Goal: Task Accomplishment & Management: Manage account settings

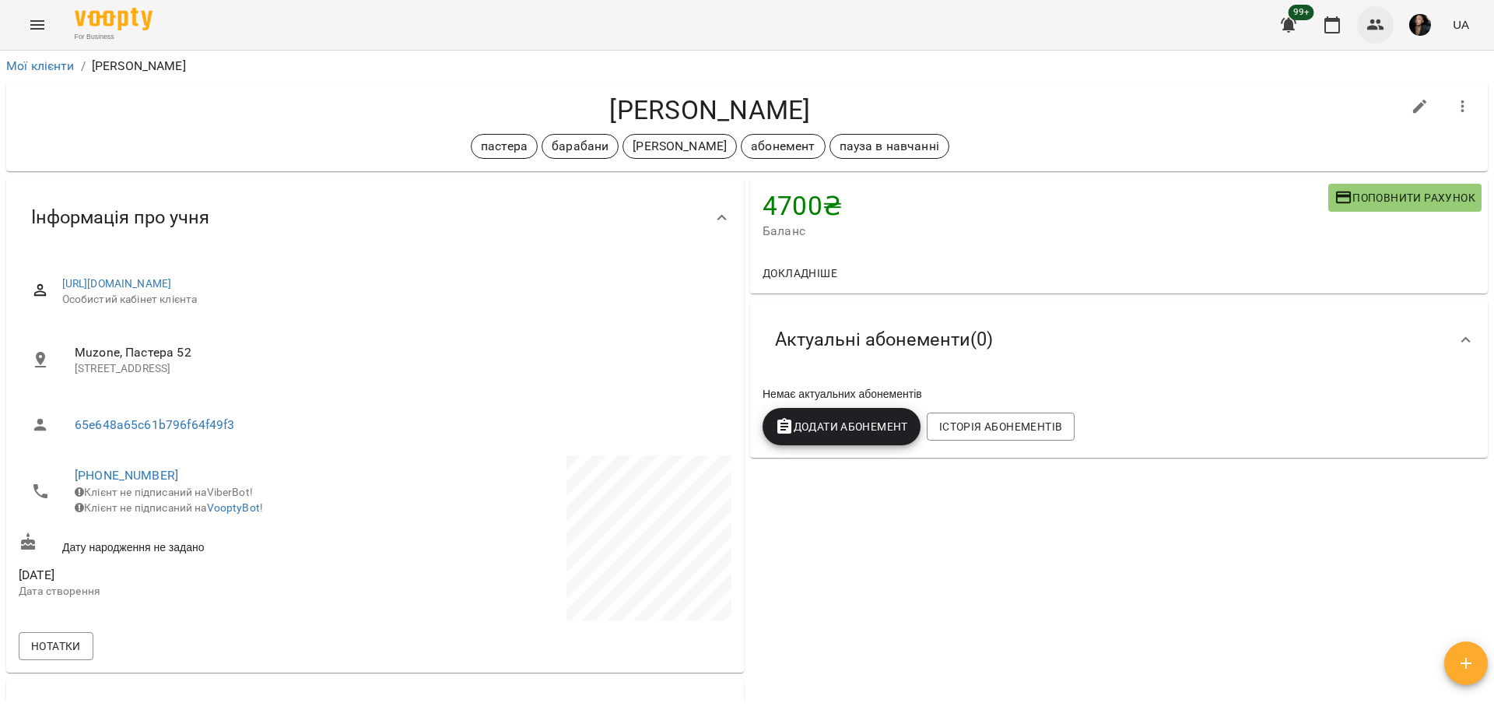
click at [1372, 19] on icon "button" at bounding box center [1375, 25] width 19 height 19
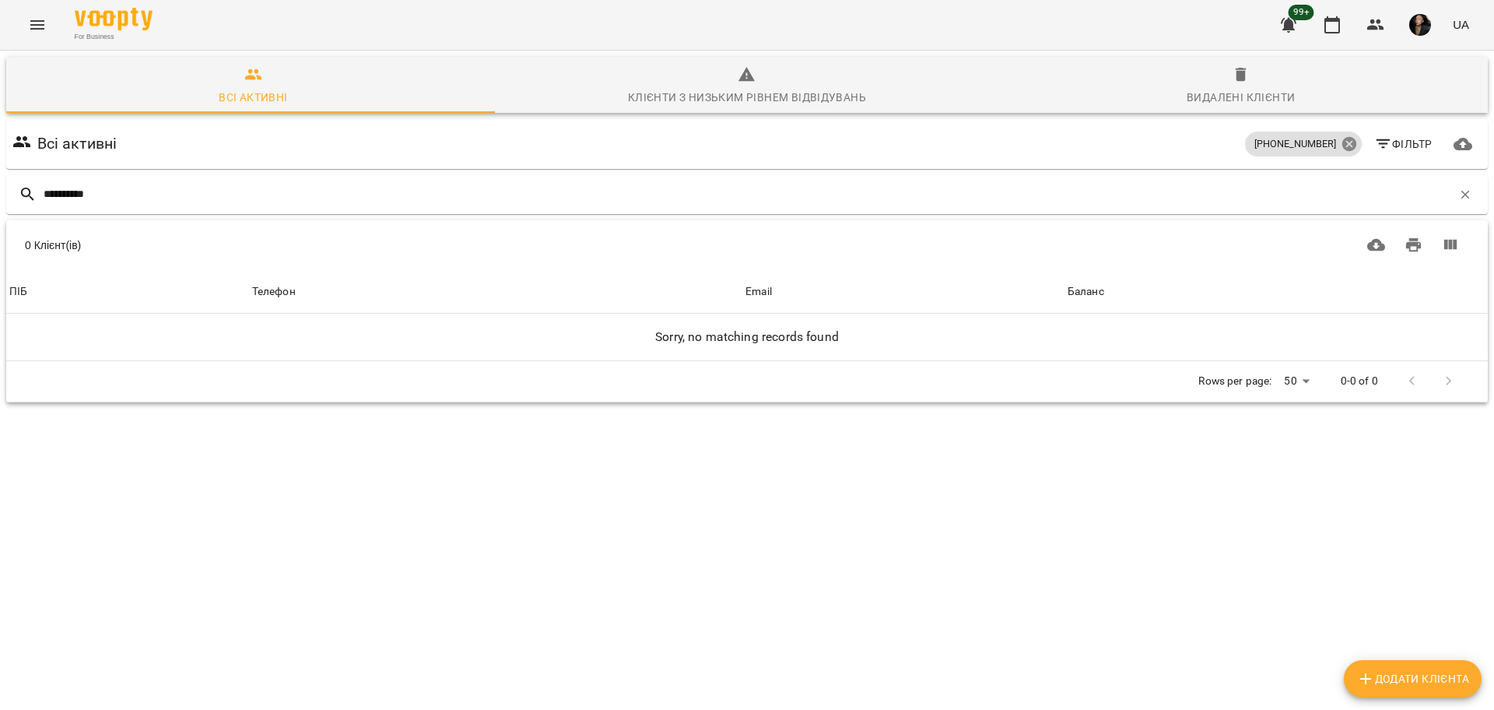
type input "**********"
click at [1342, 145] on icon at bounding box center [1349, 143] width 17 height 17
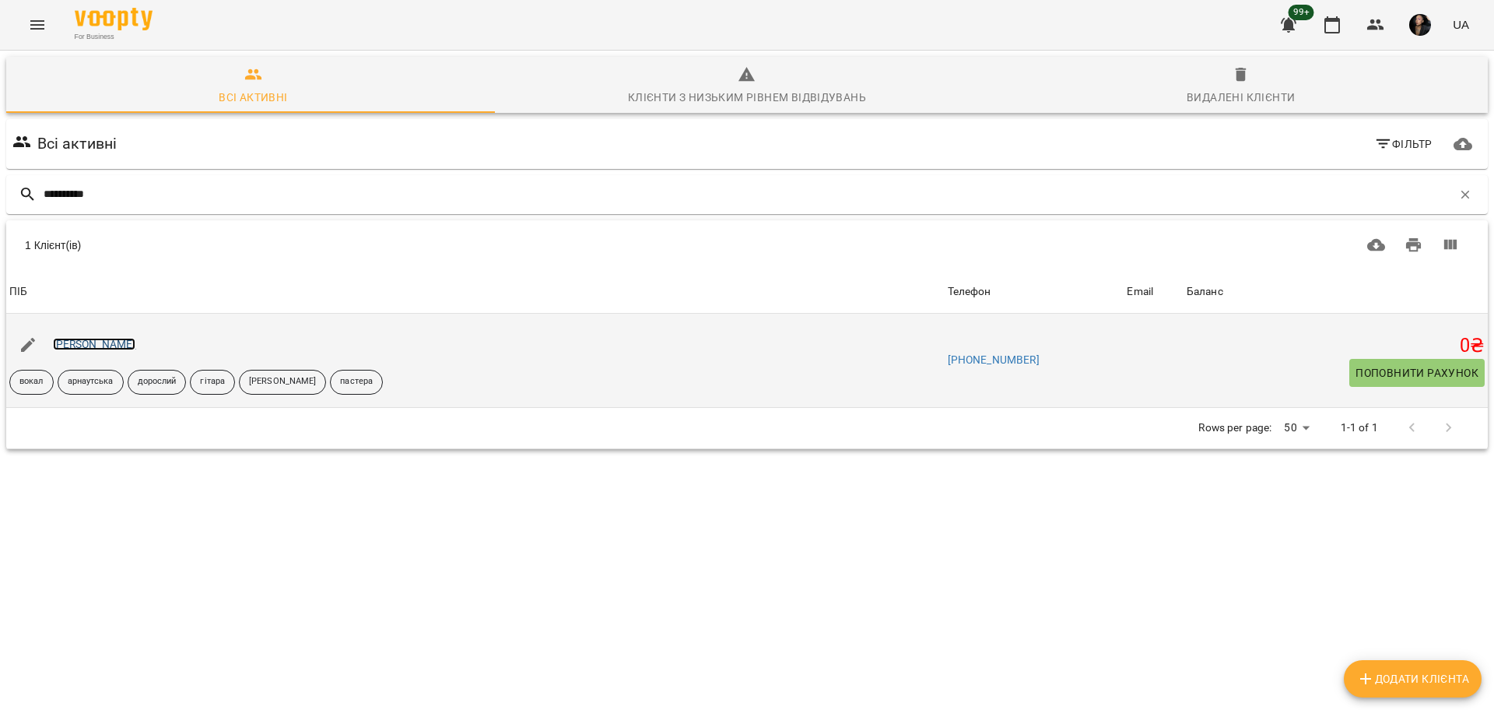
click at [118, 345] on link "[PERSON_NAME]" at bounding box center [94, 344] width 83 height 12
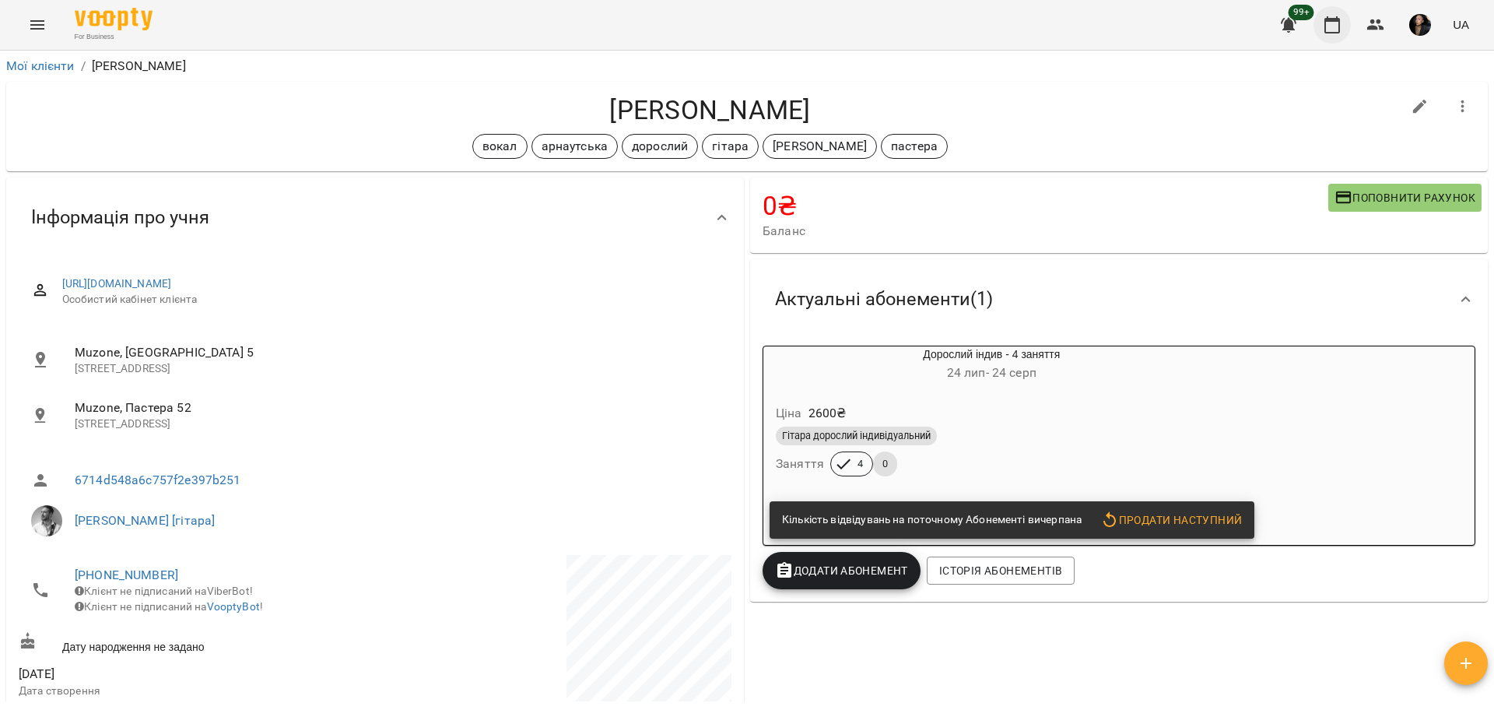
click at [1329, 19] on icon "button" at bounding box center [1332, 24] width 16 height 17
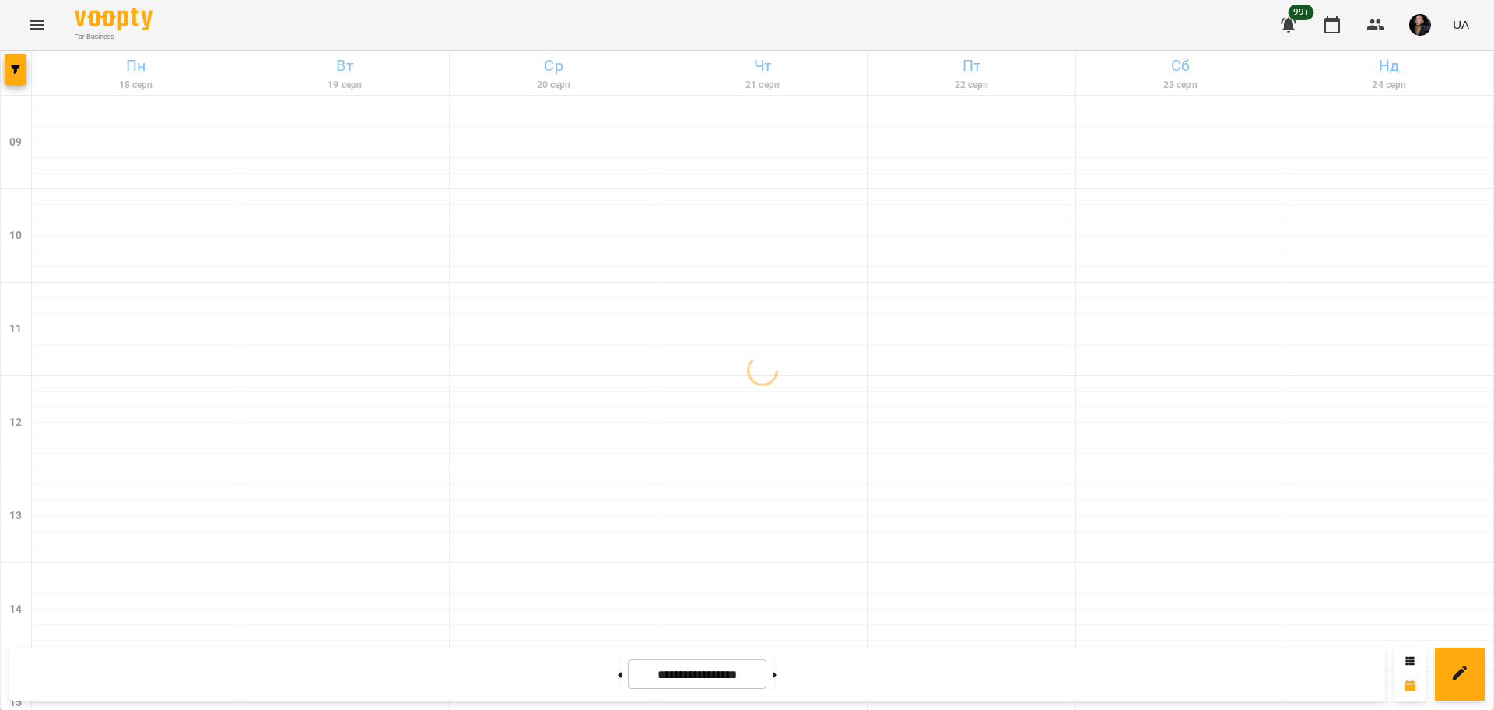
click at [20, 26] on button "Menu" at bounding box center [37, 24] width 37 height 37
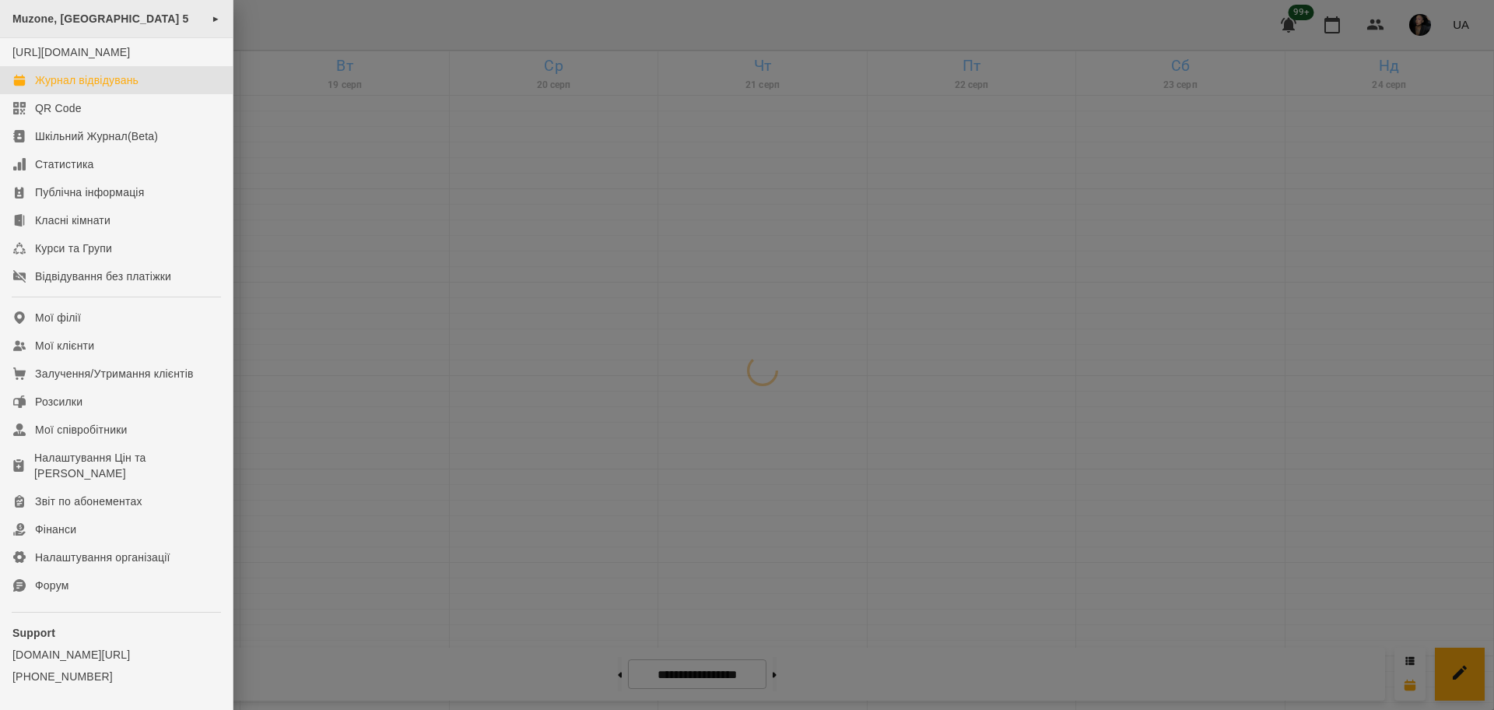
drag, startPoint x: 40, startPoint y: 23, endPoint x: 199, endPoint y: 26, distance: 159.6
click at [39, 23] on span "Muzone, [GEOGRAPHIC_DATA] 5" at bounding box center [100, 18] width 177 height 12
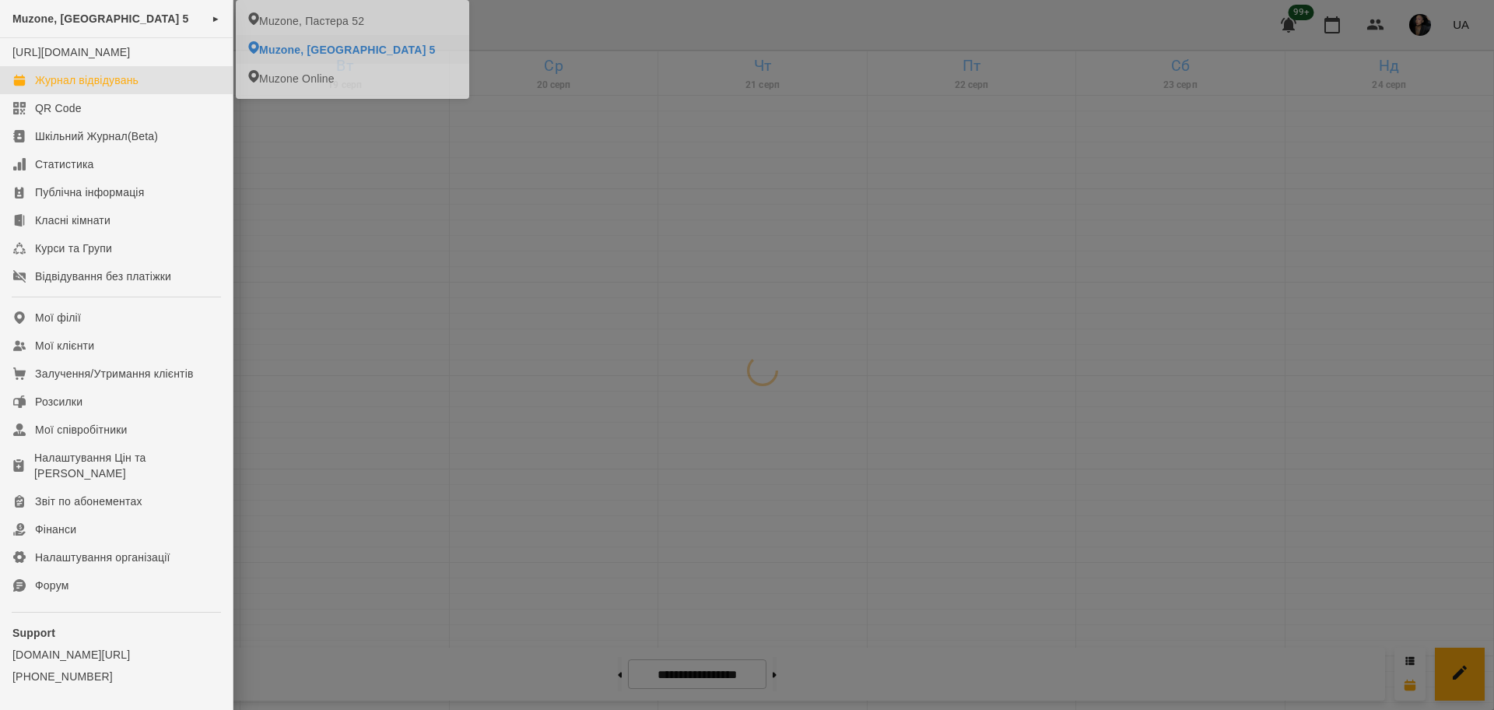
click at [415, 307] on div at bounding box center [747, 355] width 1494 height 710
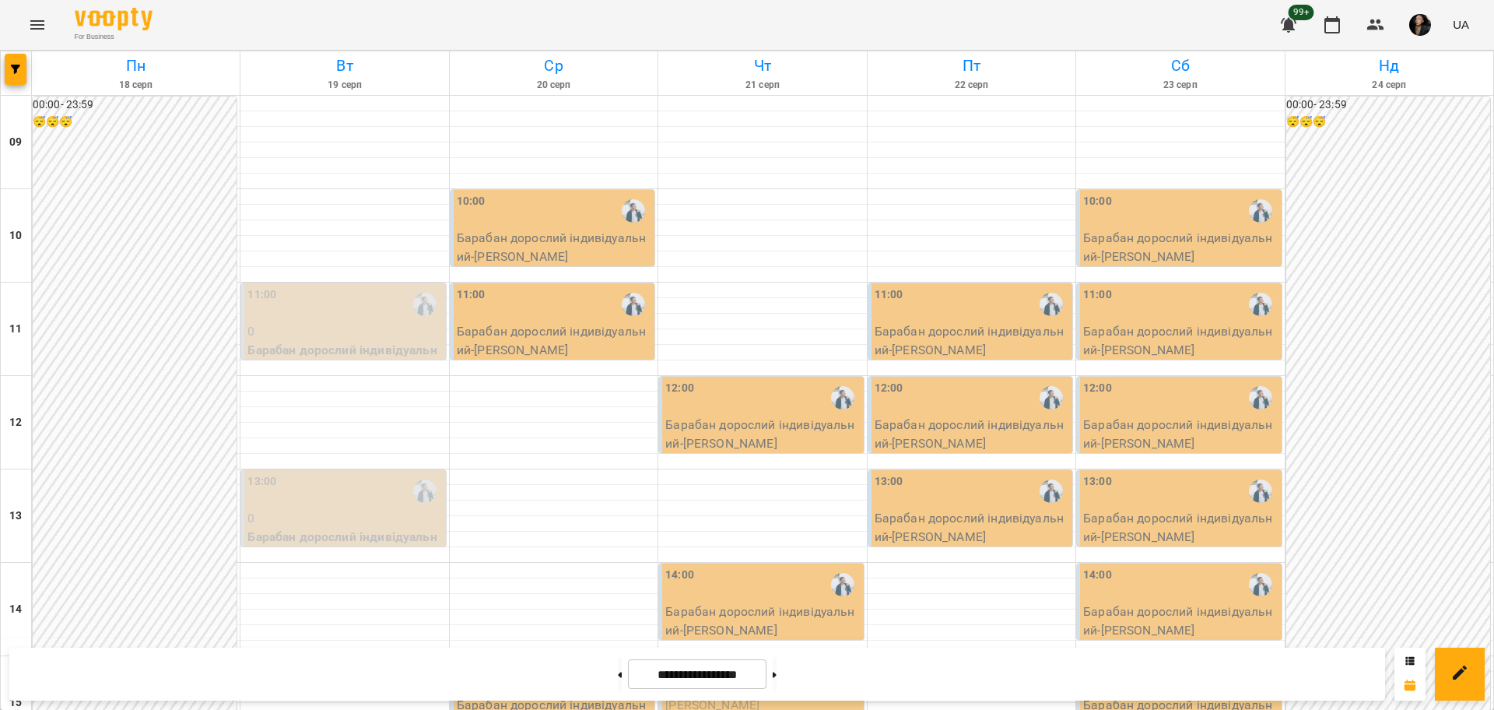
click at [8, 26] on div "For Business 99+ UA" at bounding box center [747, 25] width 1494 height 50
click at [49, 20] on button "Menu" at bounding box center [37, 24] width 37 height 37
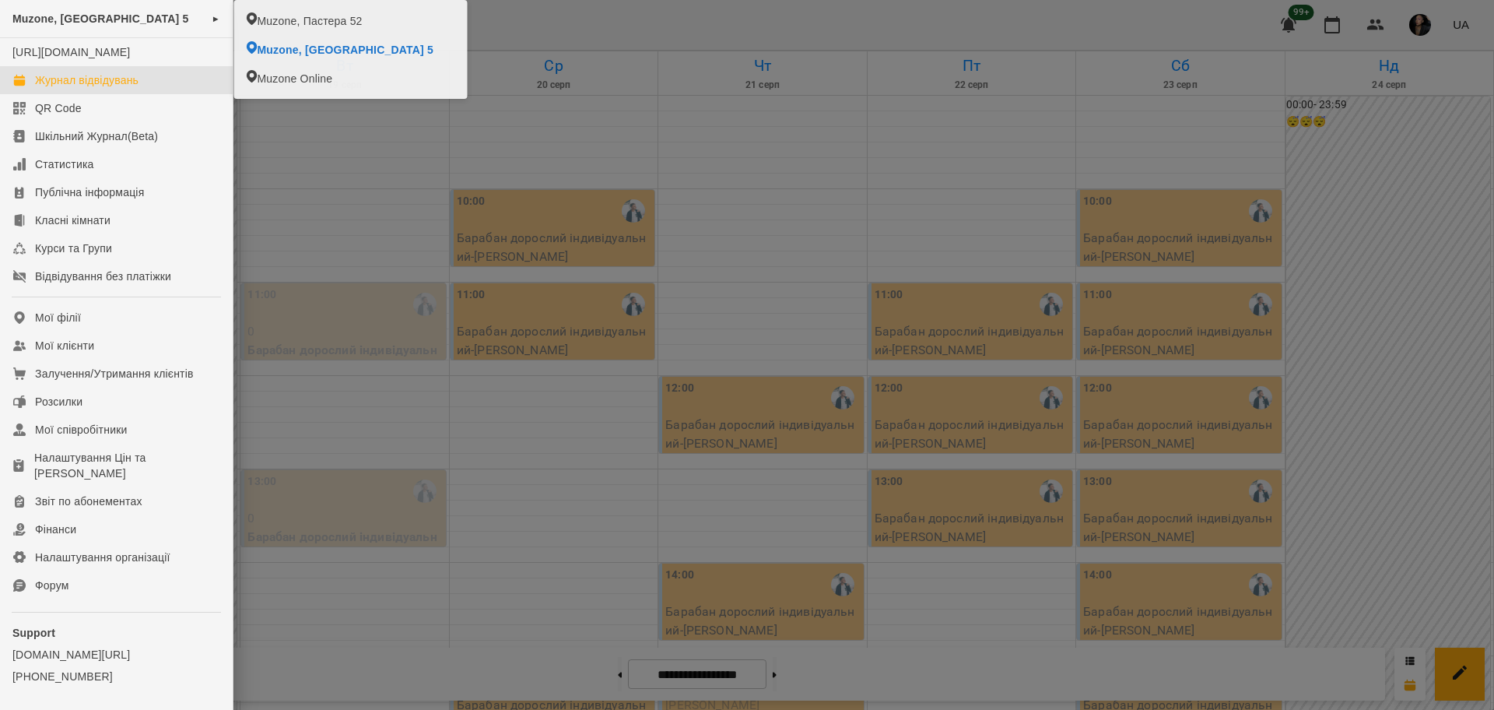
click at [345, 2] on ul "Muzone, Пастера 52 Muzone, [GEOGRAPHIC_DATA] 5 Muzone Online" at bounding box center [349, 49] width 233 height 99
click at [343, 9] on li "Muzone, Пастера 52" at bounding box center [349, 20] width 233 height 29
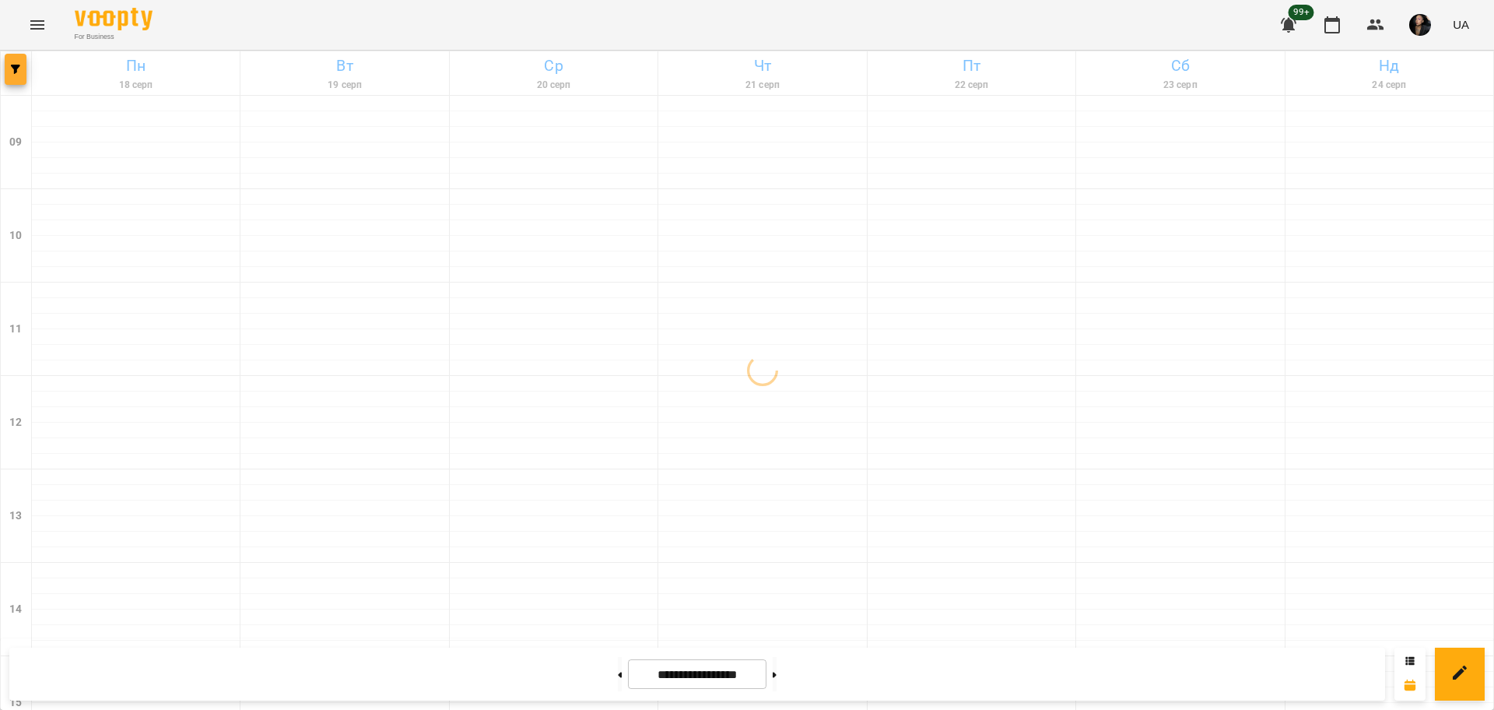
click at [16, 69] on icon "button" at bounding box center [15, 69] width 9 height 9
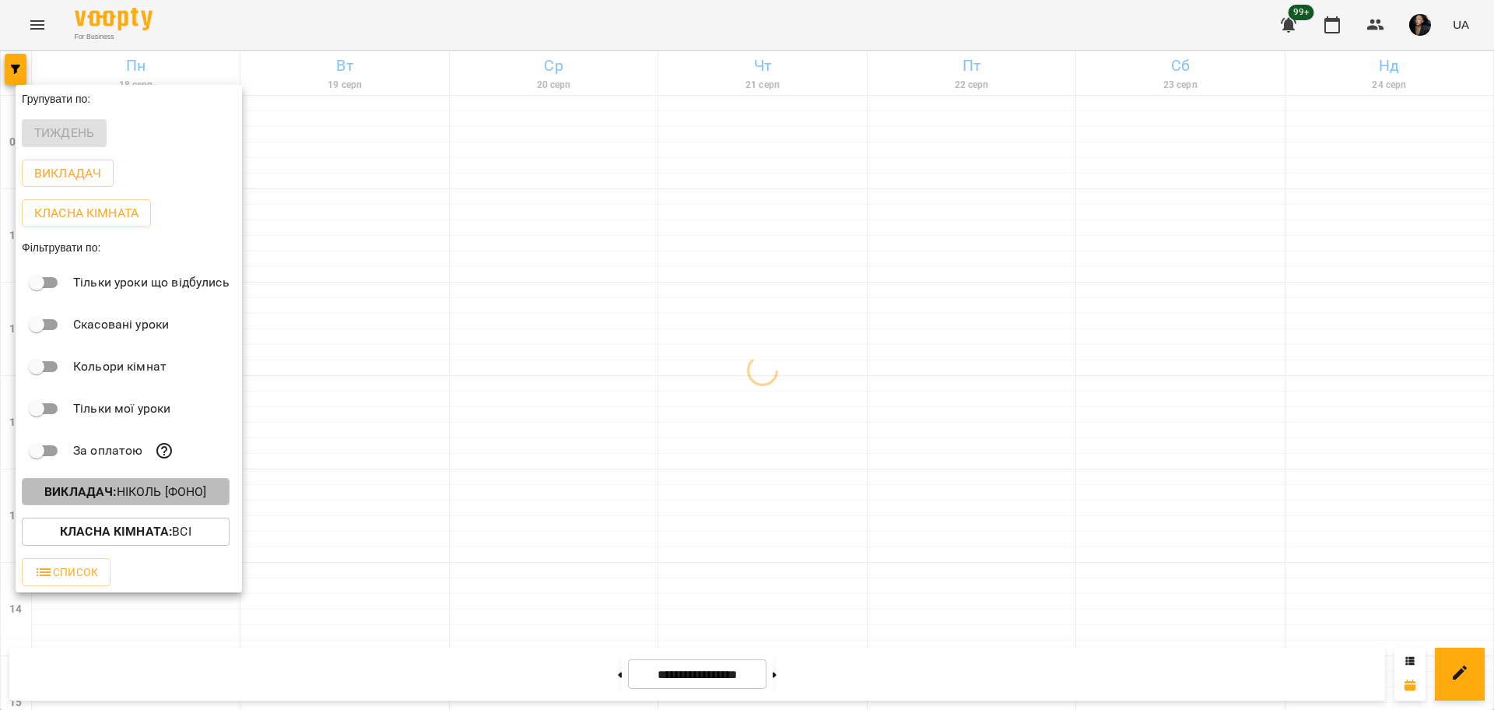
click at [160, 486] on button "Викладач : [PERSON_NAME] [фоно]" at bounding box center [126, 492] width 208 height 28
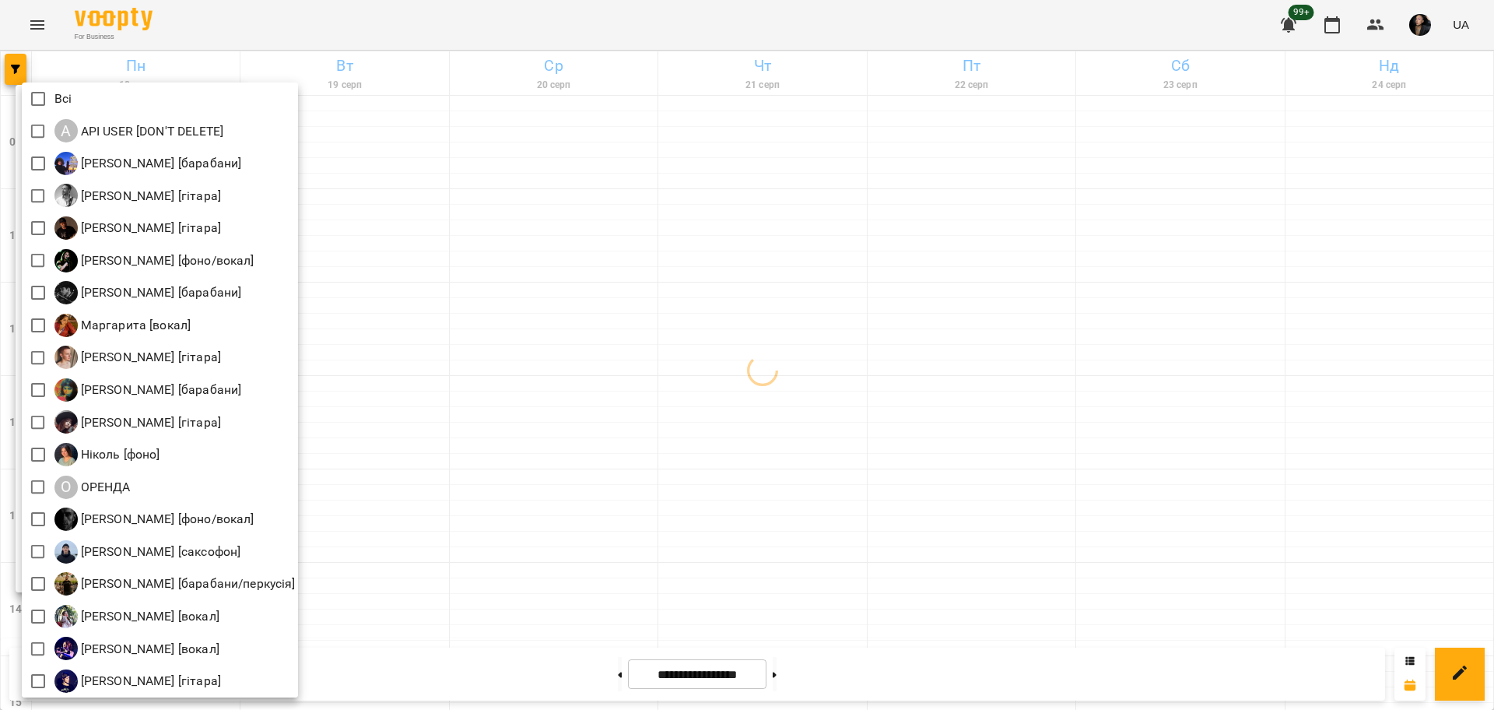
scroll to position [3, 0]
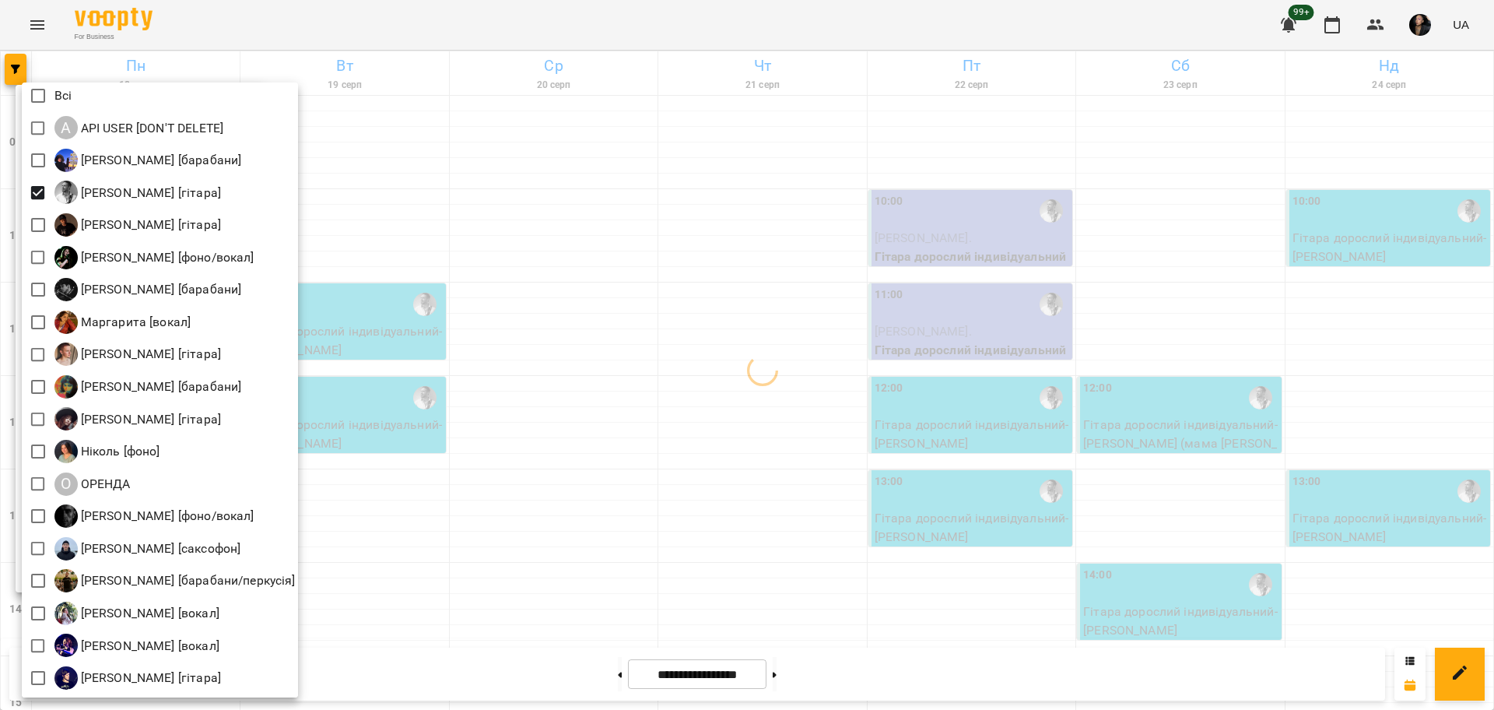
click at [311, 204] on div at bounding box center [747, 355] width 1494 height 710
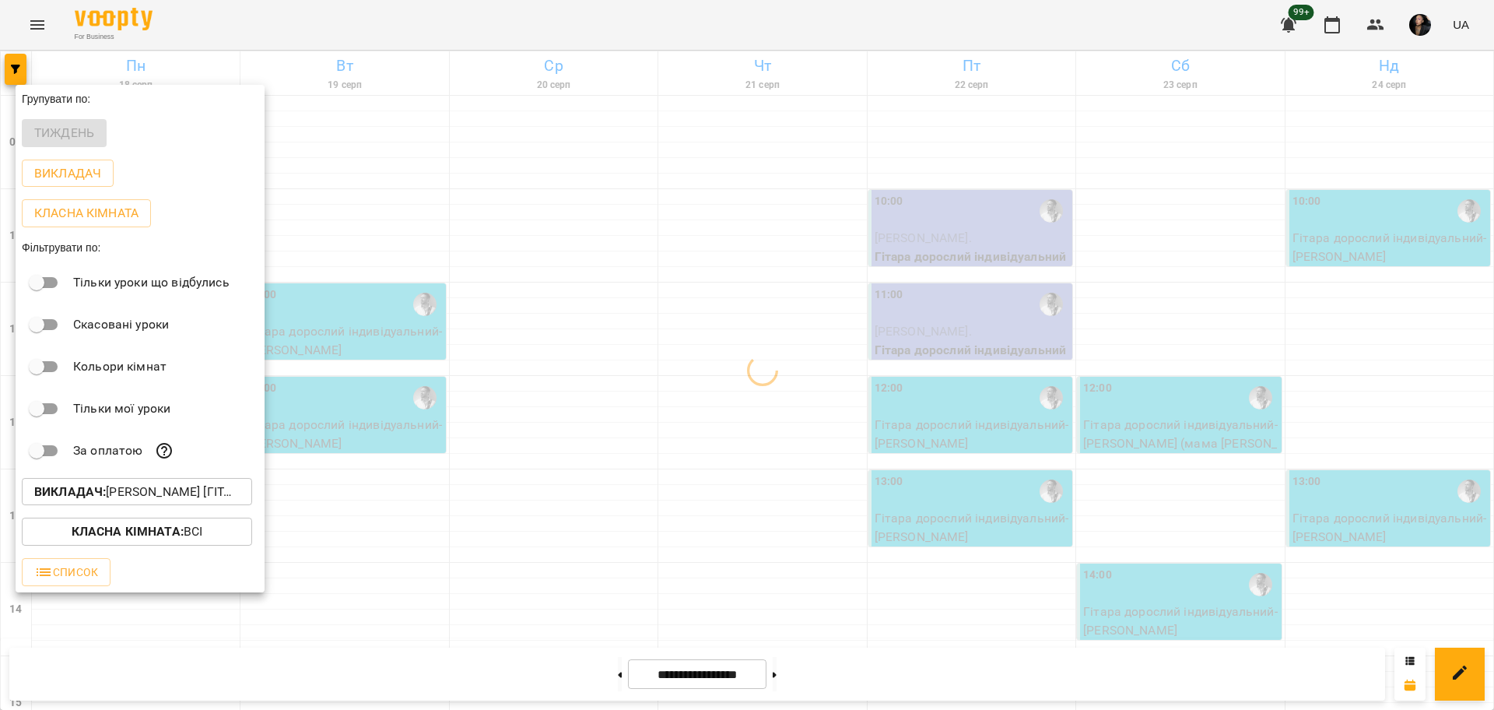
click at [547, 381] on div at bounding box center [747, 355] width 1494 height 710
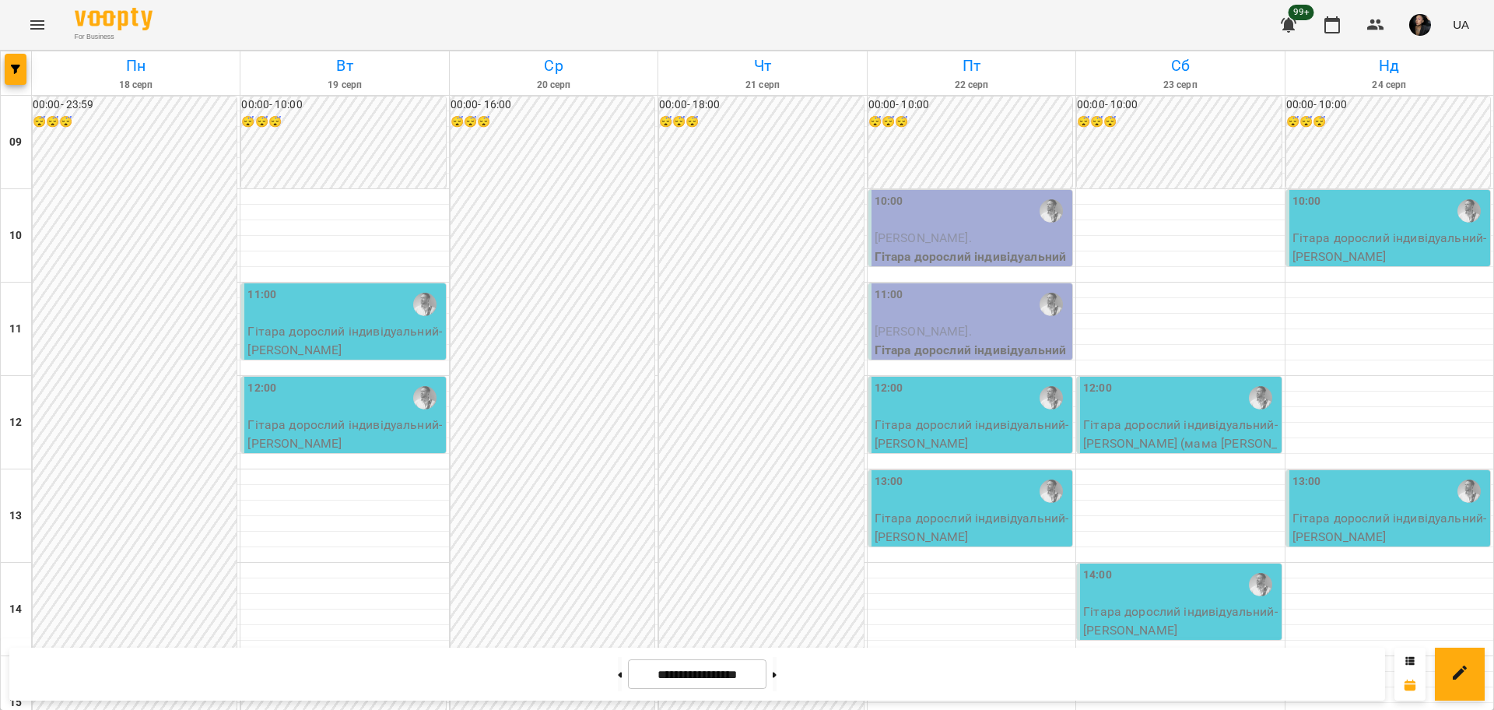
scroll to position [195, 0]
click at [23, 67] on span "button" at bounding box center [16, 69] width 22 height 9
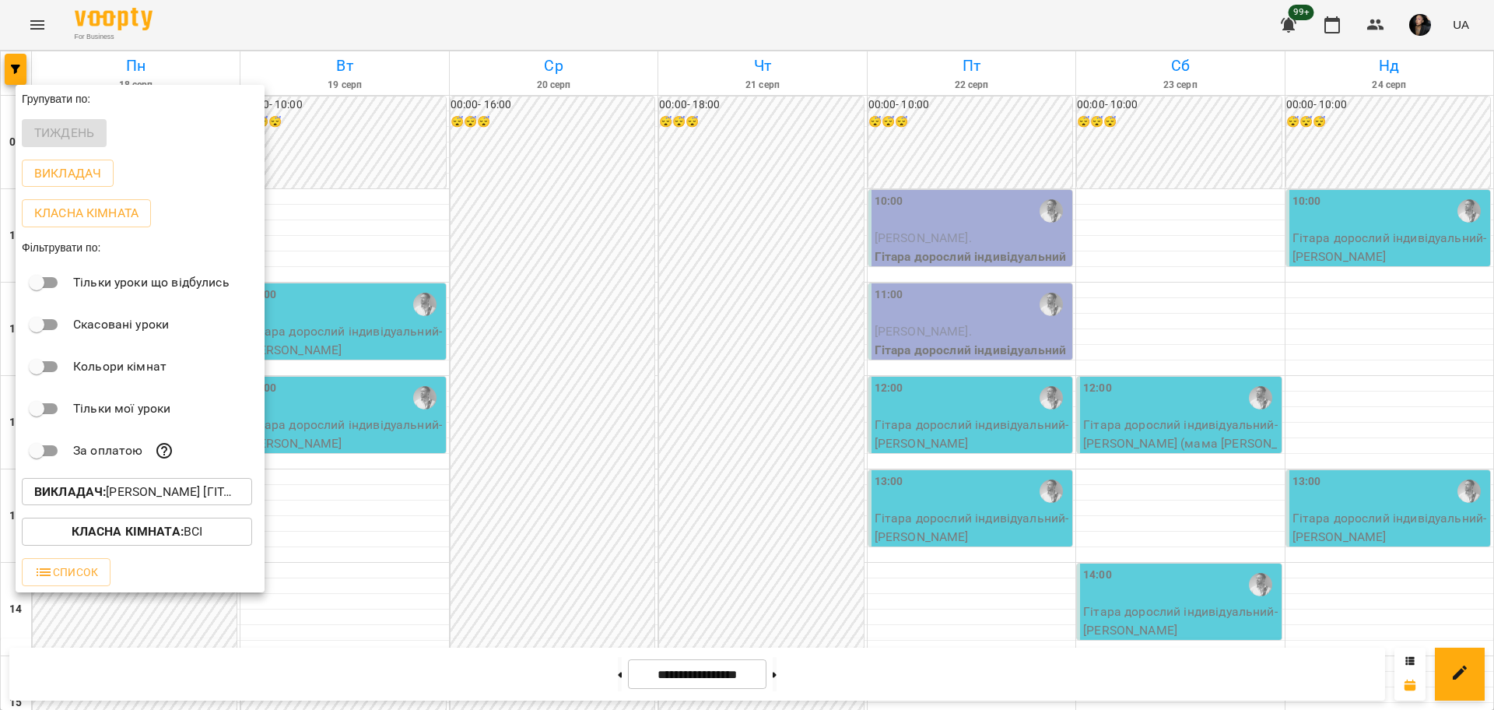
click at [132, 501] on p "Викладач : [PERSON_NAME] [гітара]" at bounding box center [136, 491] width 205 height 19
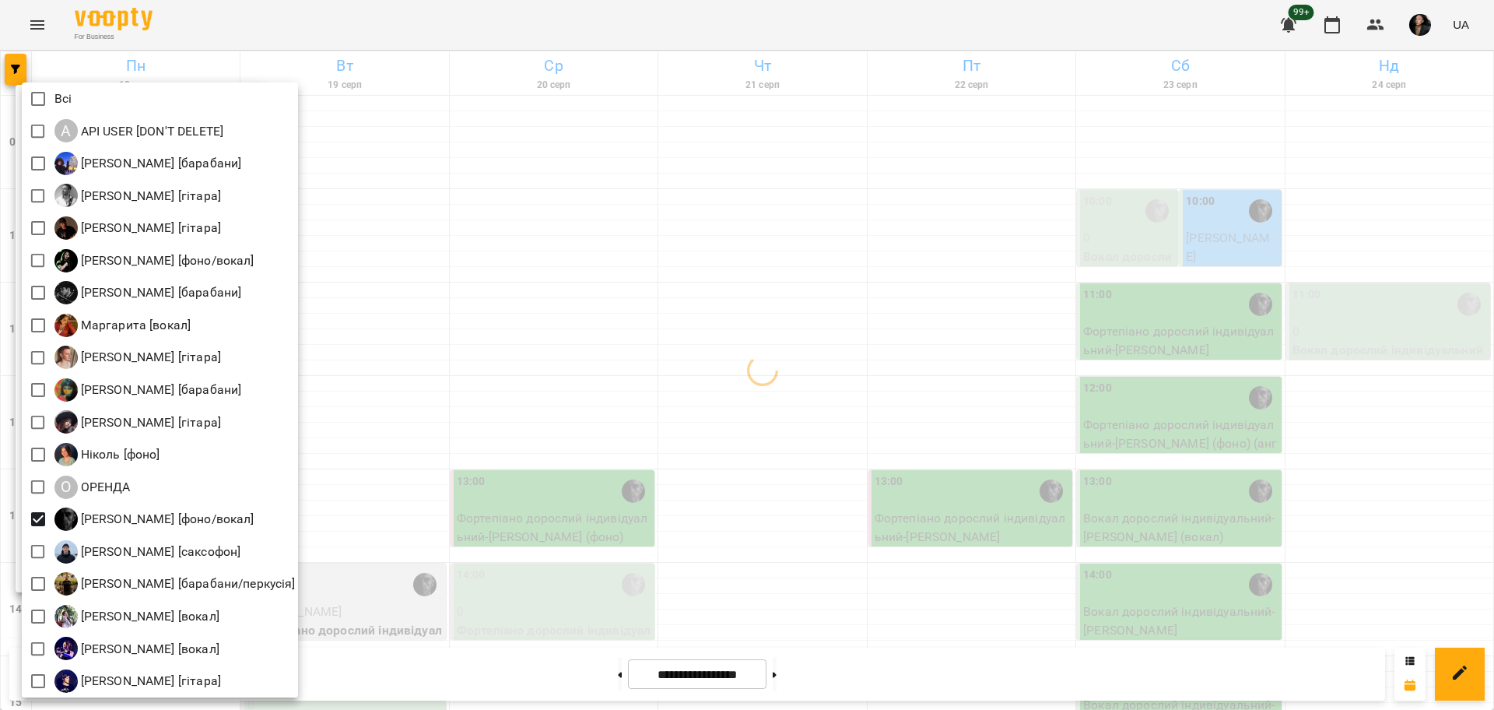
click at [568, 348] on div at bounding box center [747, 355] width 1494 height 710
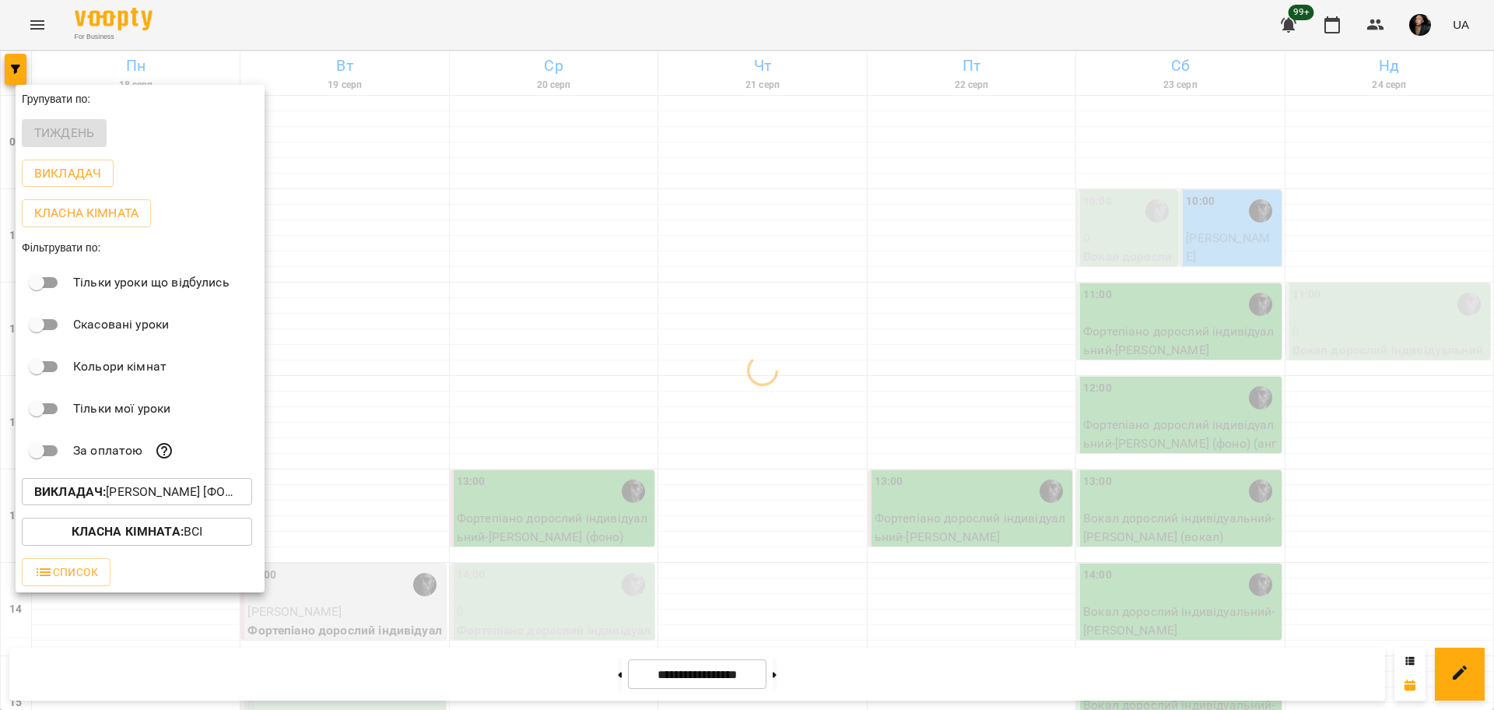
click at [444, 389] on div at bounding box center [747, 355] width 1494 height 710
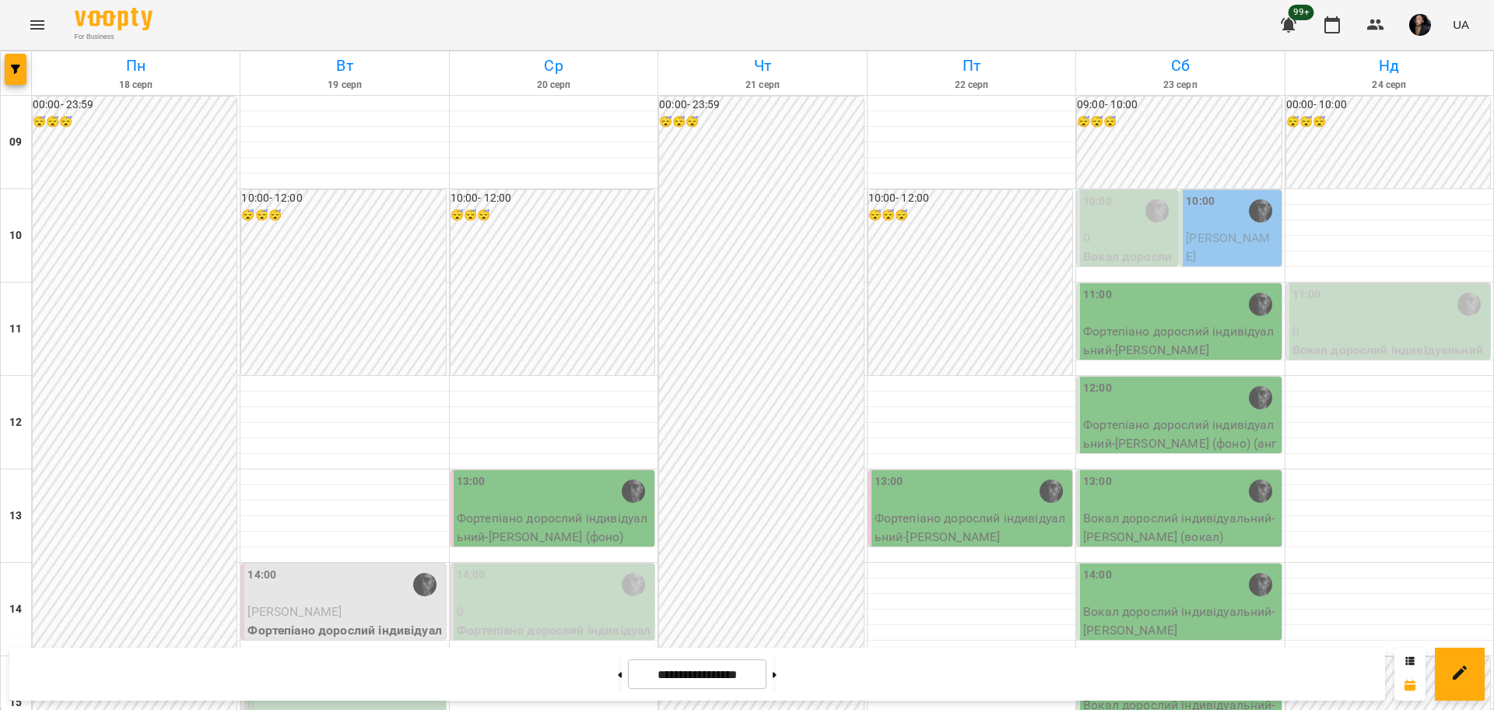
scroll to position [378, 0]
click at [538, 567] on div "14:00" at bounding box center [554, 585] width 195 height 36
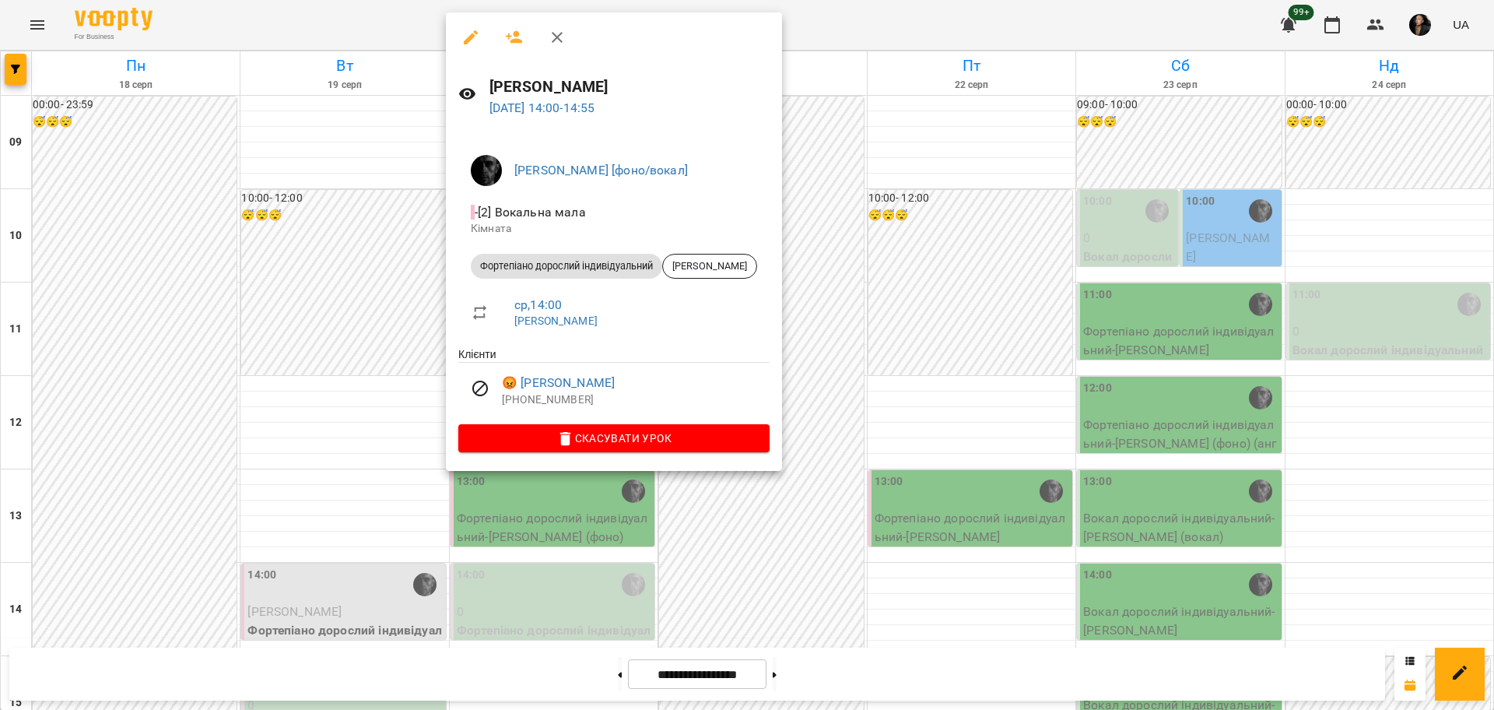
click at [924, 277] on div at bounding box center [747, 355] width 1494 height 710
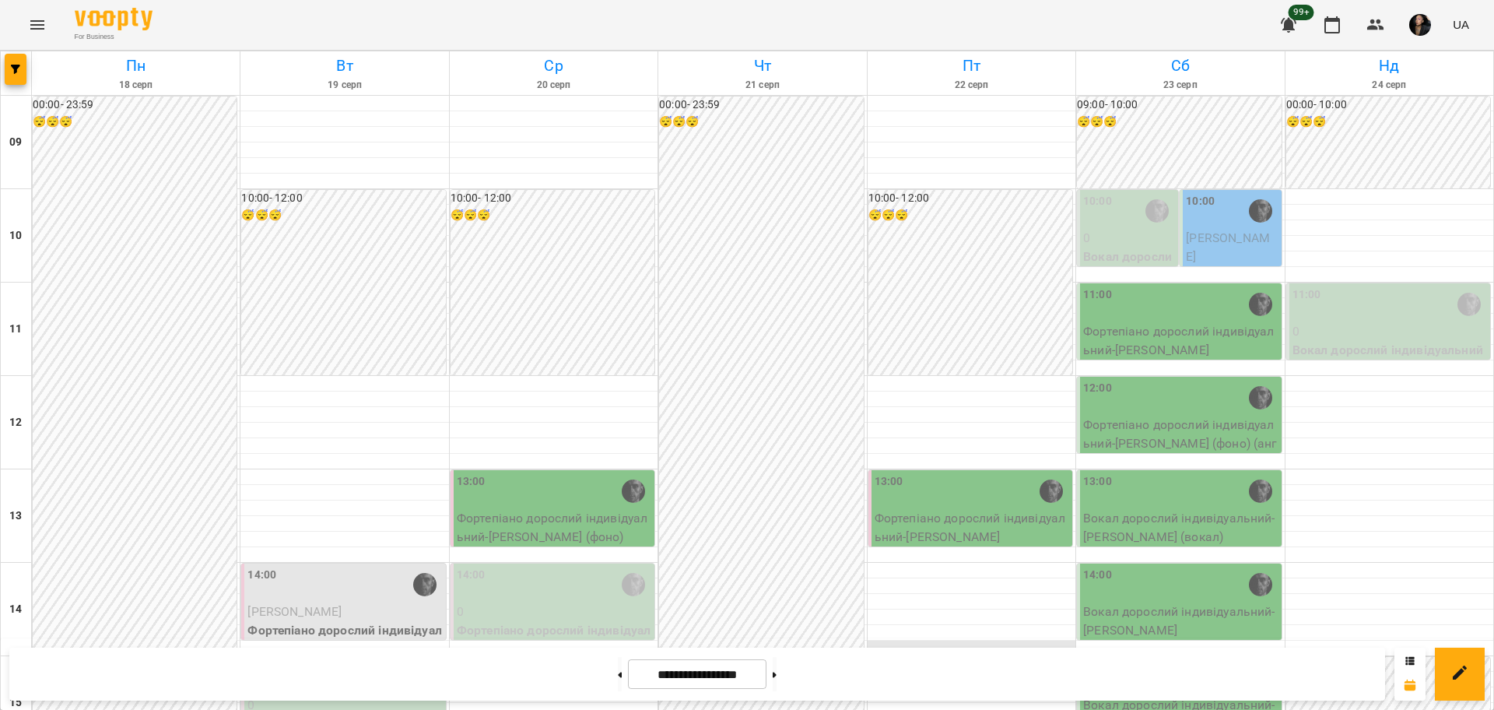
scroll to position [0, 0]
click at [1108, 237] on p "0" at bounding box center [1129, 238] width 92 height 19
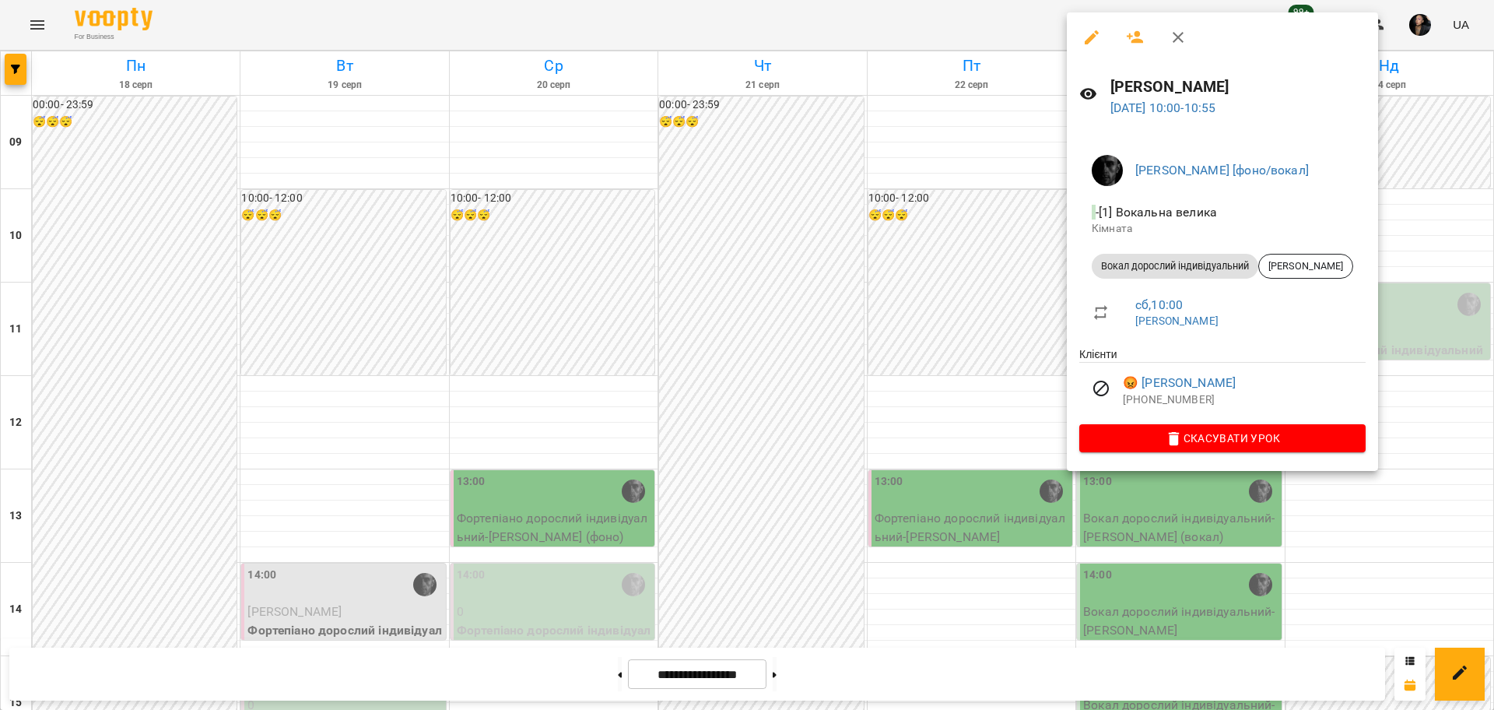
click at [1212, 525] on div at bounding box center [747, 355] width 1494 height 710
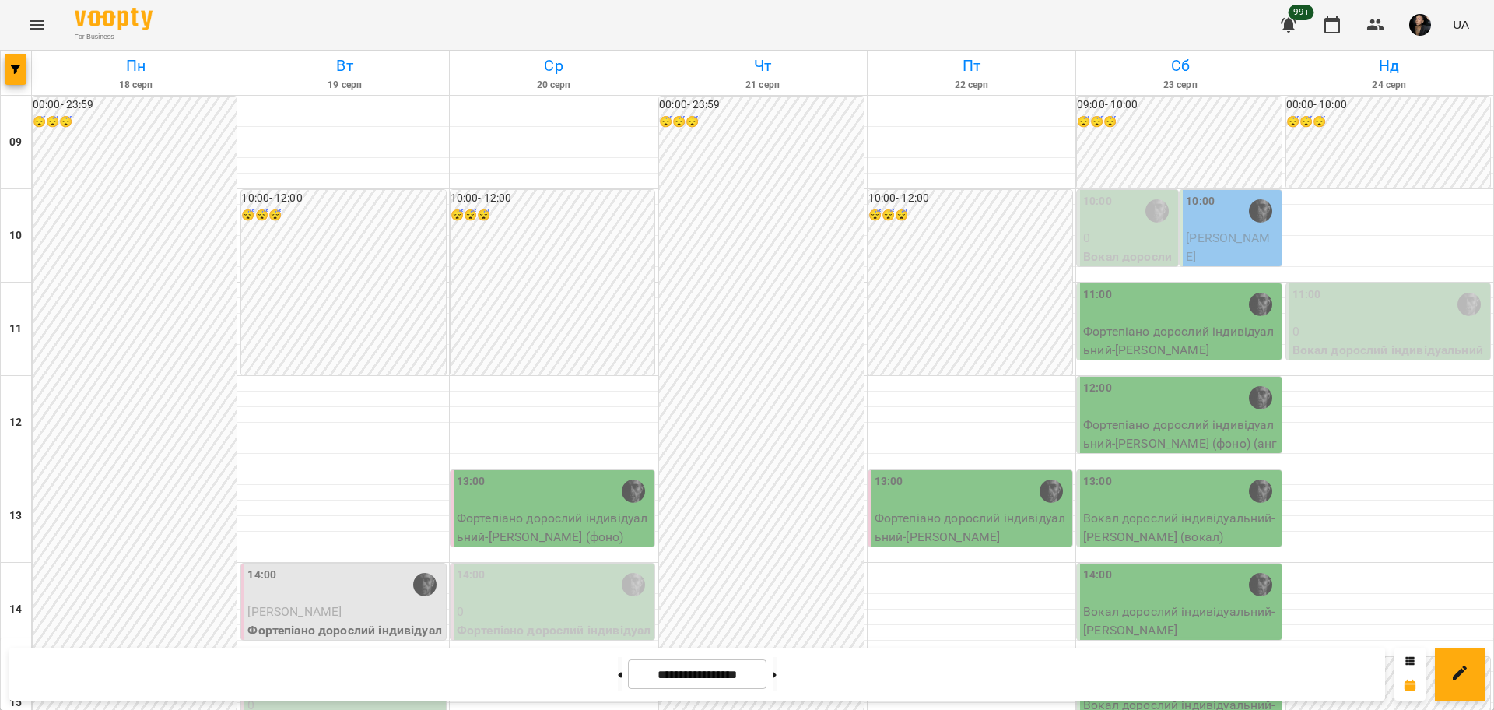
click at [1325, 339] on p "0" at bounding box center [1390, 331] width 195 height 19
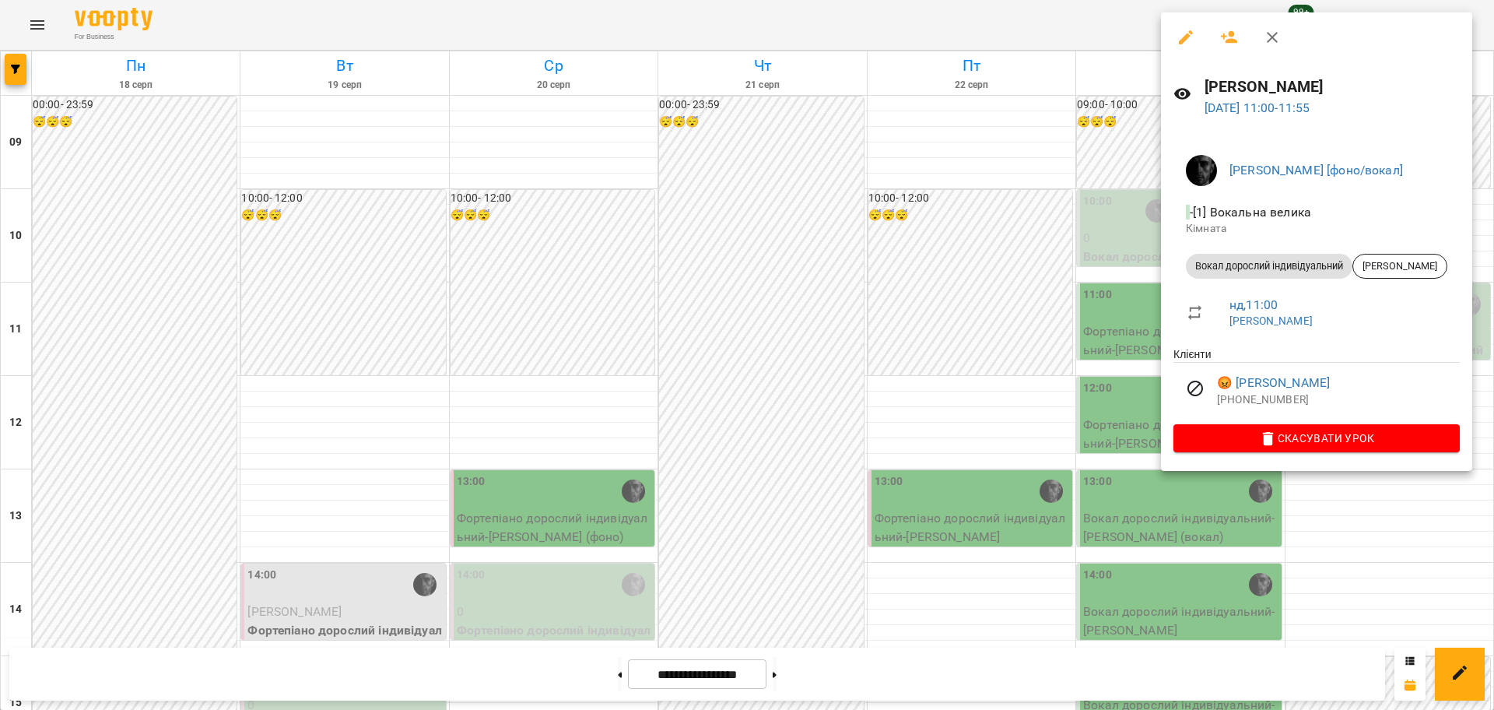
drag, startPoint x: 1164, startPoint y: 569, endPoint x: 1096, endPoint y: 526, distance: 80.8
click at [1163, 569] on div at bounding box center [747, 355] width 1494 height 710
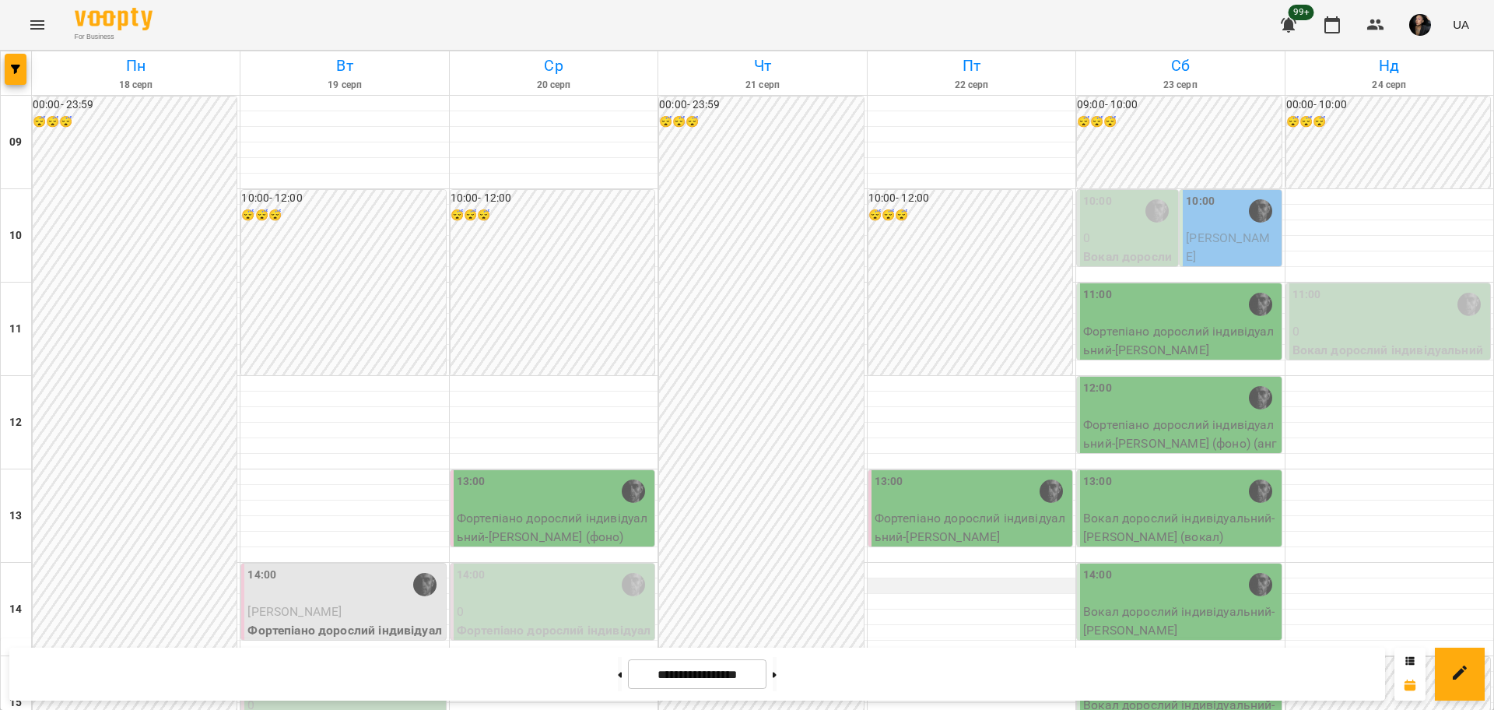
scroll to position [389, 0]
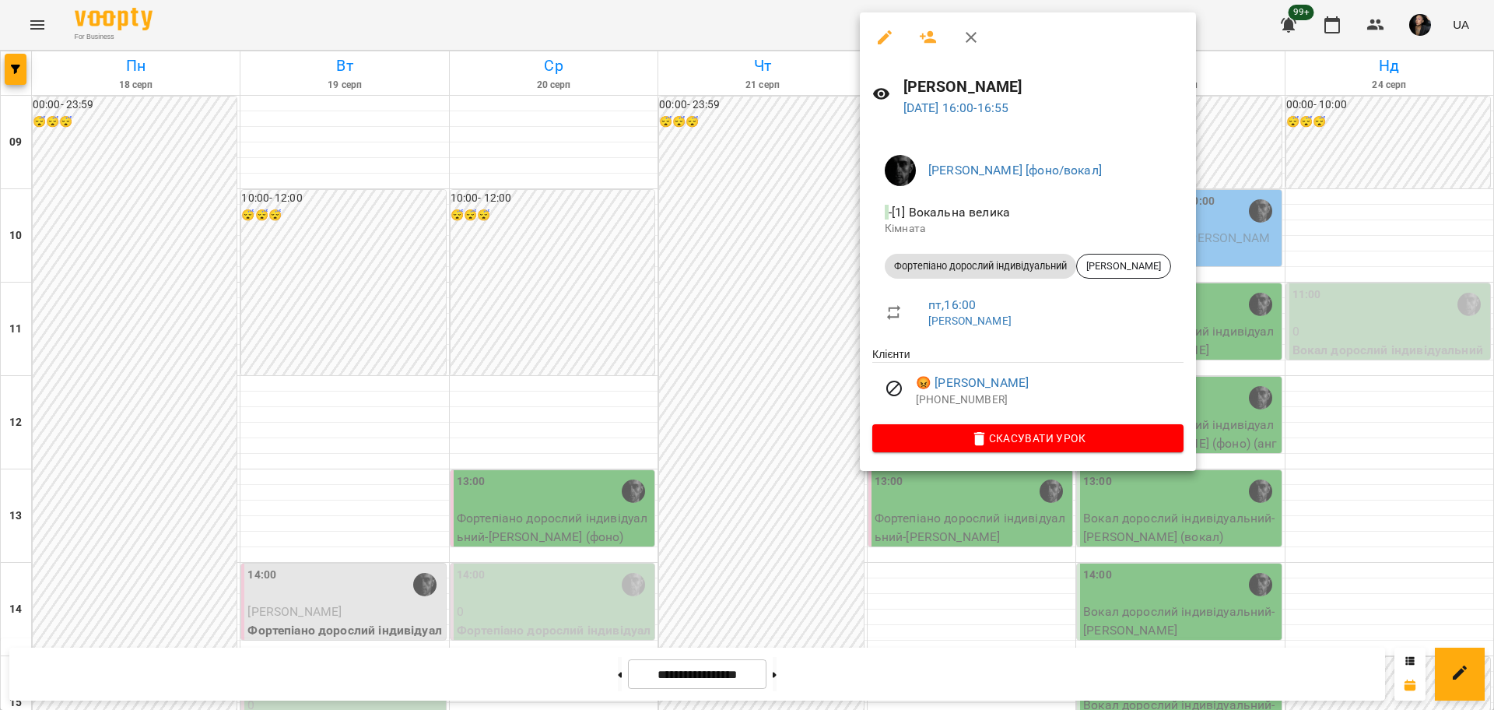
click at [1026, 484] on div at bounding box center [747, 355] width 1494 height 710
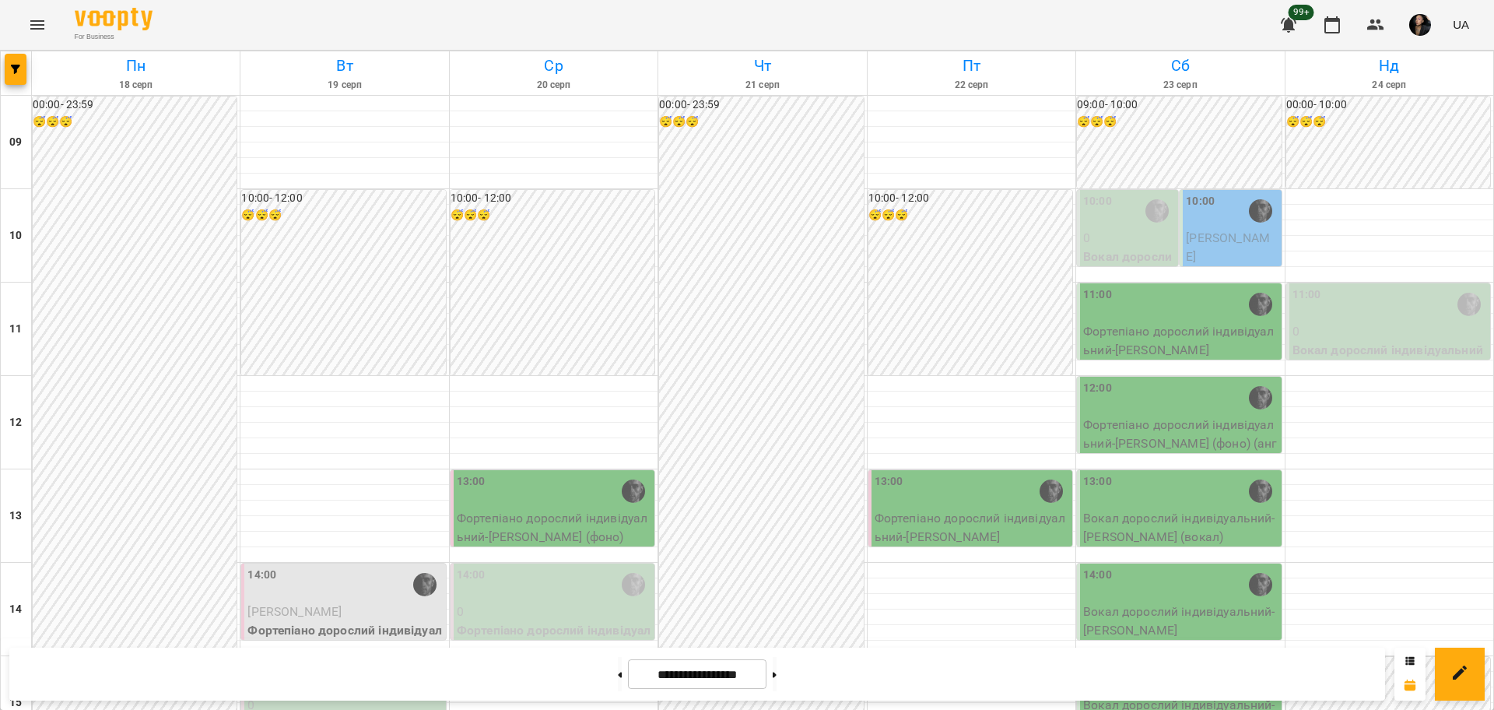
scroll to position [486, 0]
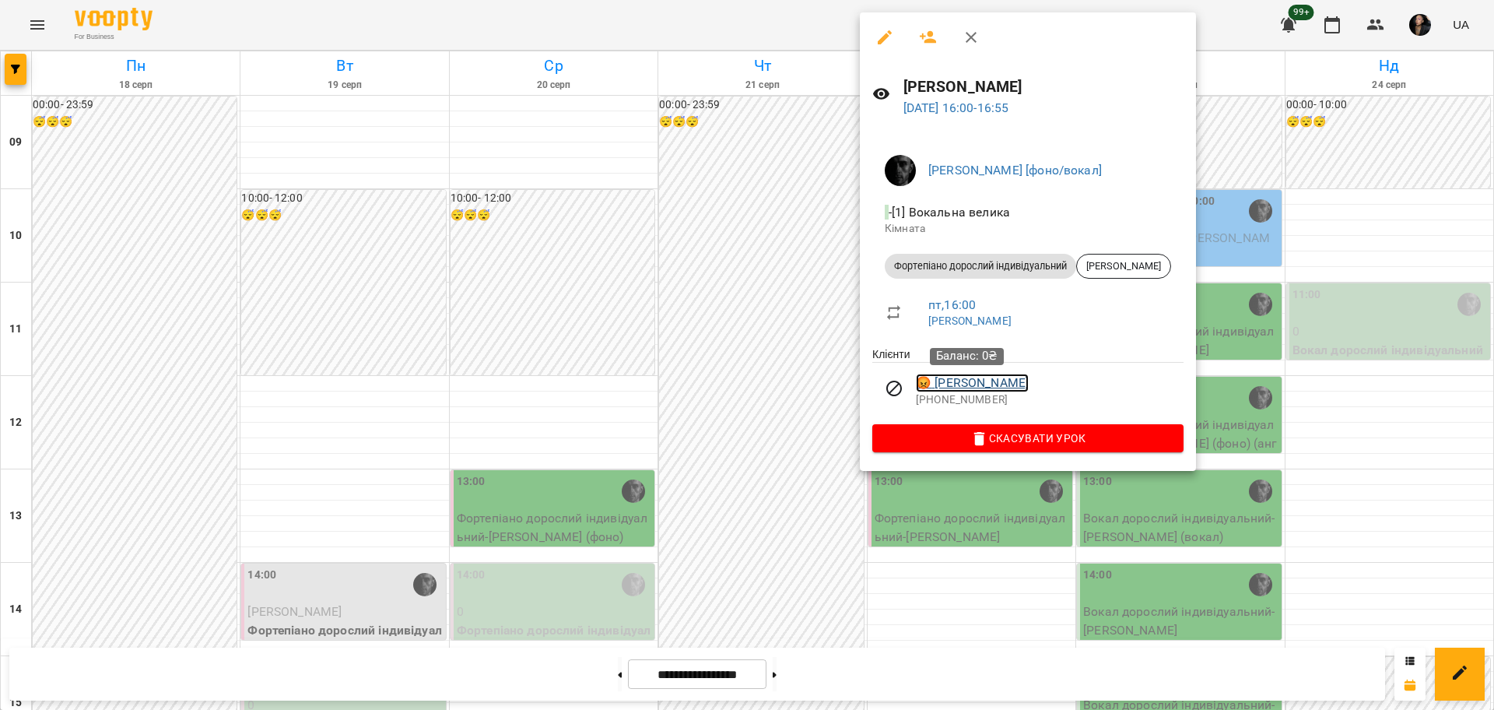
click at [1009, 384] on link "😡 [PERSON_NAME]" at bounding box center [972, 383] width 113 height 19
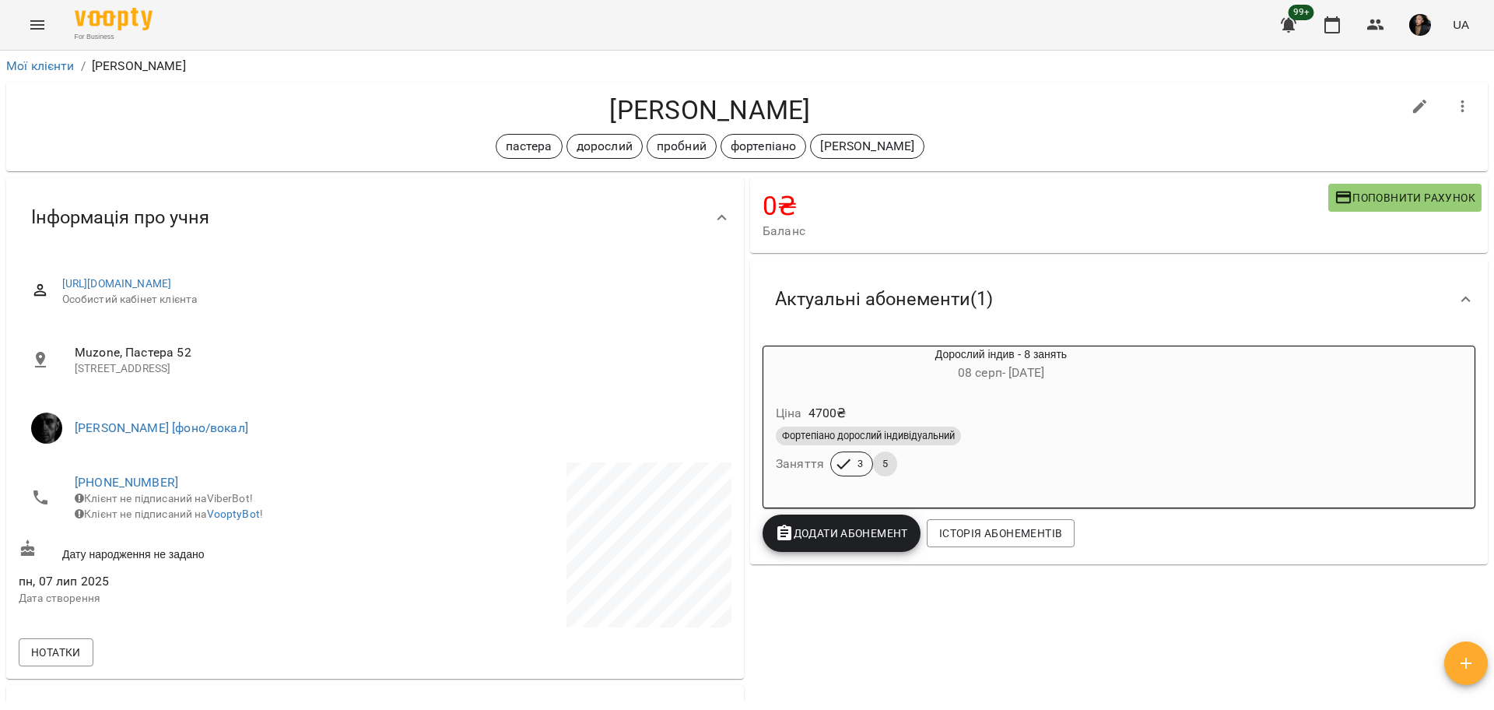
click at [1074, 381] on h6 "[DATE] - [DATE]" at bounding box center [1000, 373] width 475 height 22
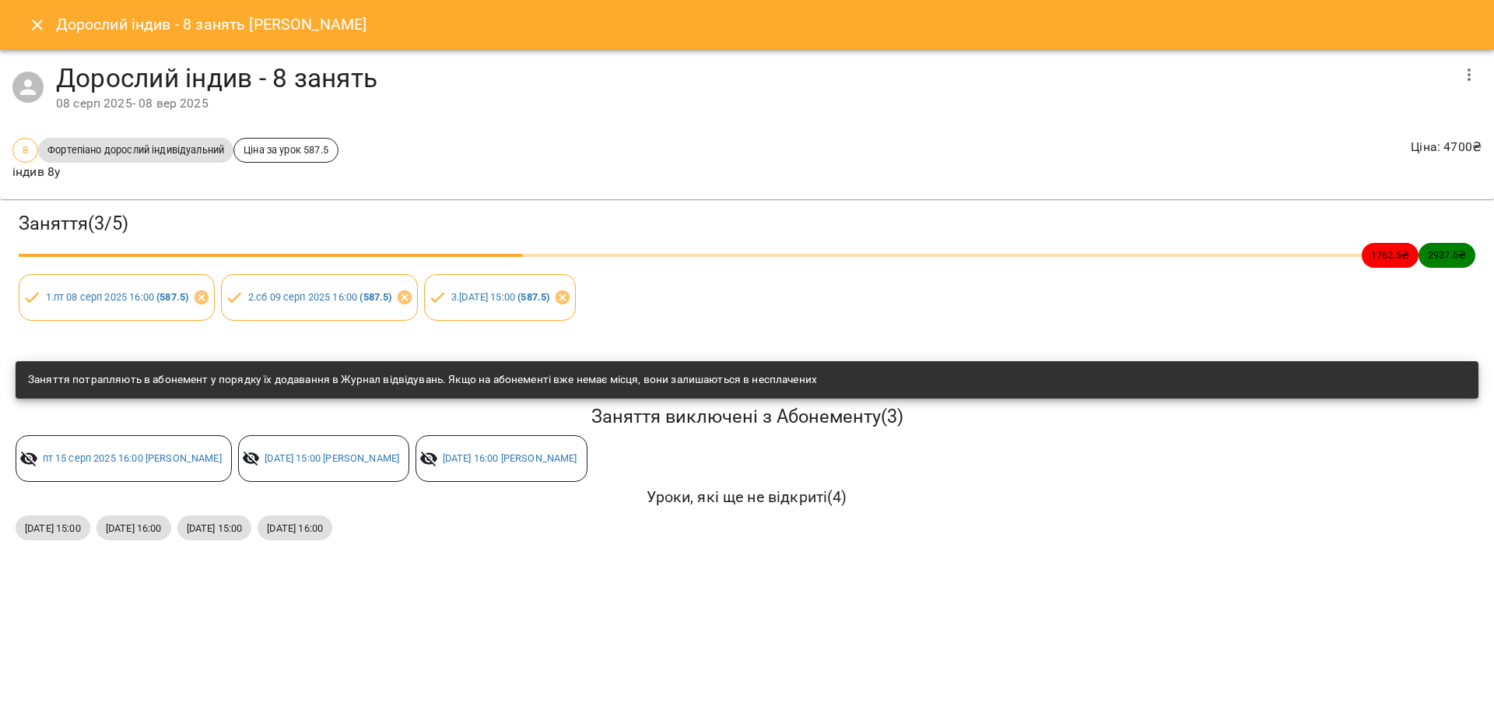
click at [31, 25] on icon "Close" at bounding box center [37, 25] width 19 height 19
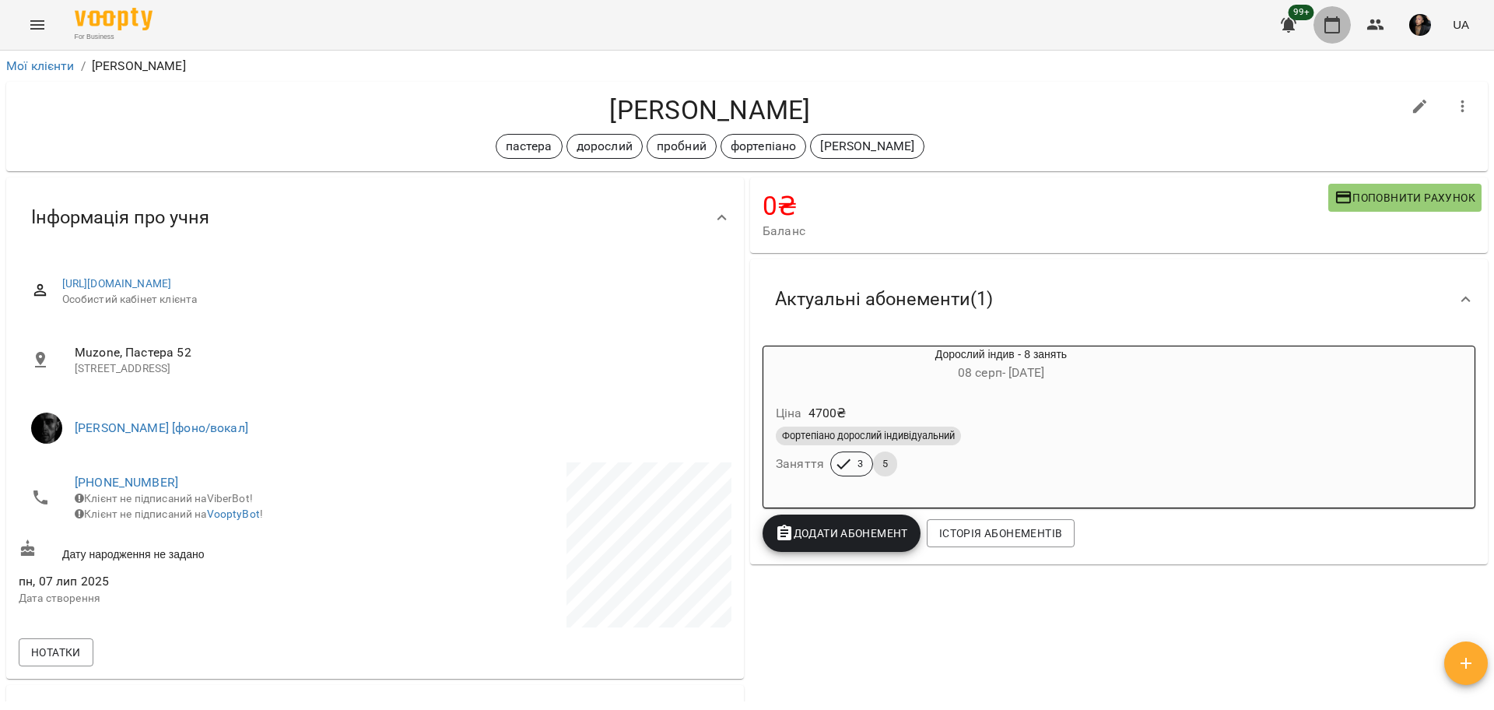
click at [1331, 26] on icon "button" at bounding box center [1332, 25] width 19 height 19
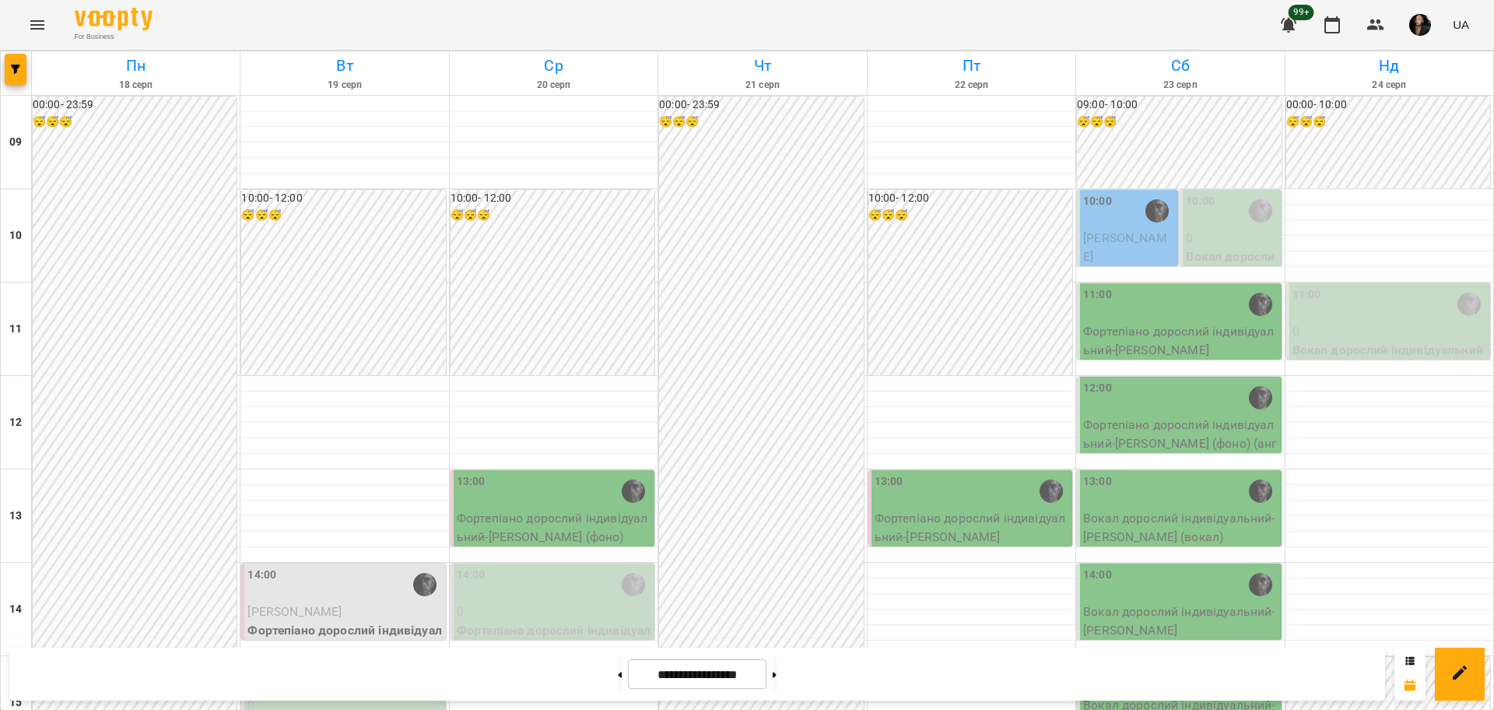
scroll to position [281, 0]
click at [509, 547] on div at bounding box center [554, 555] width 208 height 16
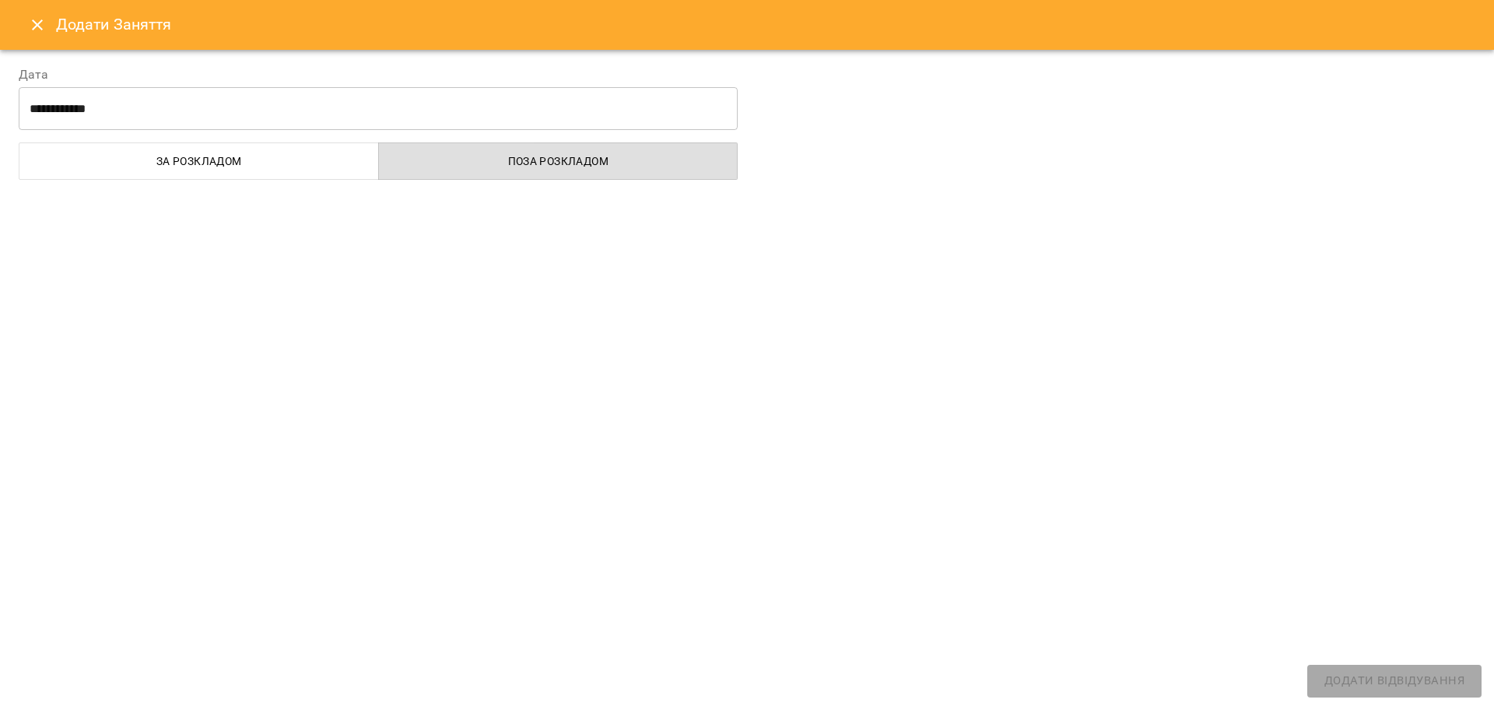
select select
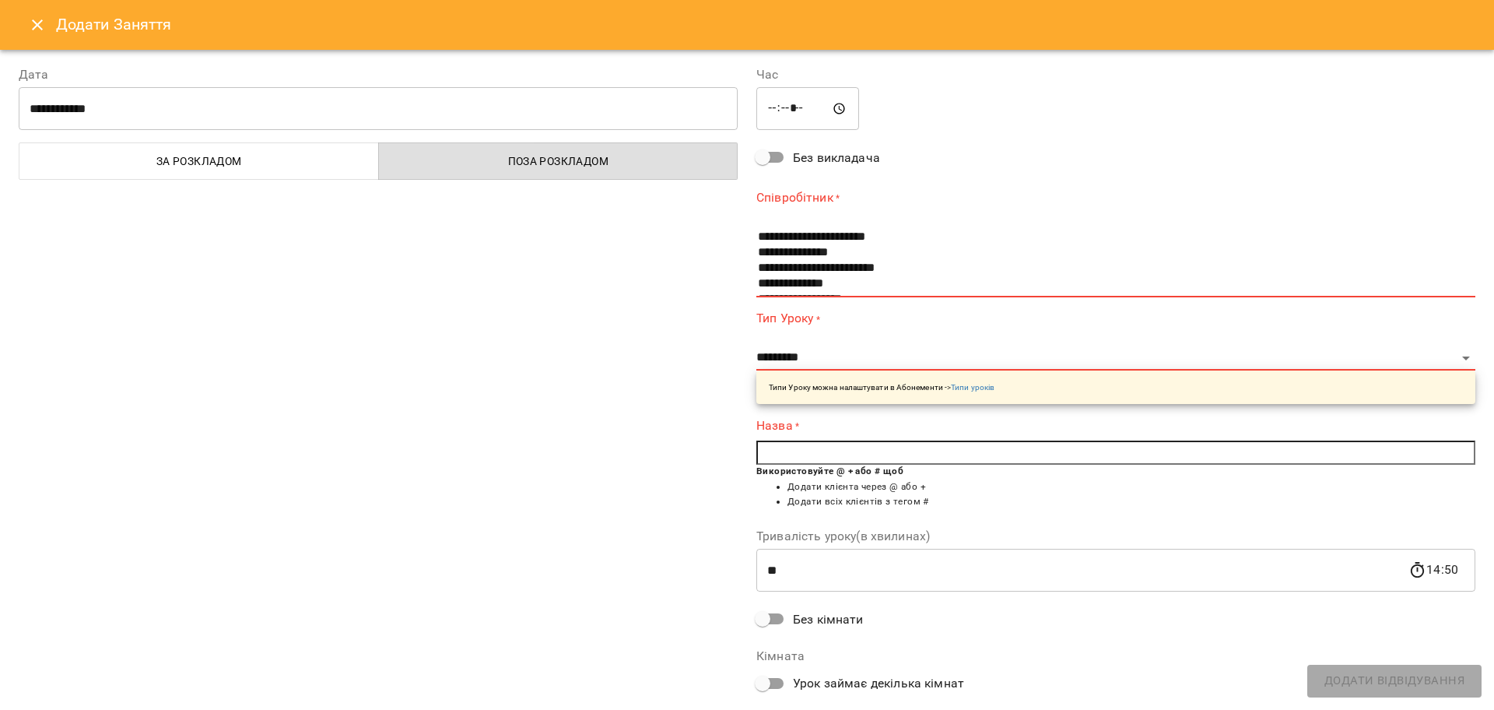
click at [762, 109] on input "*****" at bounding box center [807, 109] width 103 height 44
type input "*****"
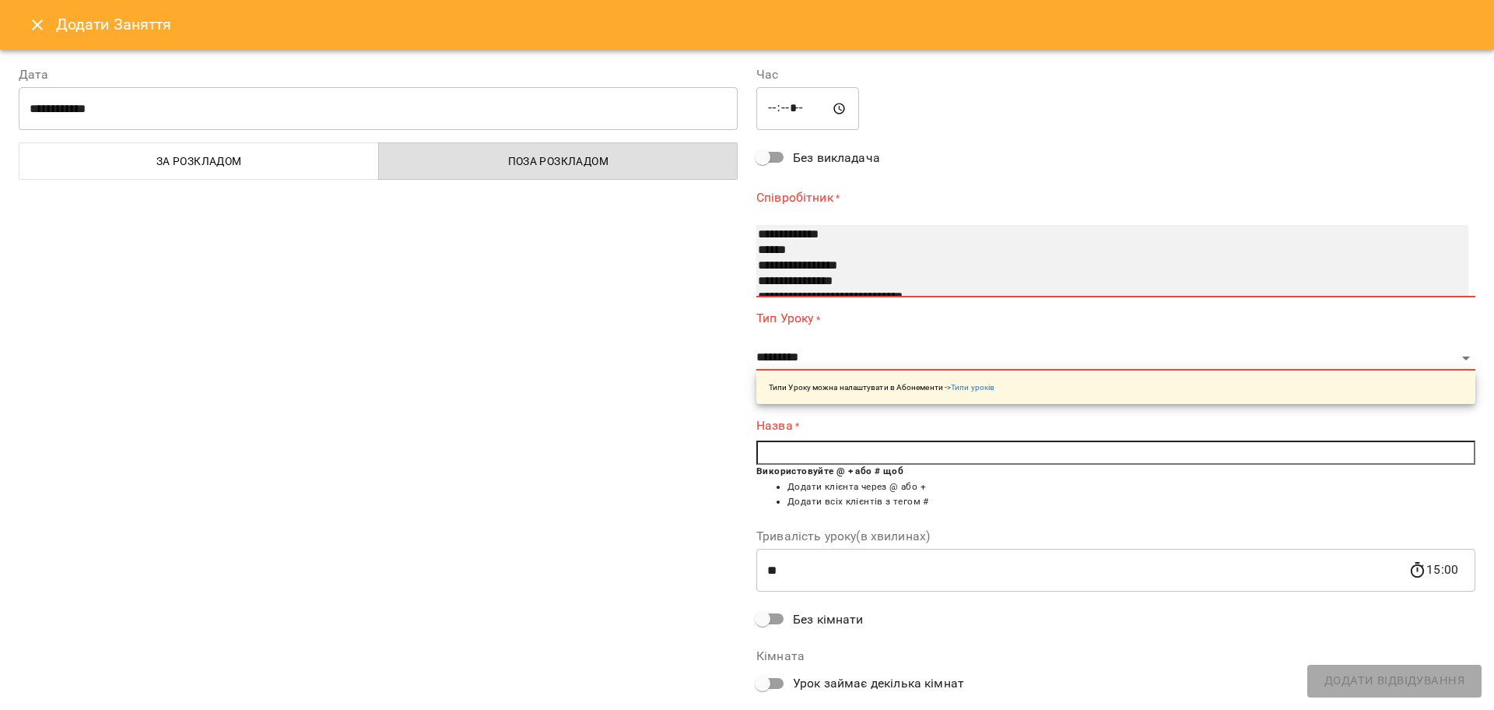
scroll to position [160, 0]
select select "**********"
click at [824, 262] on option "**********" at bounding box center [1095, 265] width 679 height 16
select select "**********"
type input "**"
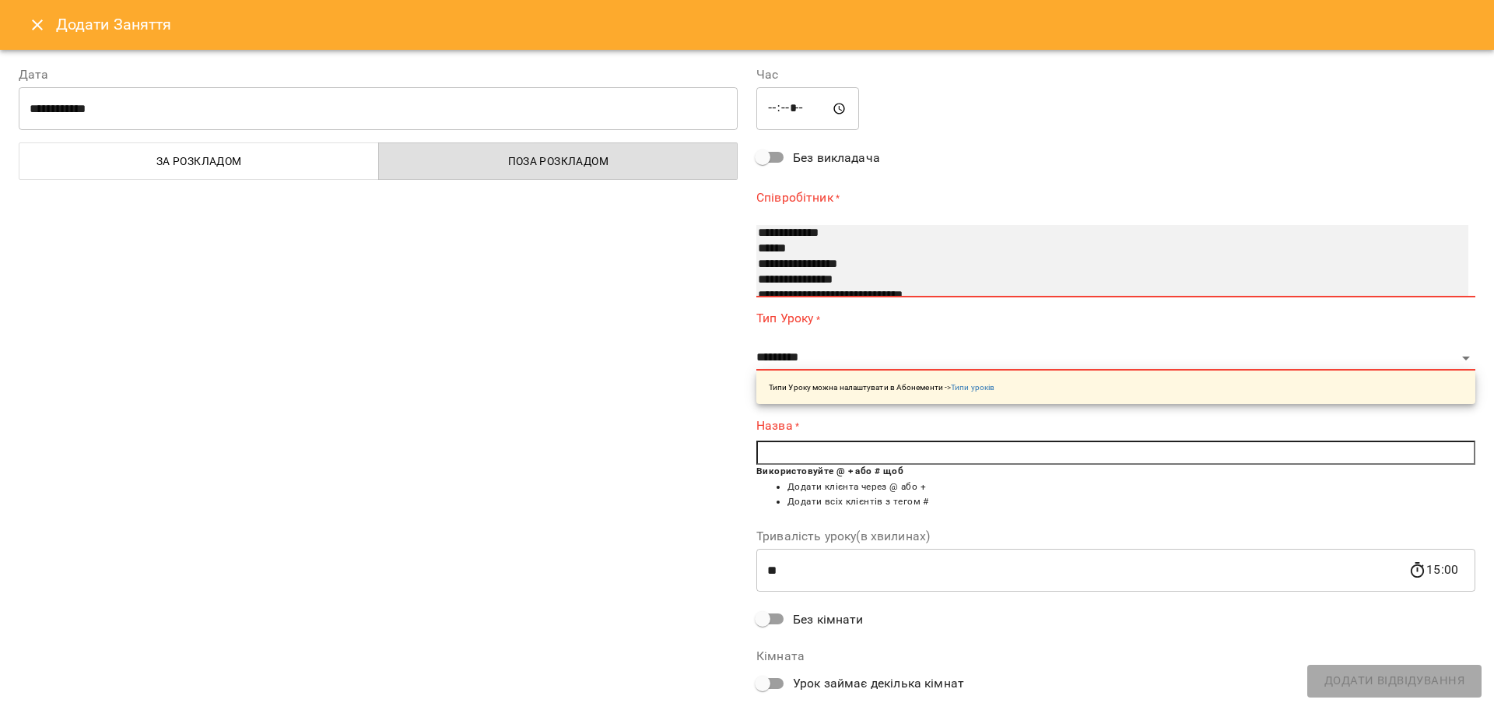
type input "**********"
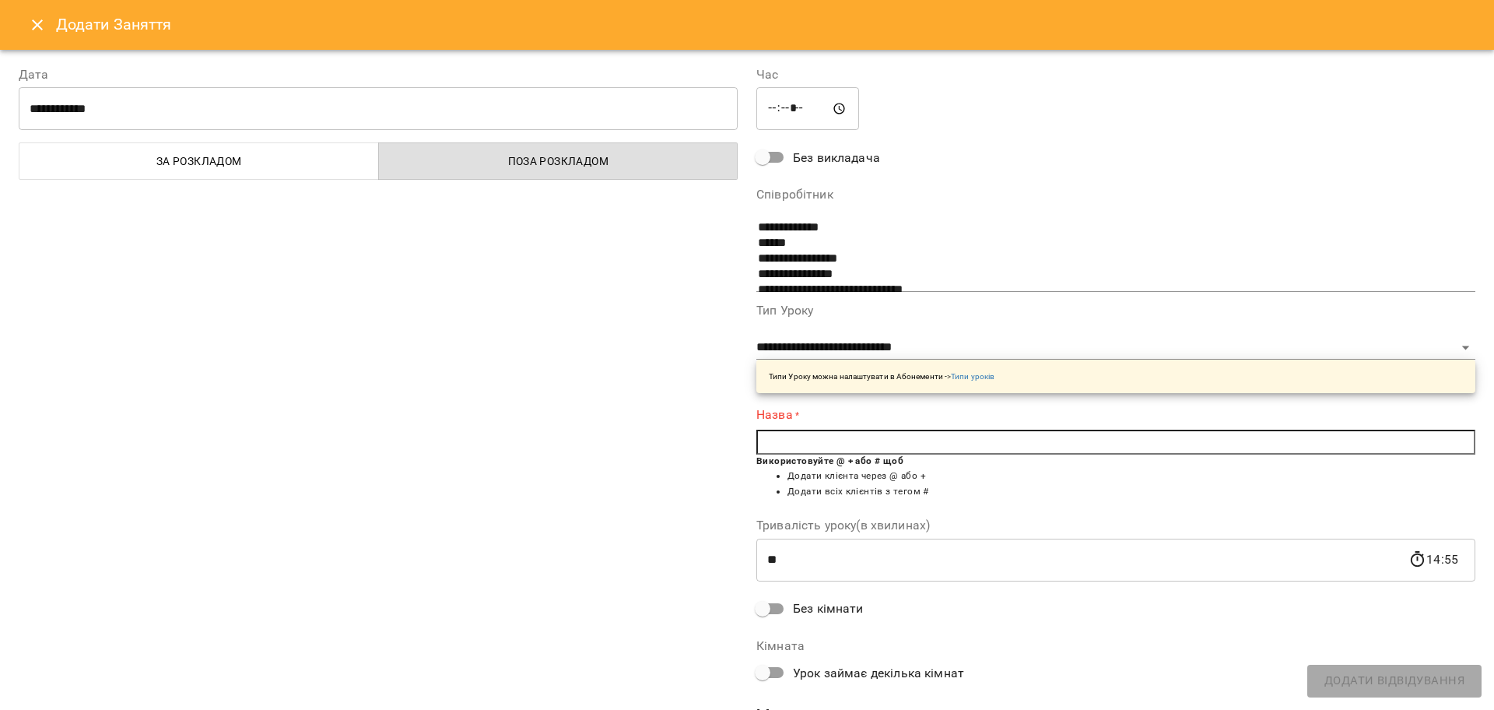
click at [834, 451] on input "text" at bounding box center [1115, 442] width 719 height 25
click at [848, 347] on select "**********" at bounding box center [1115, 347] width 719 height 25
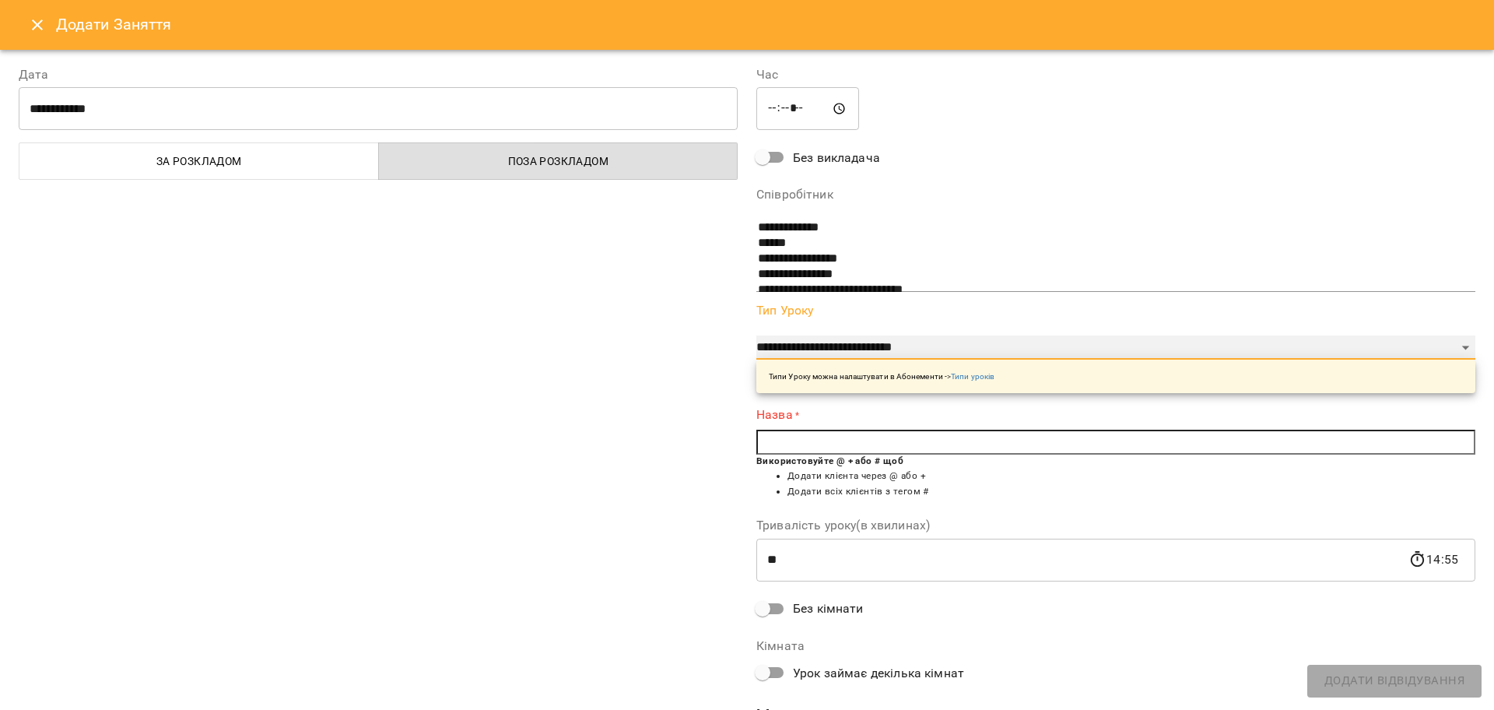
select select "**********"
click at [756, 335] on select "**********" at bounding box center [1115, 347] width 719 height 25
type input "**"
click at [871, 338] on select "**********" at bounding box center [1115, 347] width 719 height 25
select select "**********"
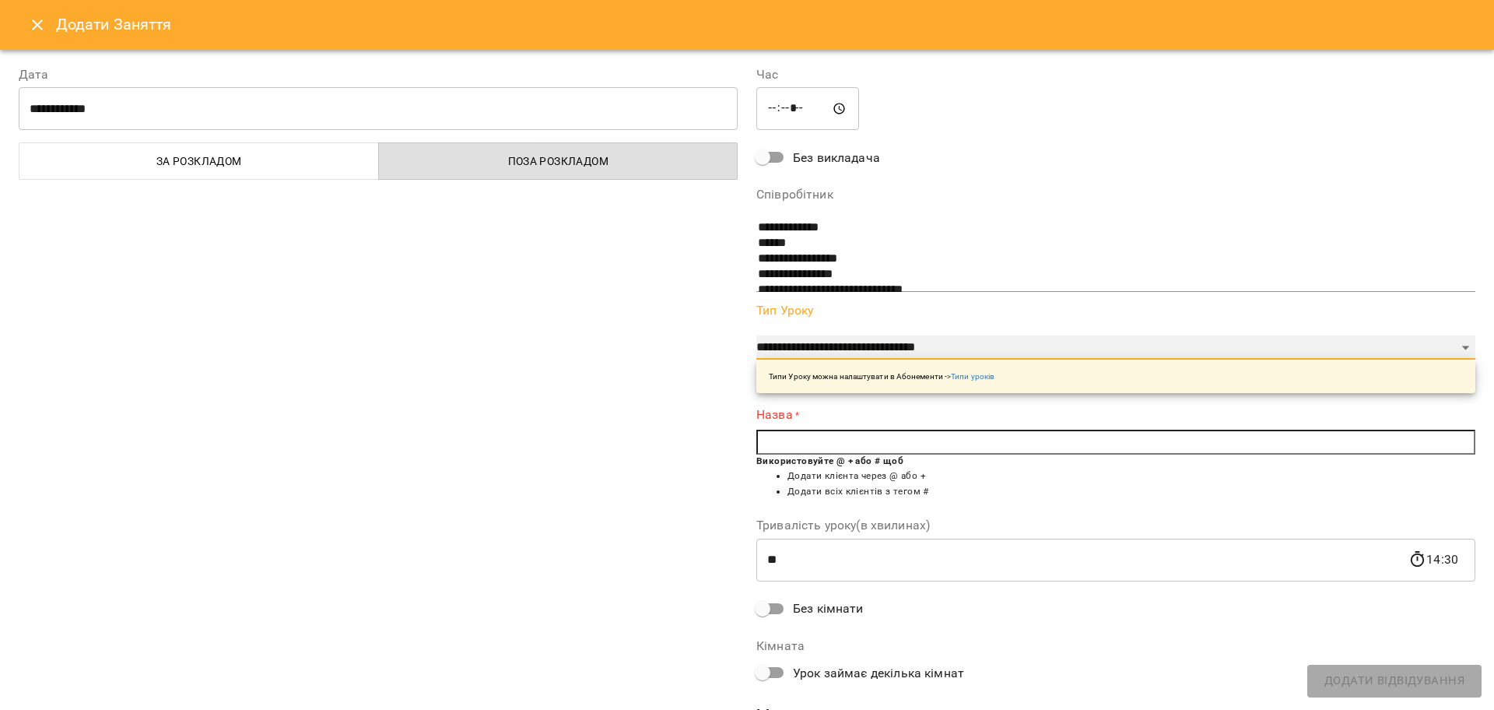
click at [756, 335] on select "**********" at bounding box center [1115, 347] width 719 height 25
type input "**"
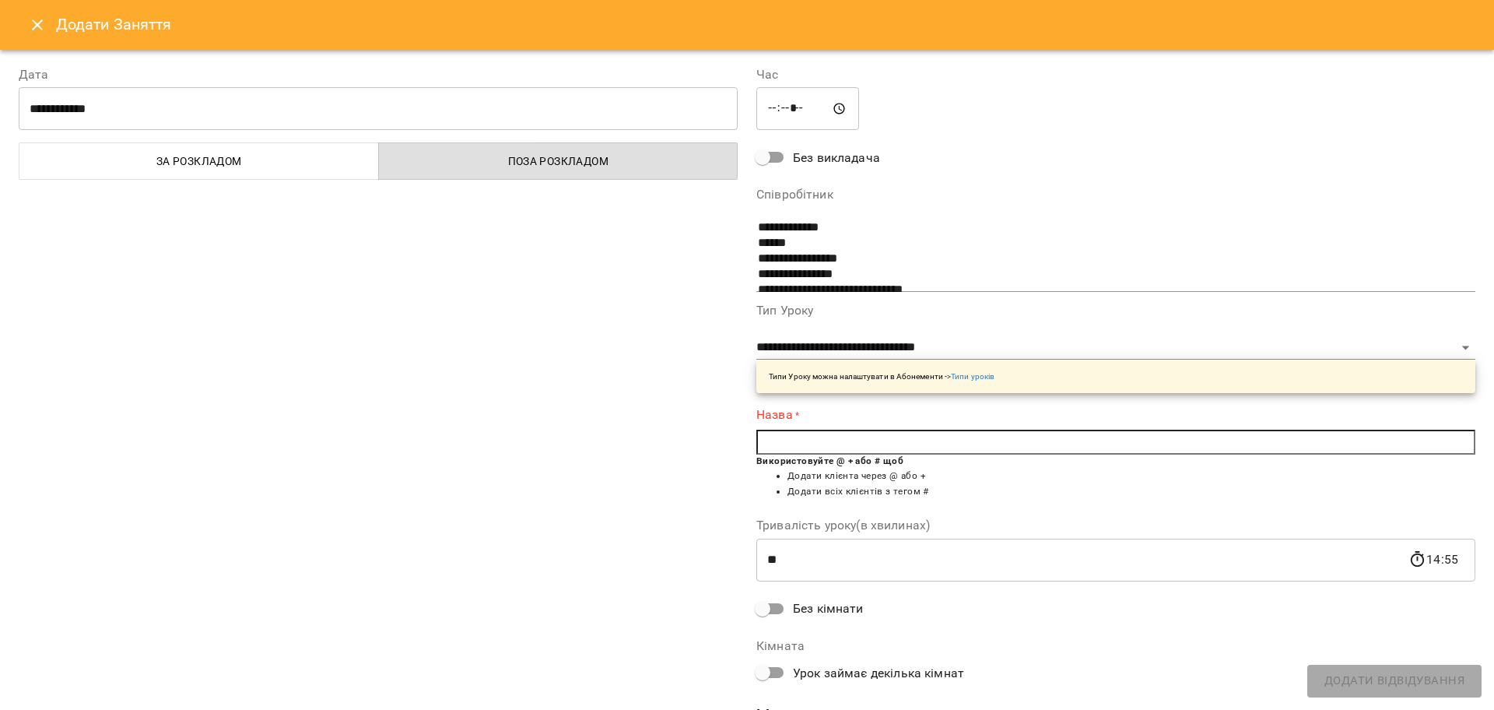
click at [831, 435] on input "text" at bounding box center [1115, 442] width 719 height 25
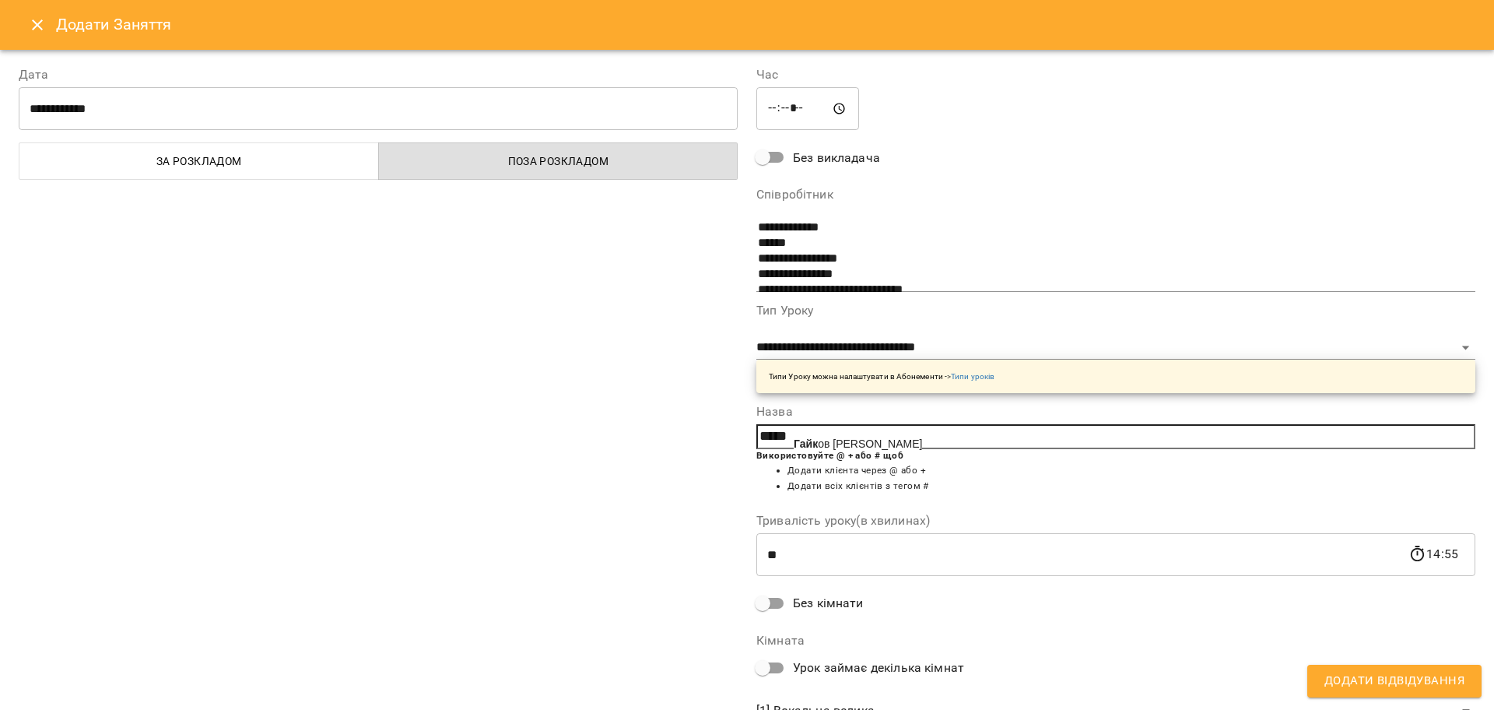
click at [834, 451] on li "[PERSON_NAME]" at bounding box center [858, 444] width 128 height 16
type input "**********"
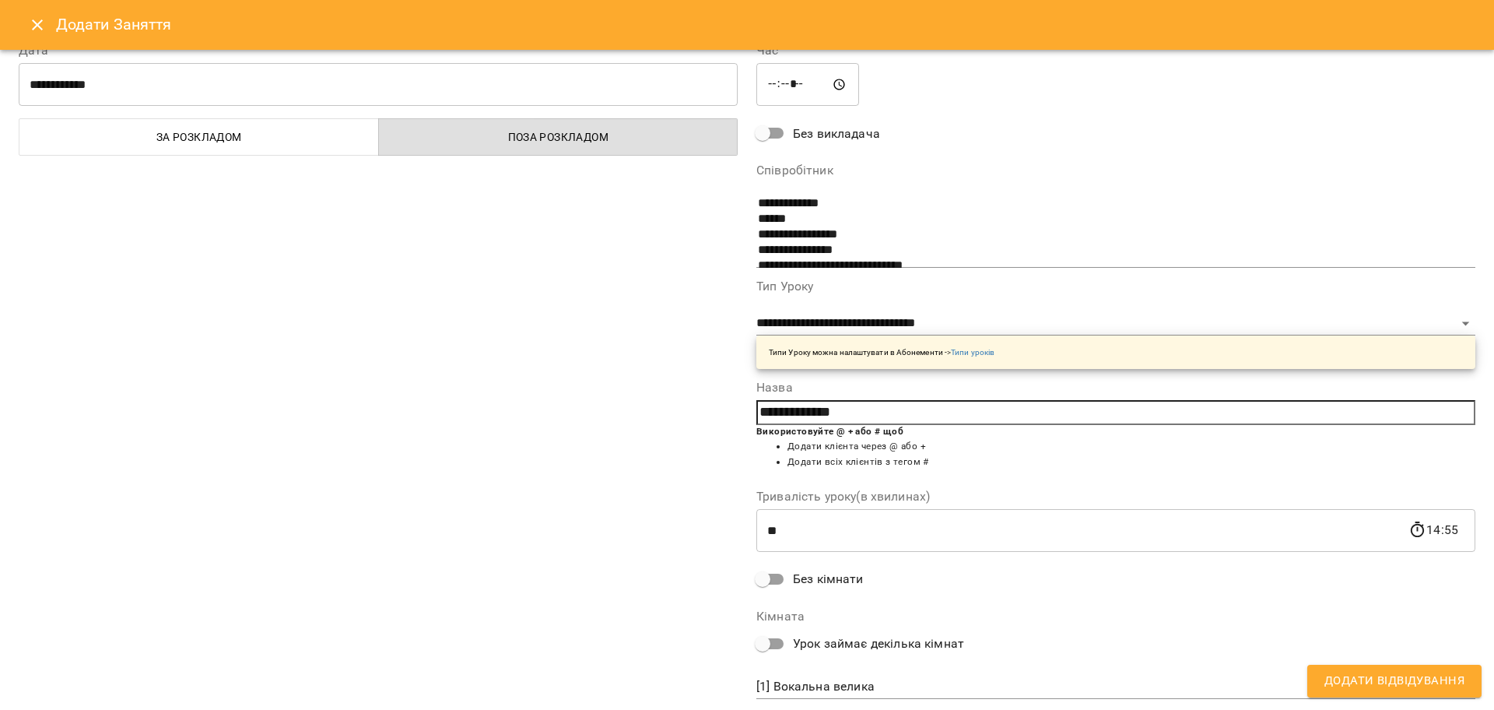
scroll to position [66, 0]
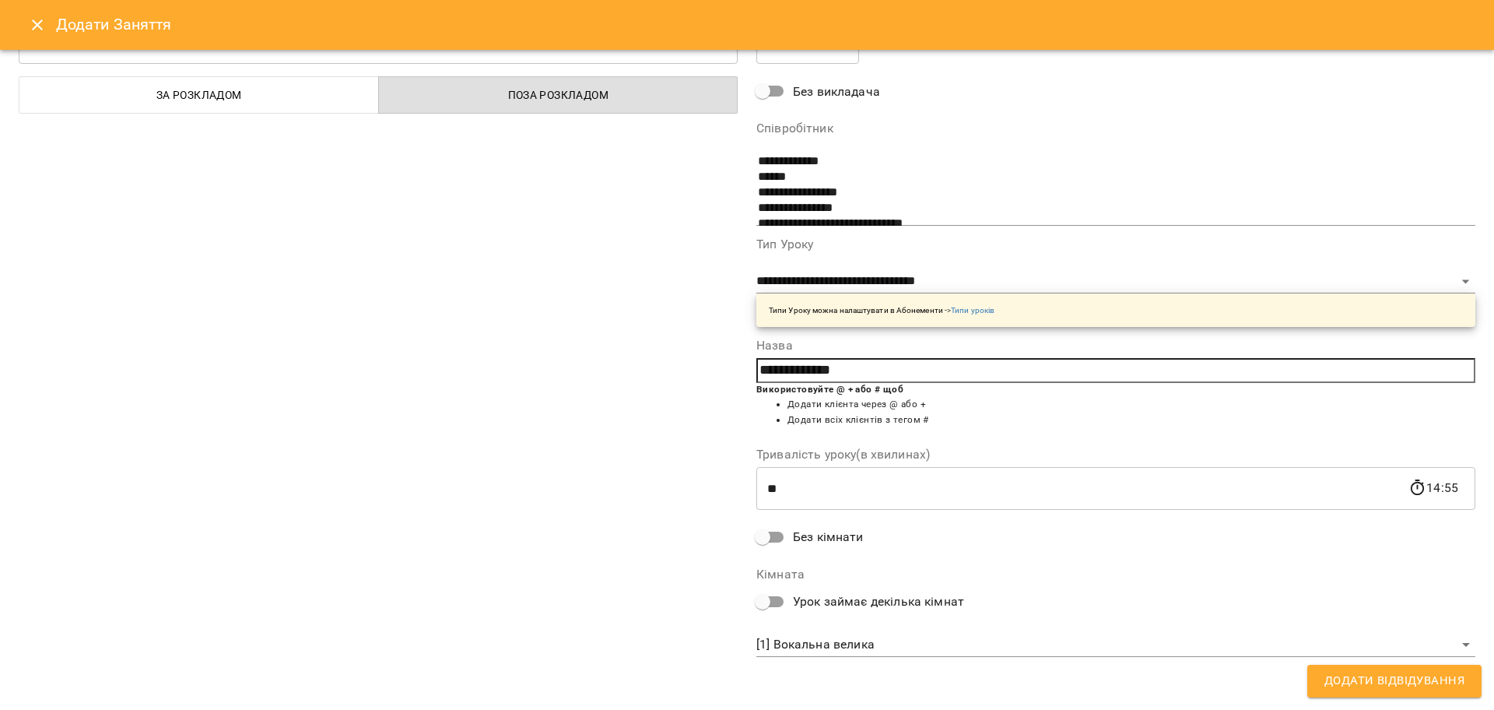
click at [843, 638] on body "For Business 99+ UA [DATE] [DATE] [DATE] [DATE] [DATE] [DATE] Нд [DATE] 10 11 1…" at bounding box center [747, 690] width 1494 height 1380
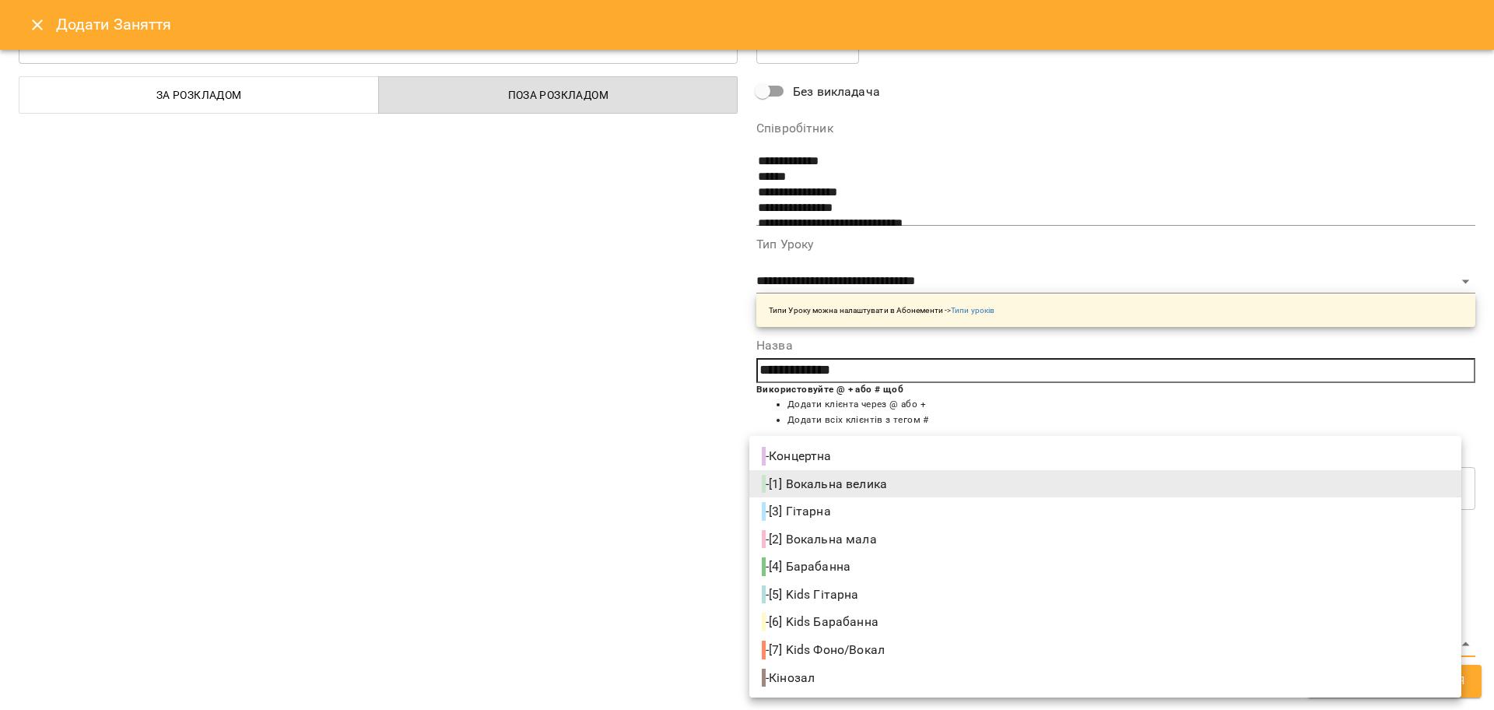
click at [839, 538] on span "- [2] Вокальна мала" at bounding box center [821, 539] width 118 height 19
type input "**********"
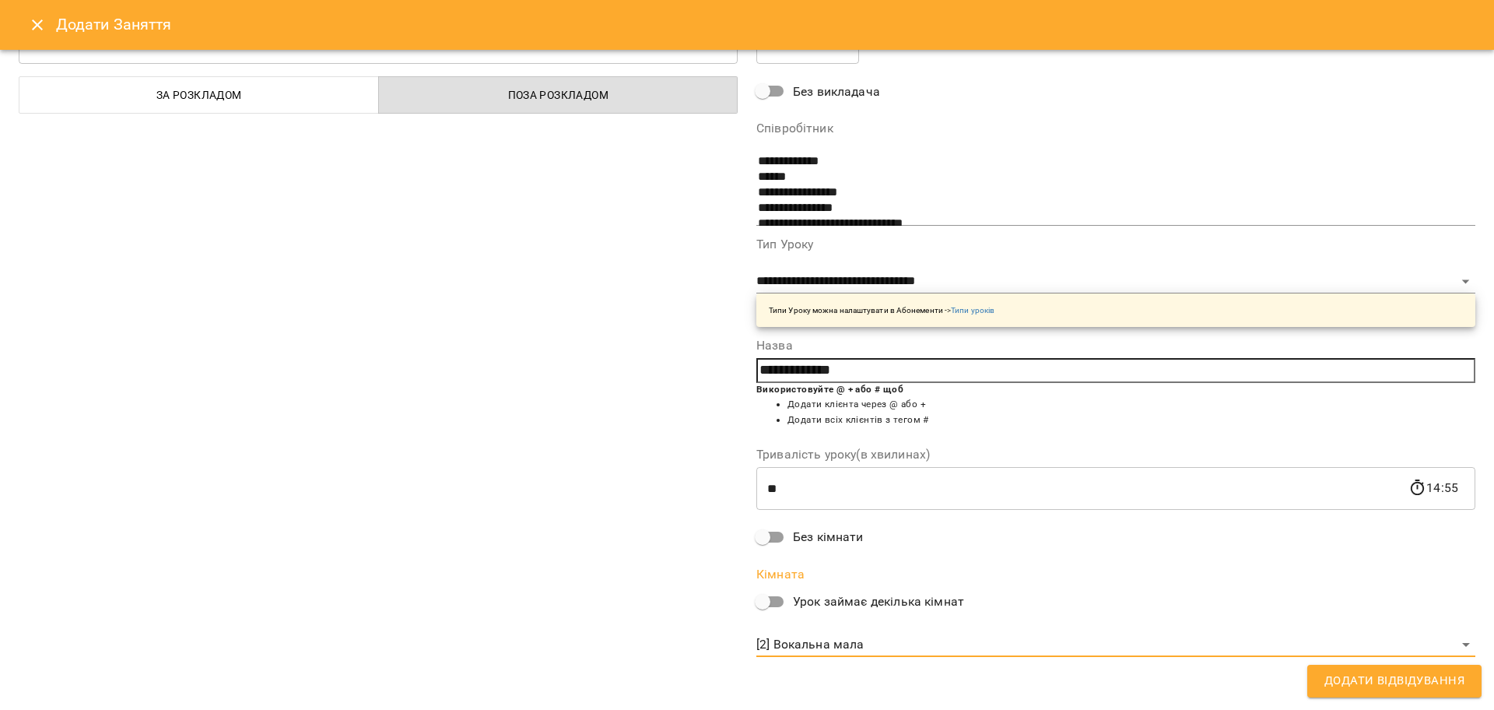
click at [1352, 680] on span "Додати Відвідування" at bounding box center [1394, 681] width 140 height 20
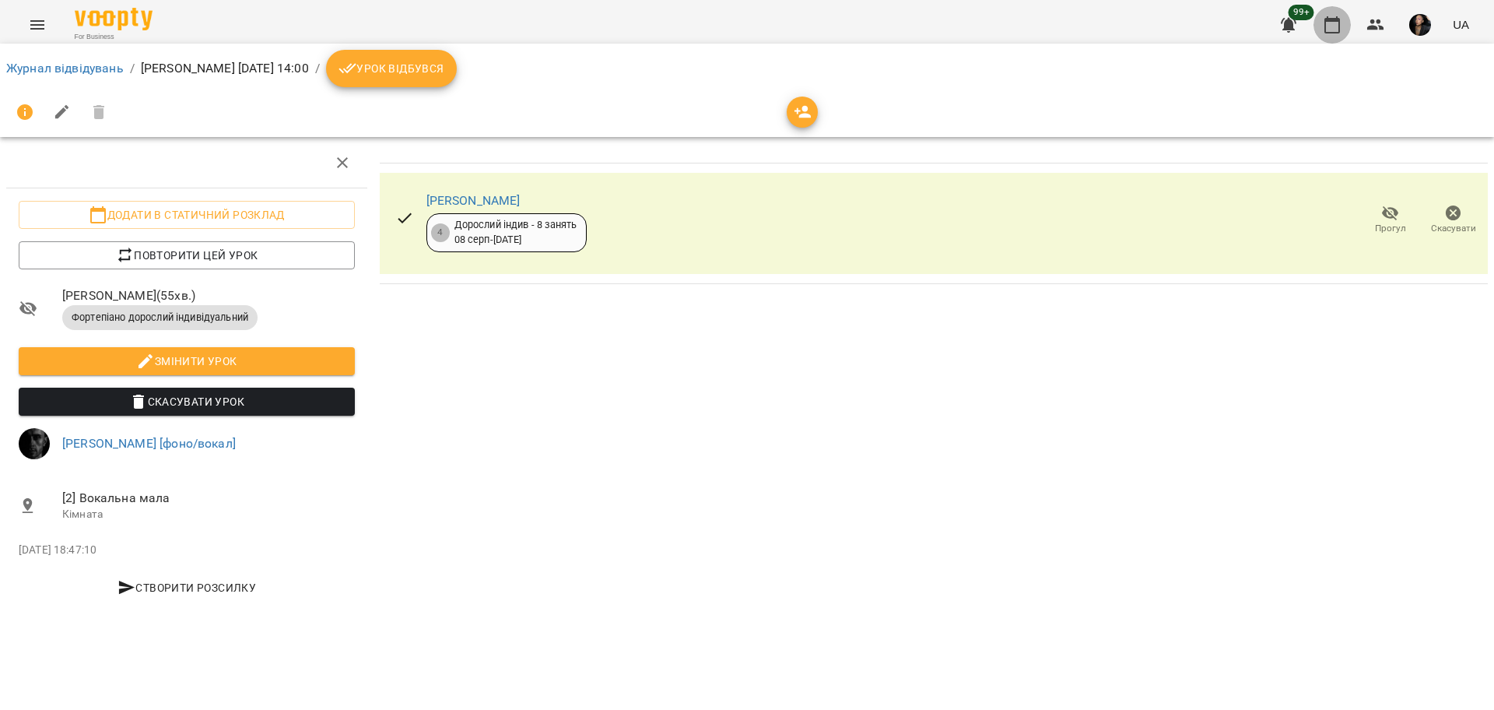
click at [1324, 12] on button "button" at bounding box center [1332, 24] width 37 height 37
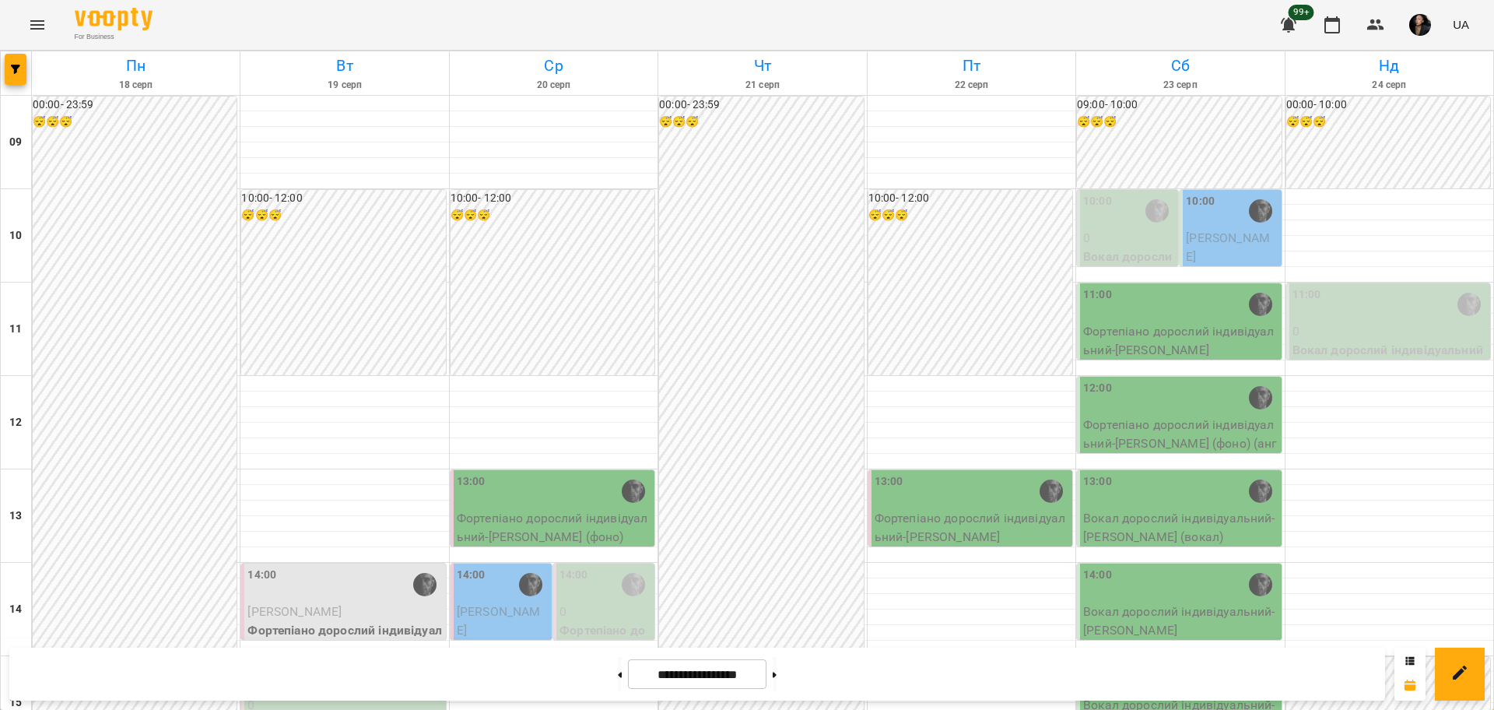
scroll to position [389, 0]
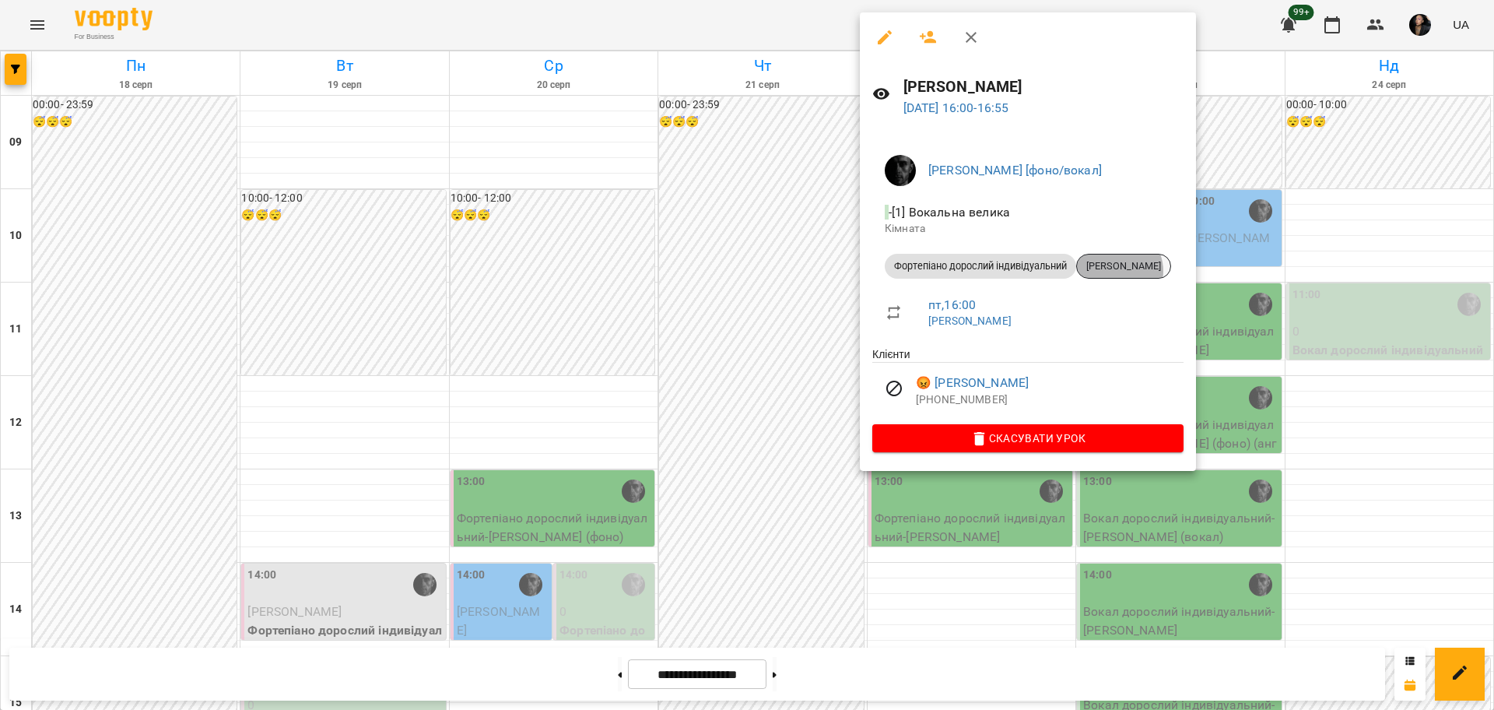
click at [1119, 271] on span "[PERSON_NAME]" at bounding box center [1123, 266] width 93 height 14
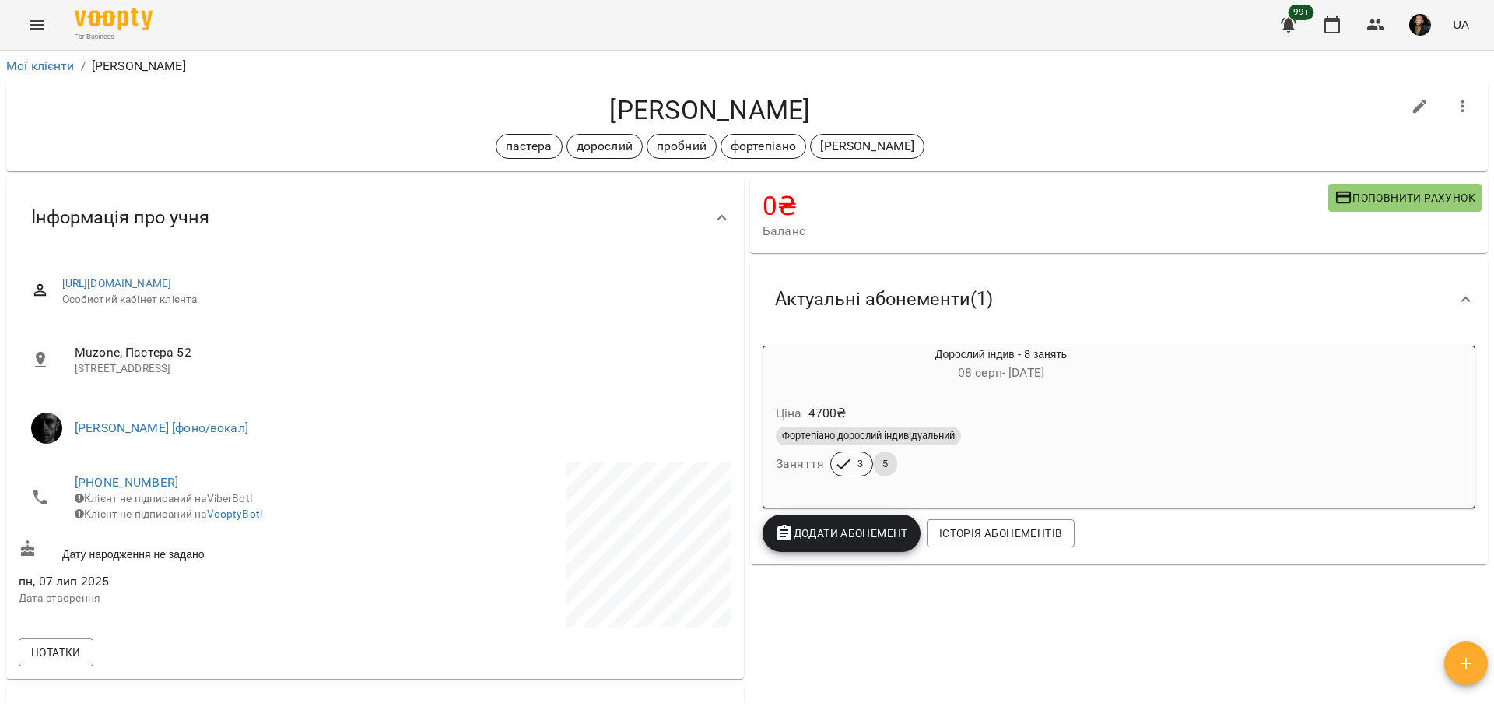
click at [1033, 415] on div "Ціна 4700 ₴" at bounding box center [1001, 413] width 457 height 28
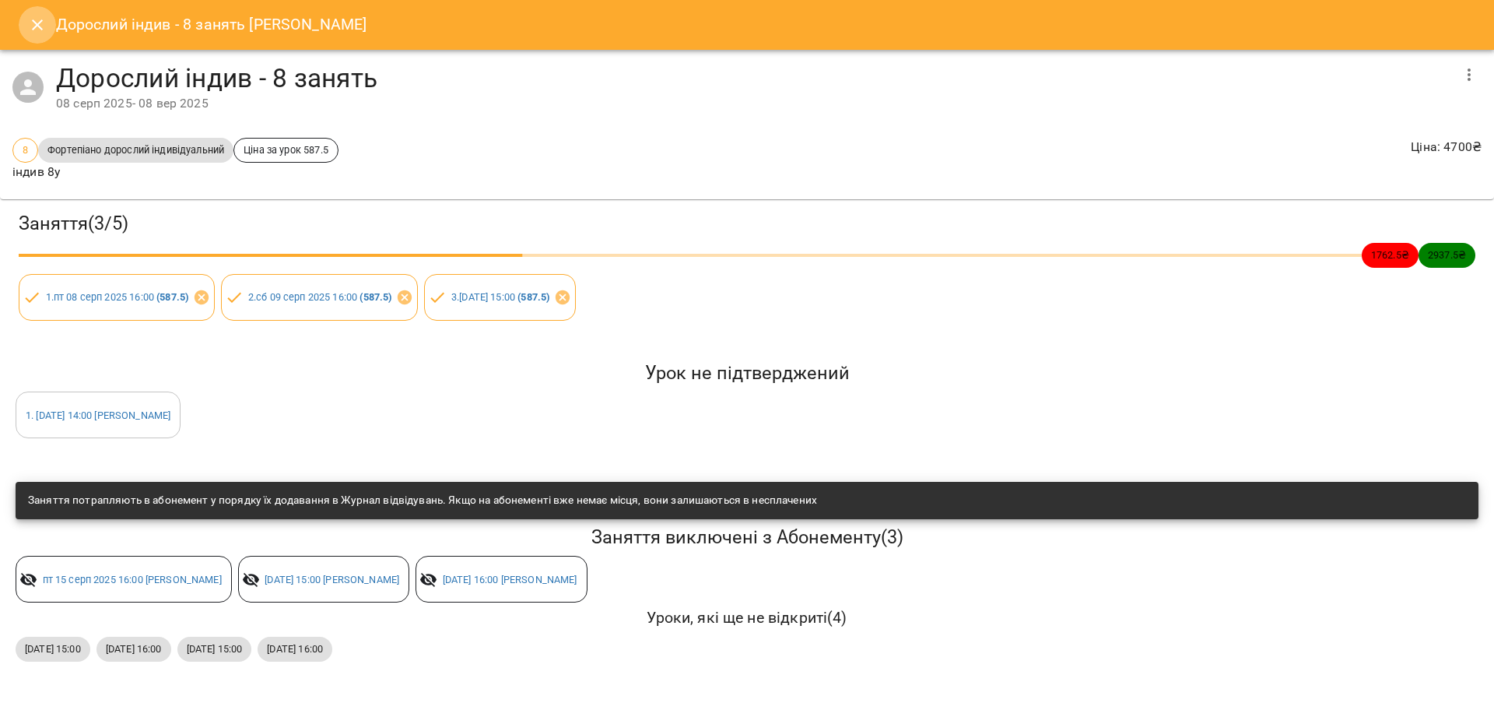
drag, startPoint x: 43, startPoint y: 39, endPoint x: 44, endPoint y: 30, distance: 8.7
click at [43, 32] on button "Close" at bounding box center [37, 24] width 37 height 37
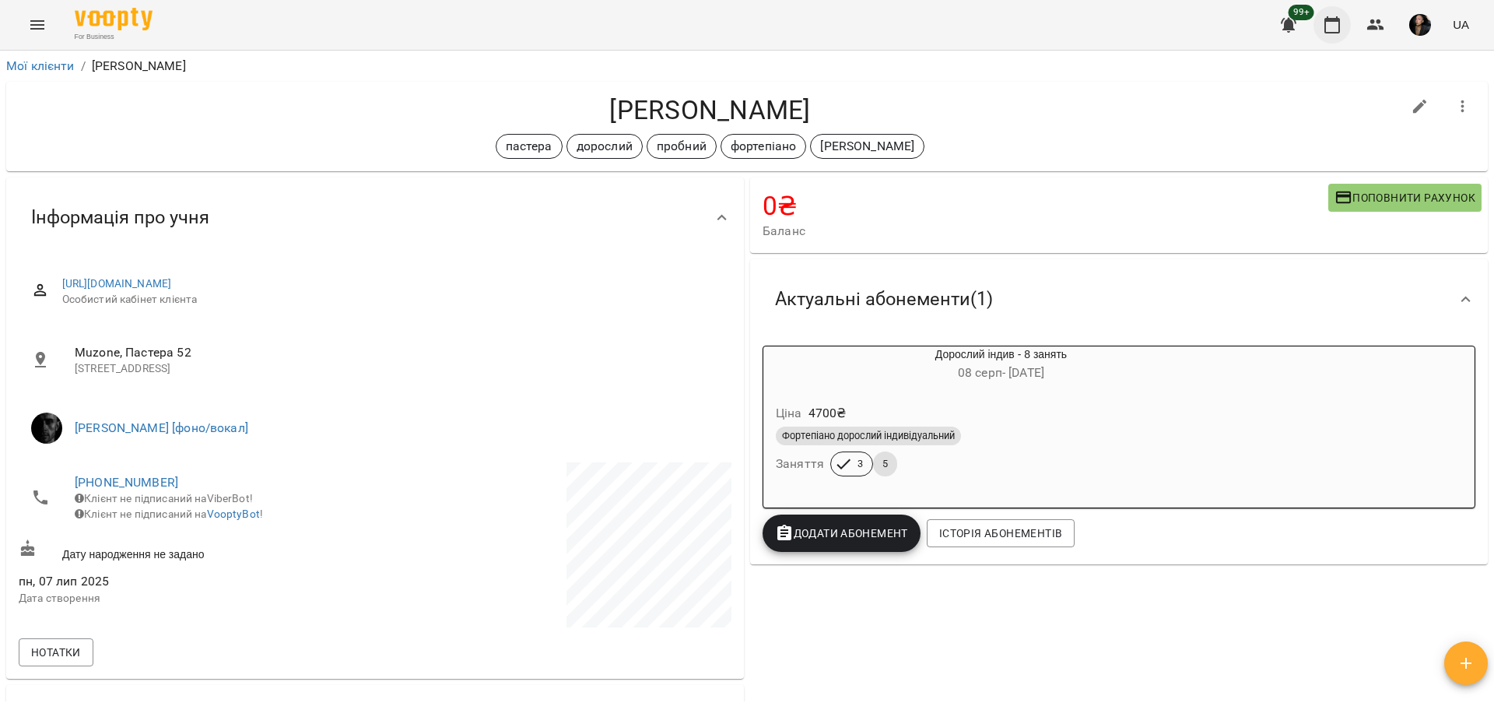
click at [1337, 21] on icon "button" at bounding box center [1332, 24] width 16 height 17
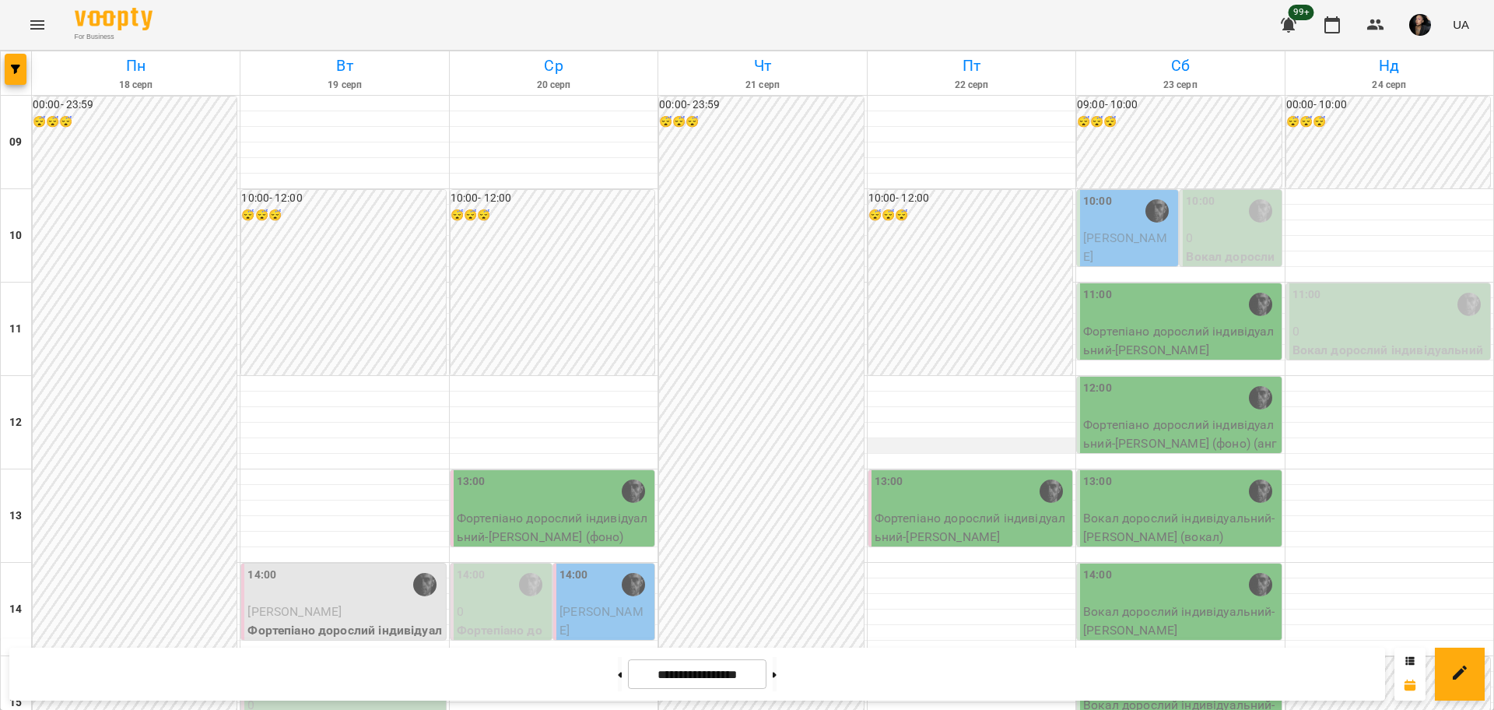
scroll to position [195, 0]
click at [595, 567] on div "14:00" at bounding box center [606, 585] width 92 height 36
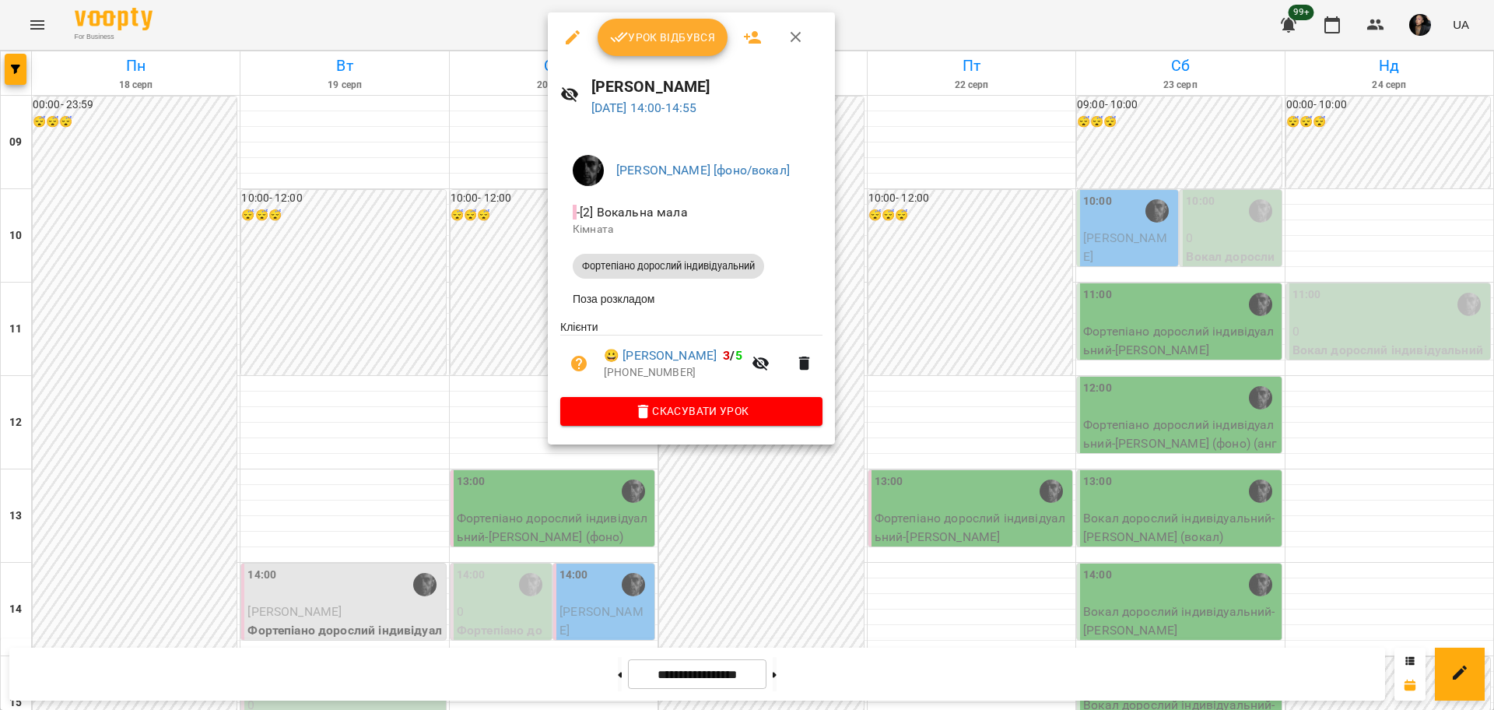
click at [530, 503] on div at bounding box center [747, 355] width 1494 height 710
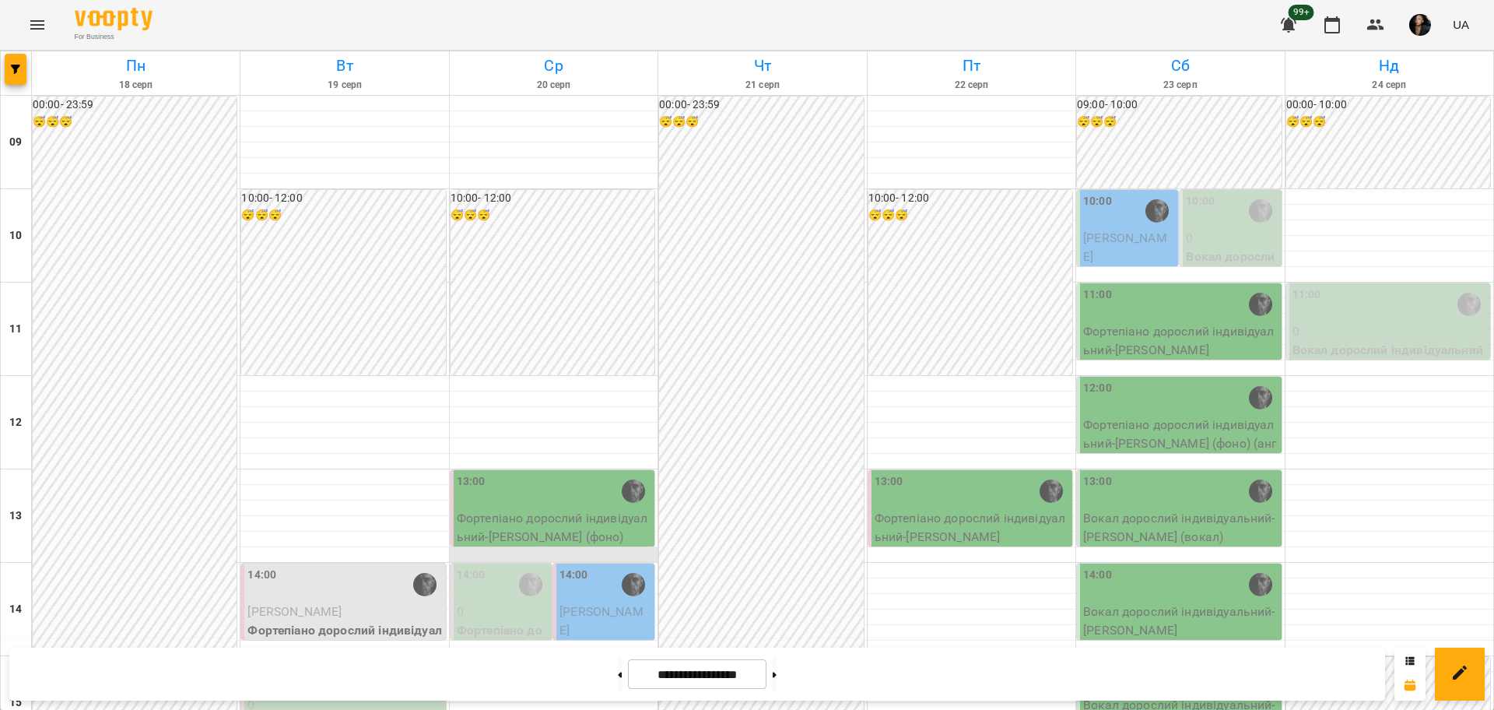
click at [492, 547] on div at bounding box center [554, 555] width 208 height 16
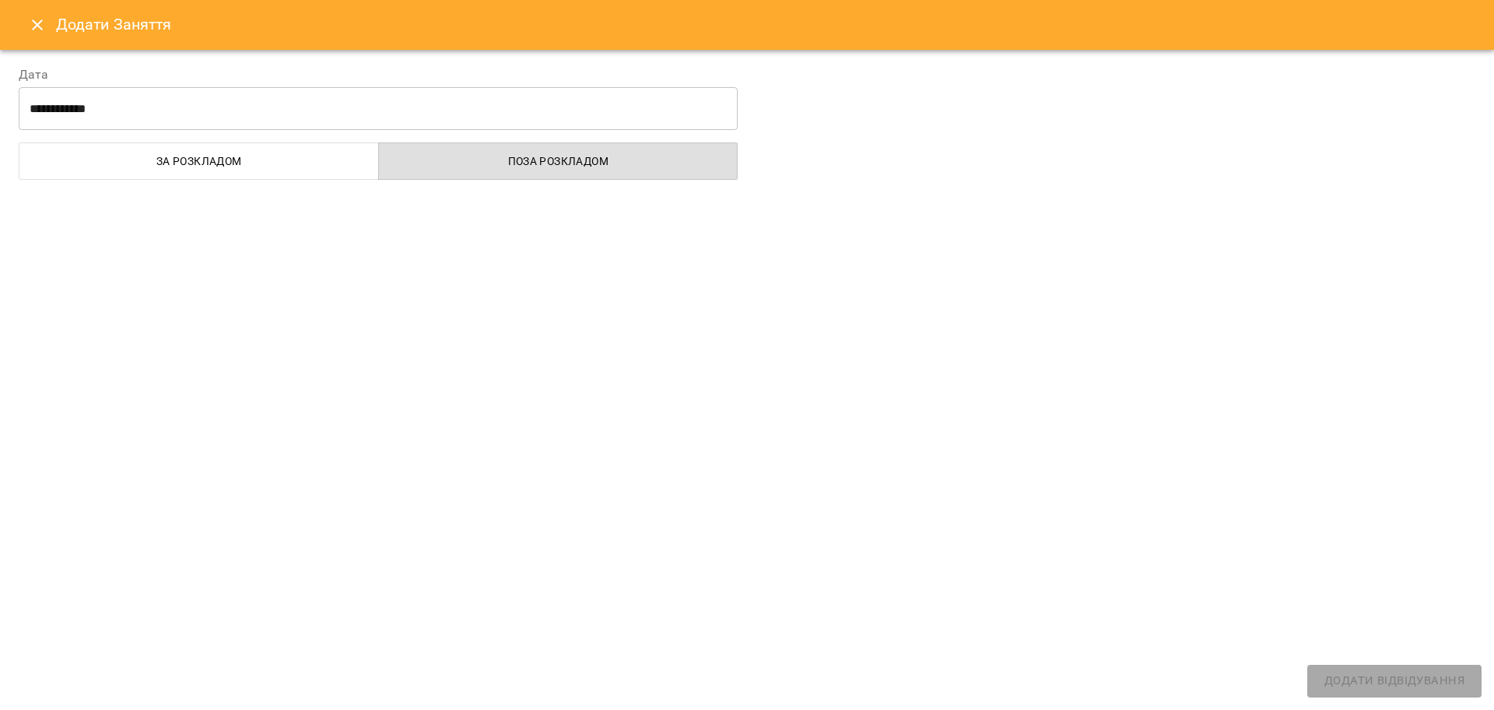
select select
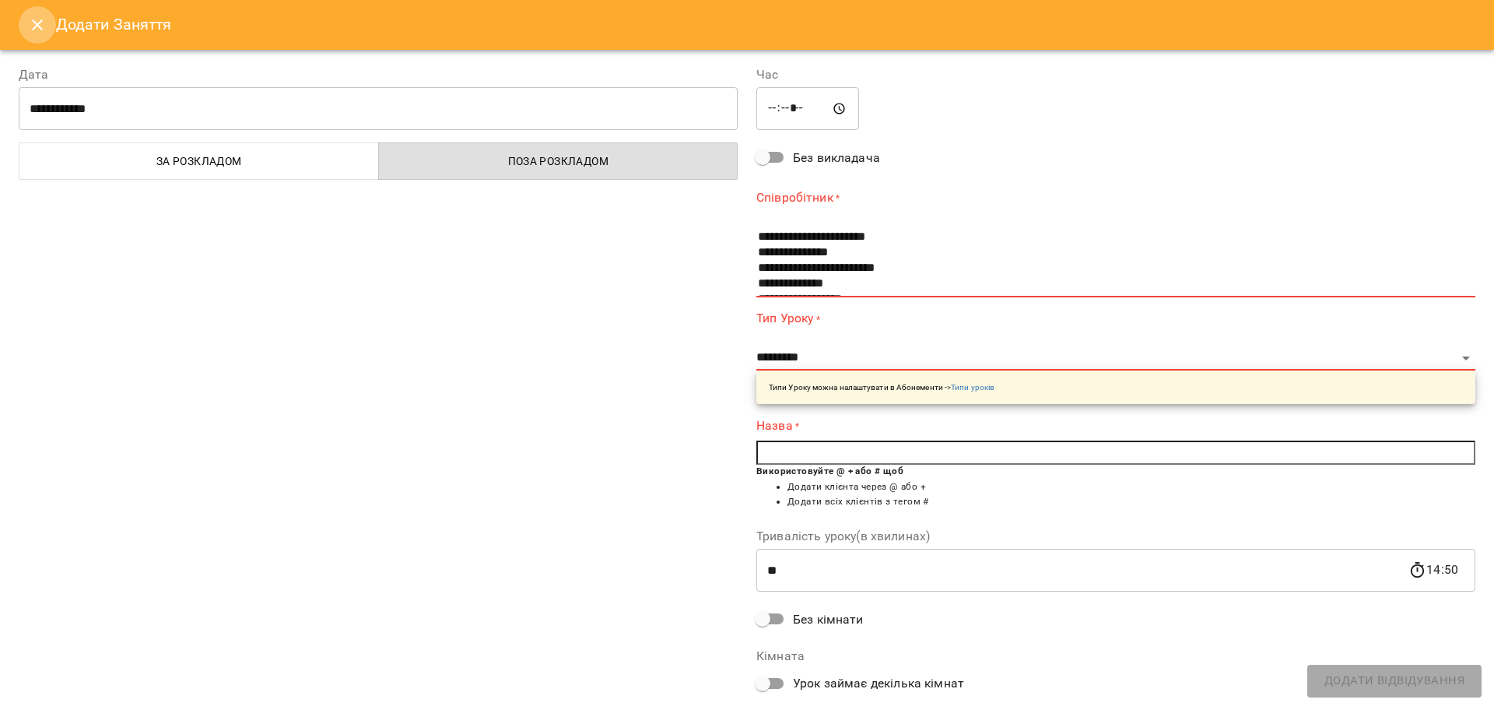
click at [49, 37] on button "Close" at bounding box center [37, 24] width 37 height 37
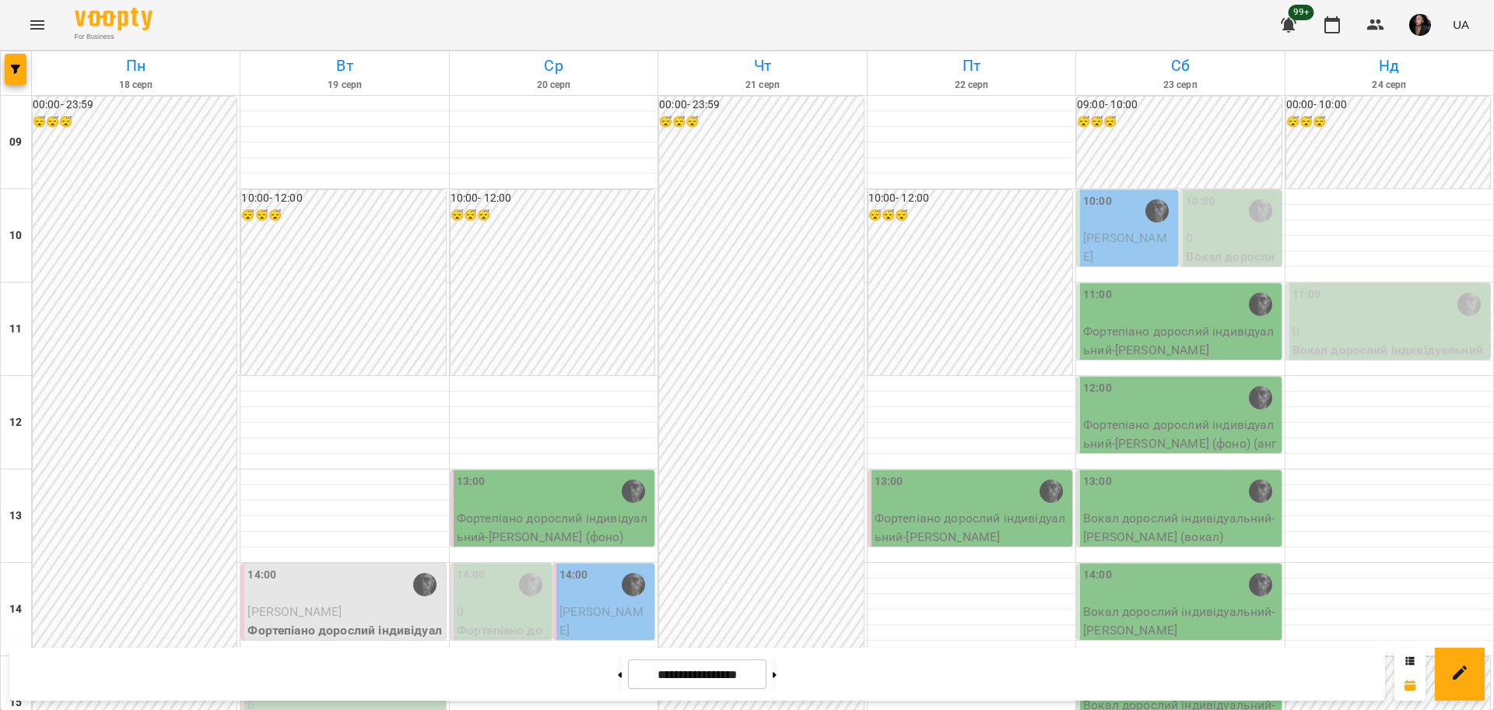
click at [496, 567] on div "14:00" at bounding box center [503, 585] width 92 height 36
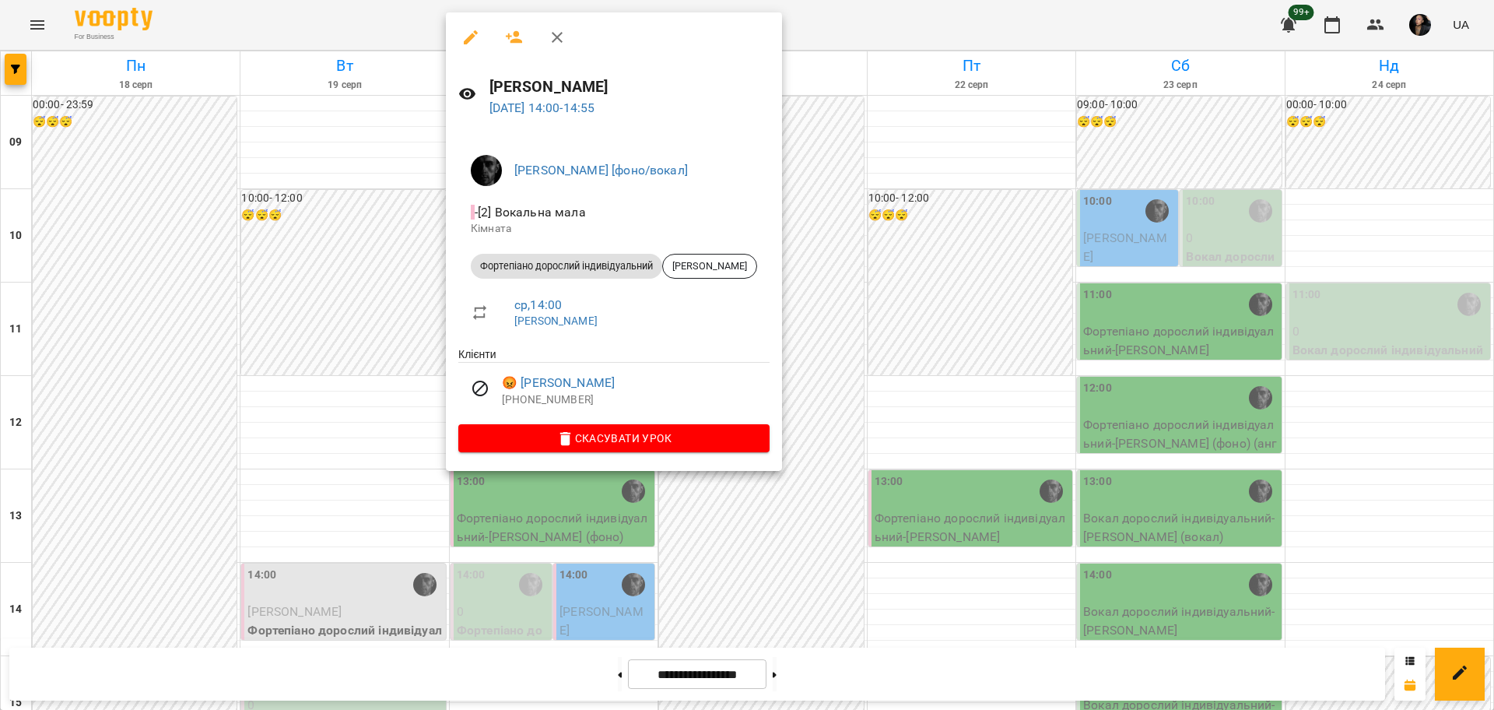
click at [565, 489] on div at bounding box center [747, 355] width 1494 height 710
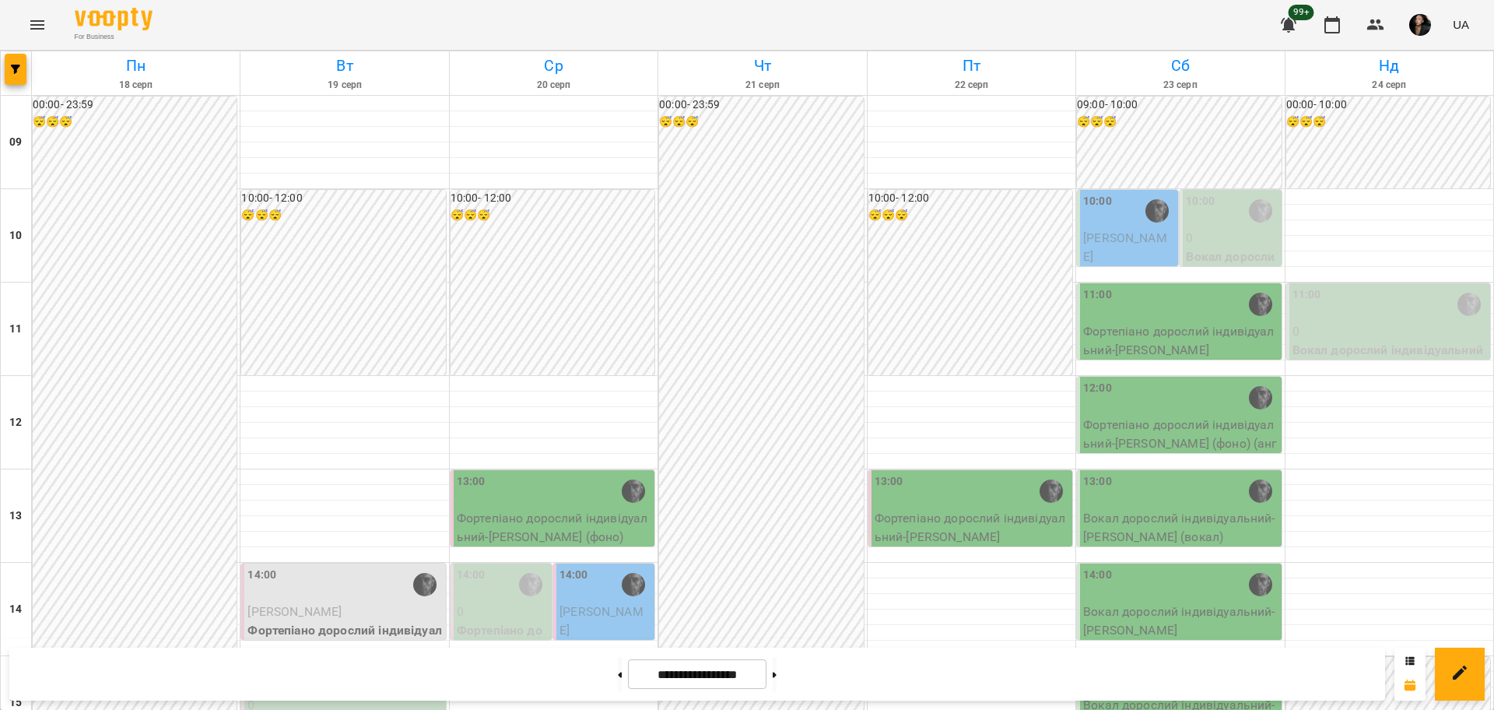
click at [570, 567] on div "14:00" at bounding box center [574, 585] width 29 height 36
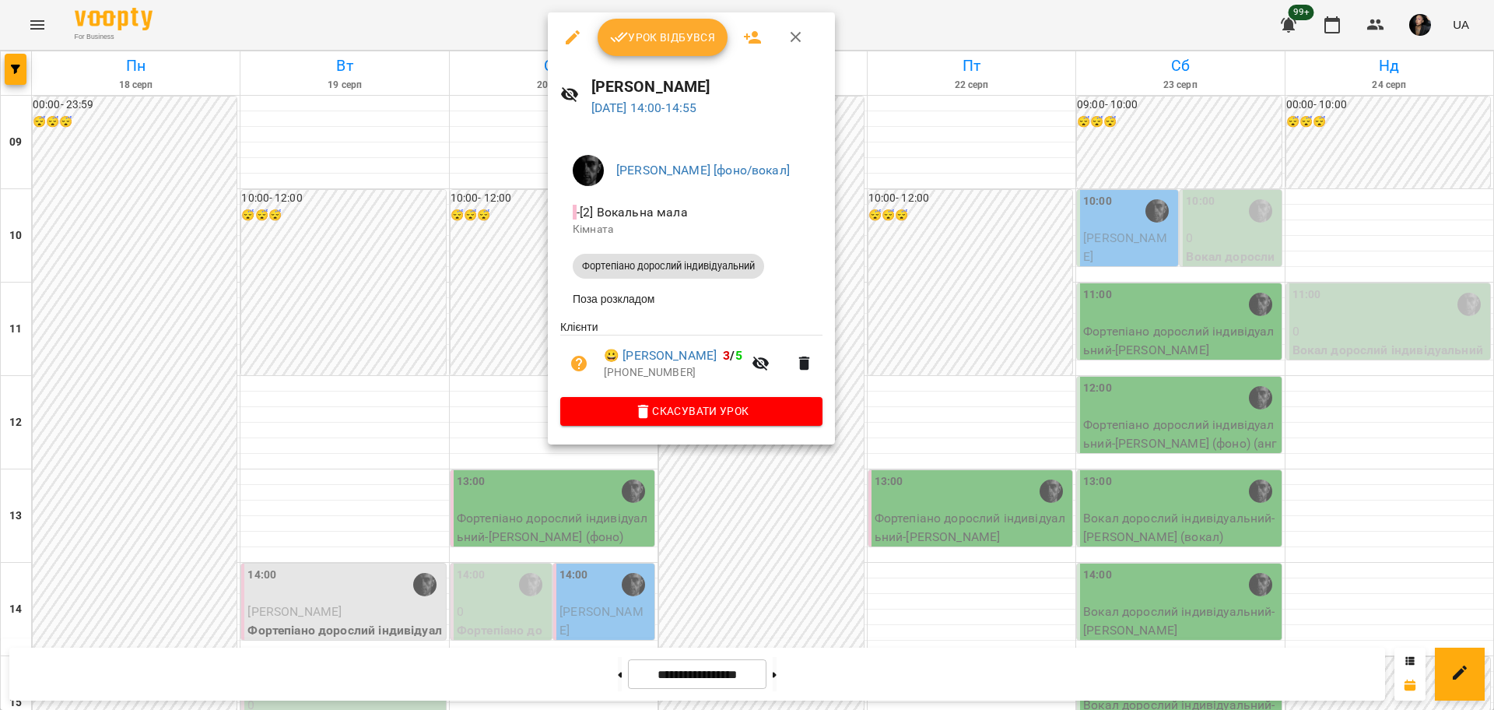
click at [549, 492] on div at bounding box center [747, 355] width 1494 height 710
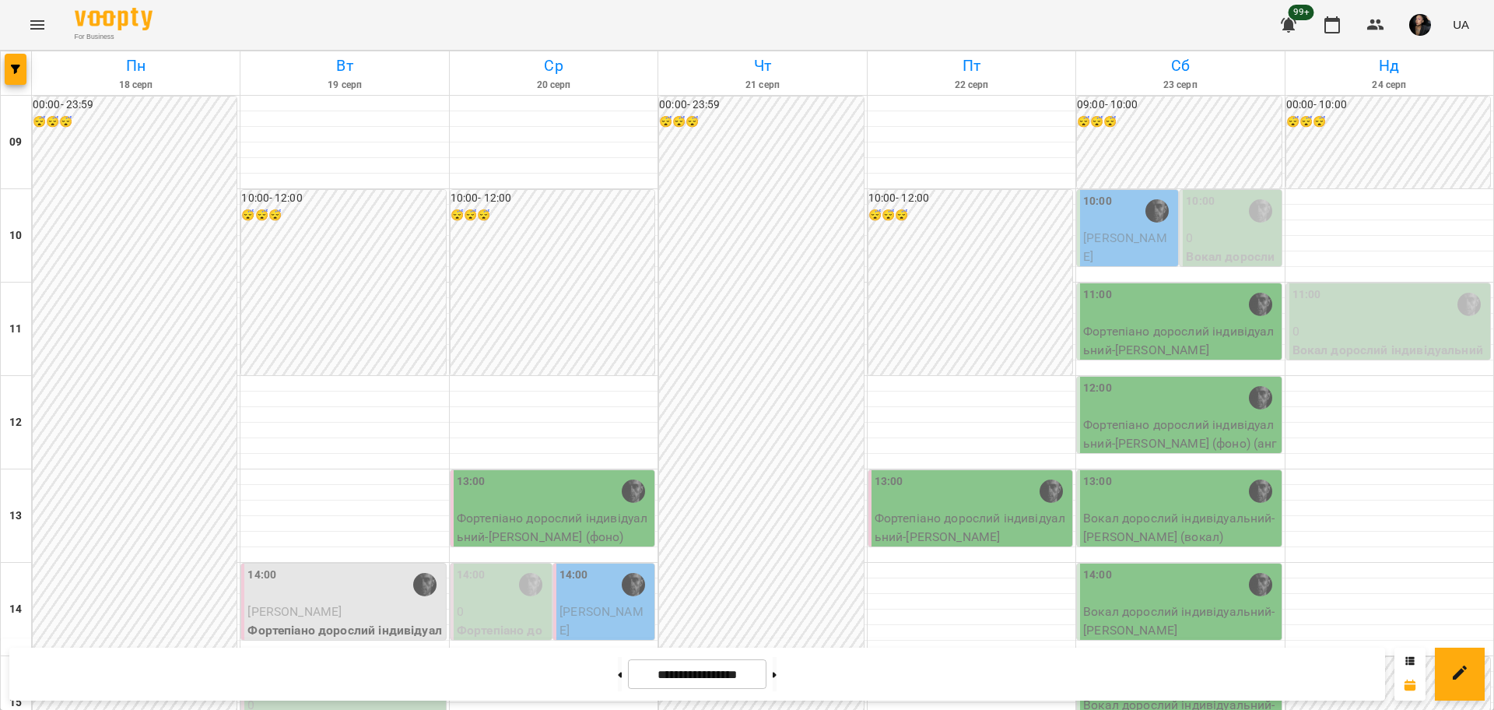
scroll to position [486, 0]
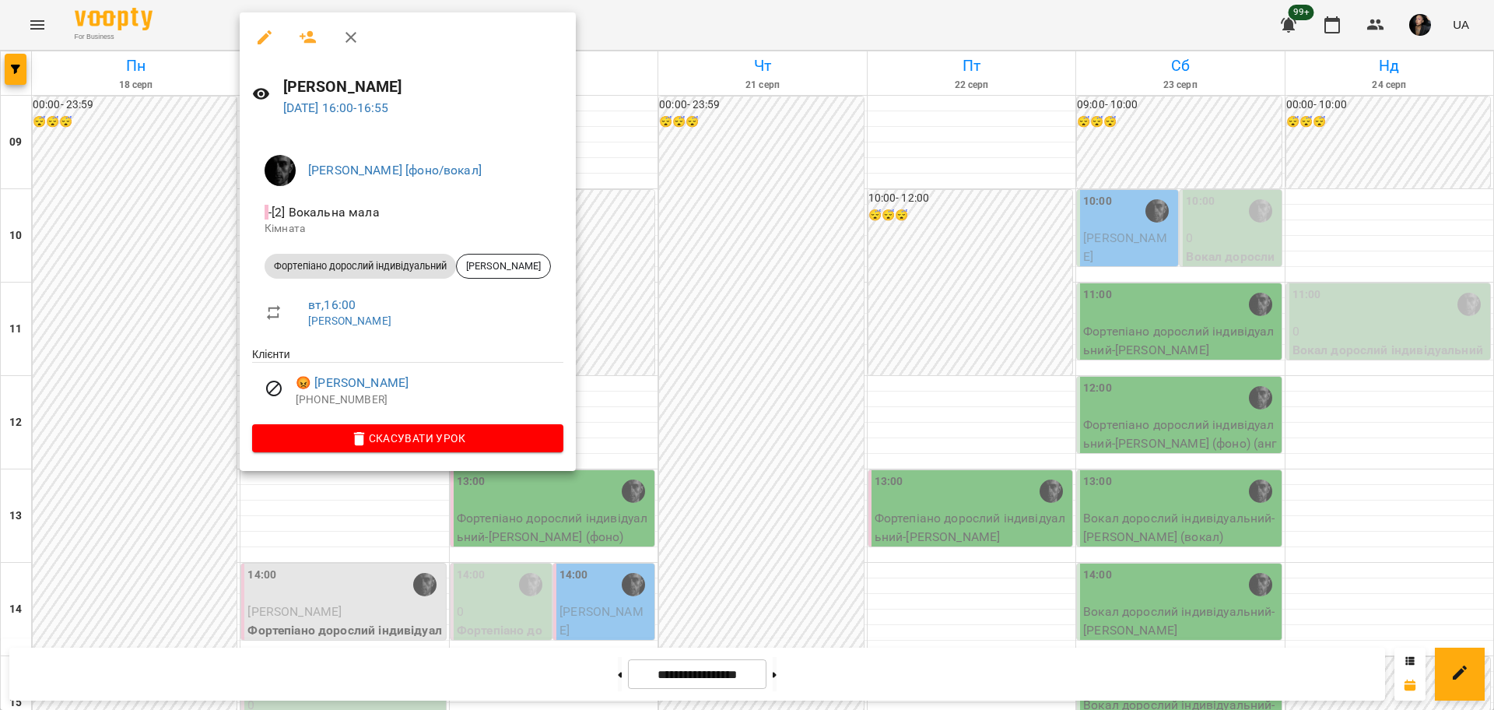
click at [756, 264] on div at bounding box center [747, 355] width 1494 height 710
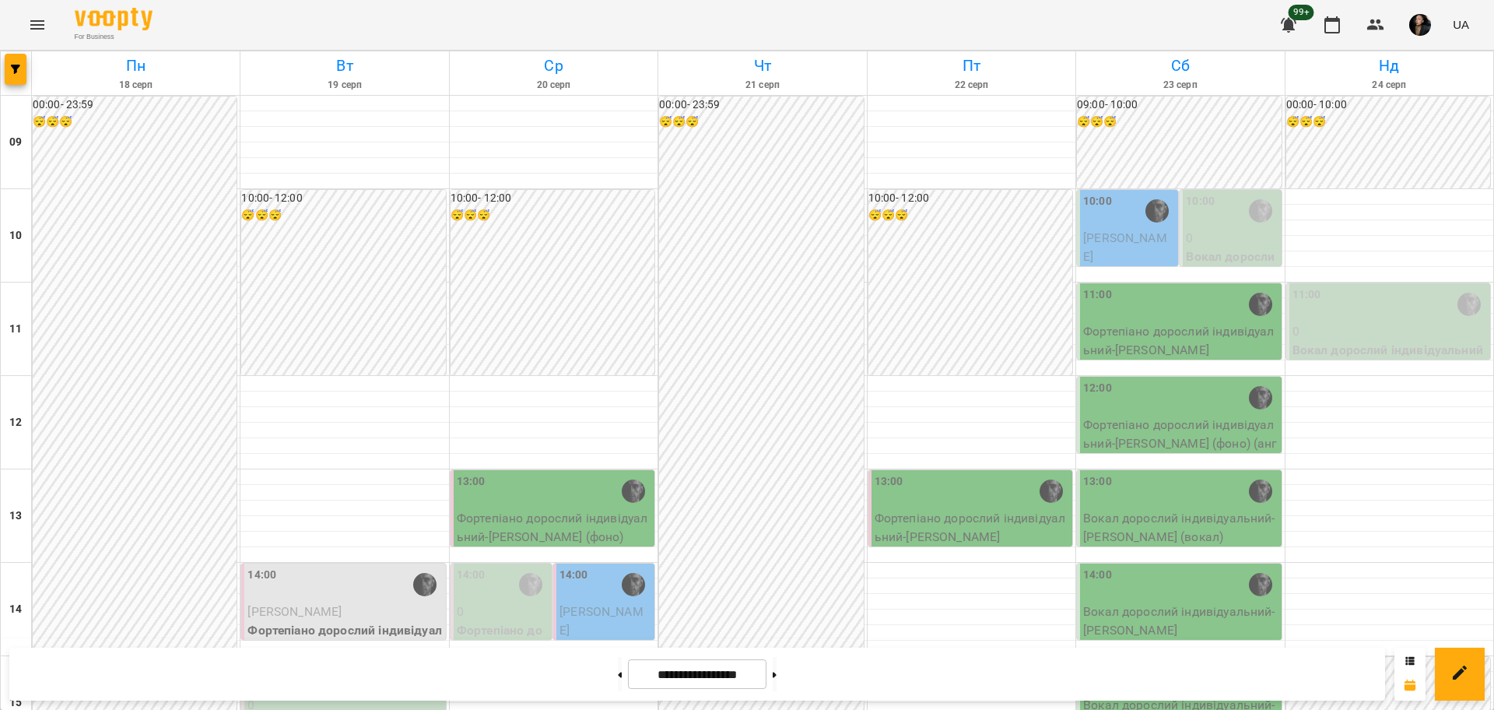
click at [349, 696] on p "0" at bounding box center [344, 705] width 195 height 19
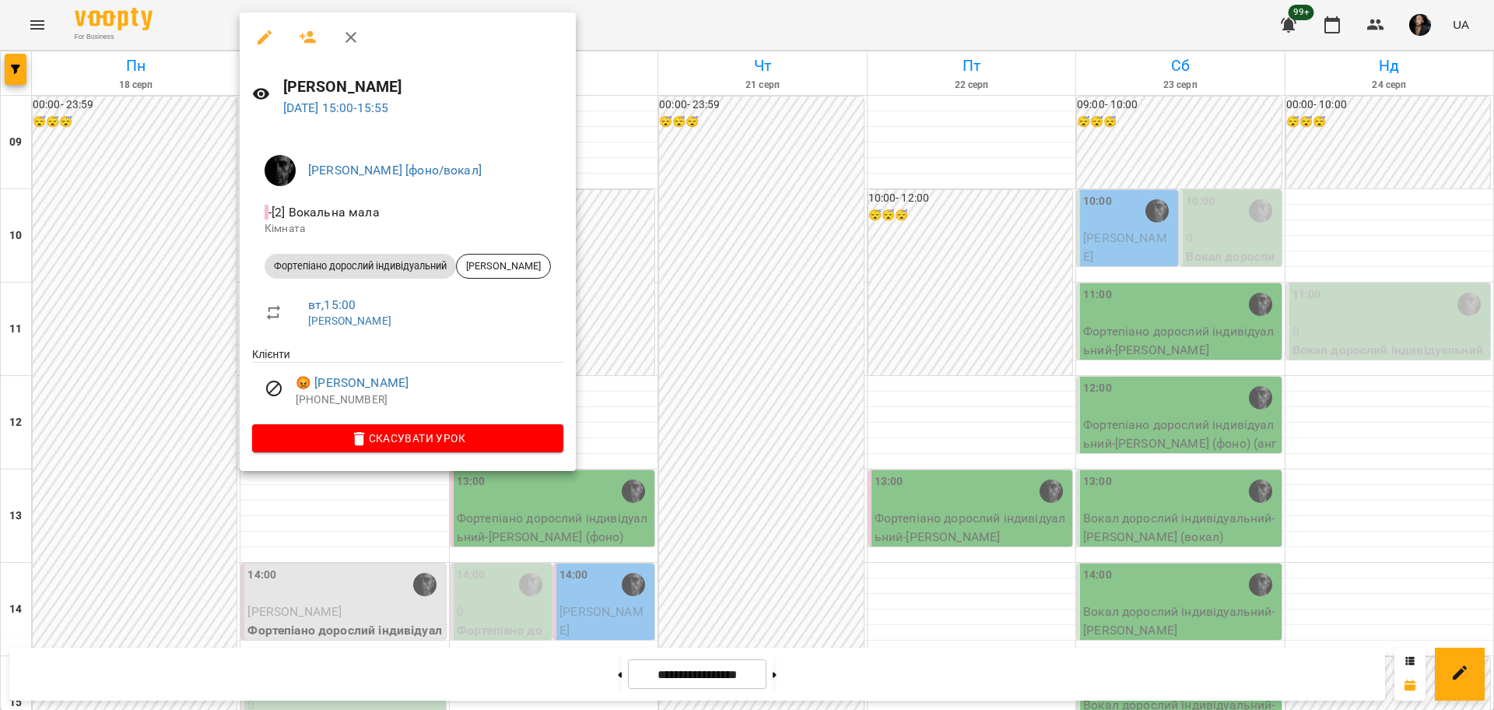
click at [693, 166] on div at bounding box center [747, 355] width 1494 height 710
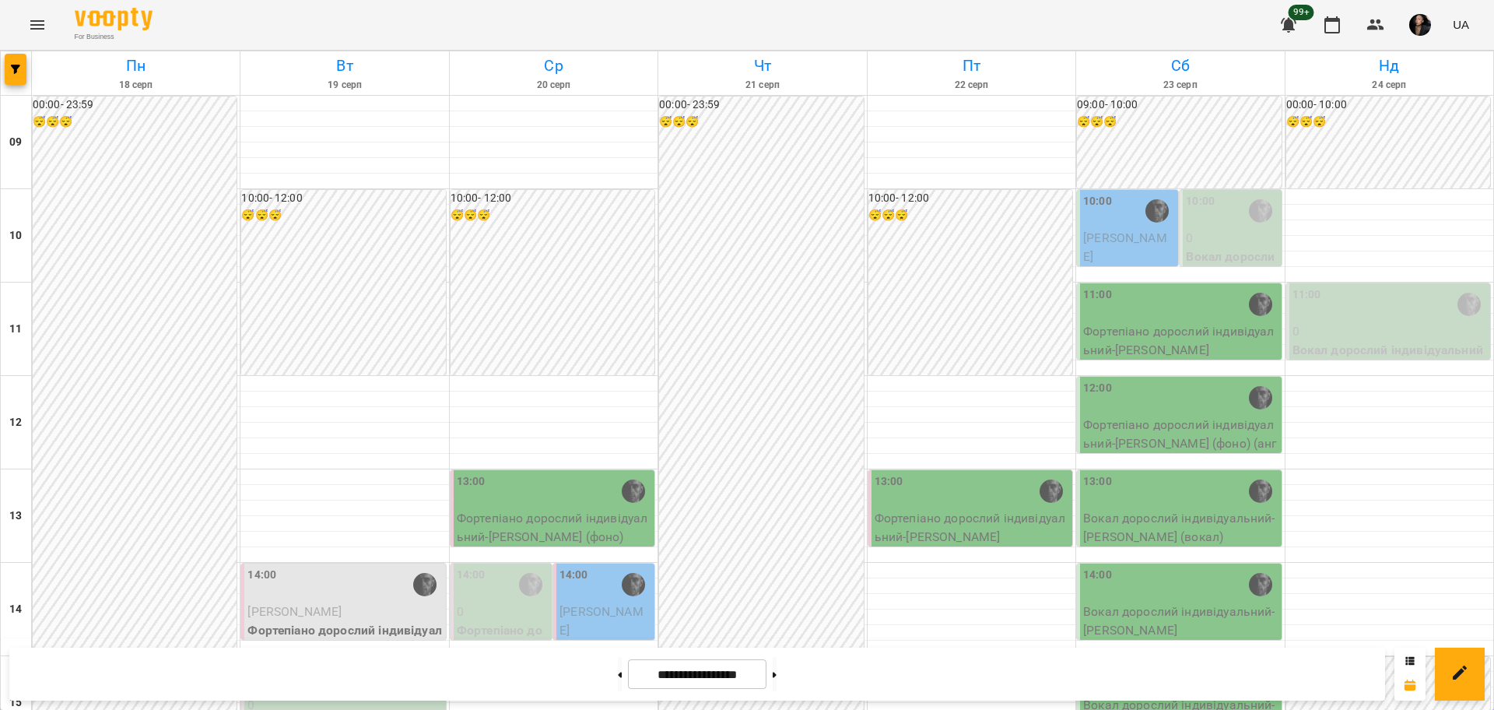
scroll to position [292, 0]
click at [9, 65] on span "button" at bounding box center [16, 69] width 22 height 9
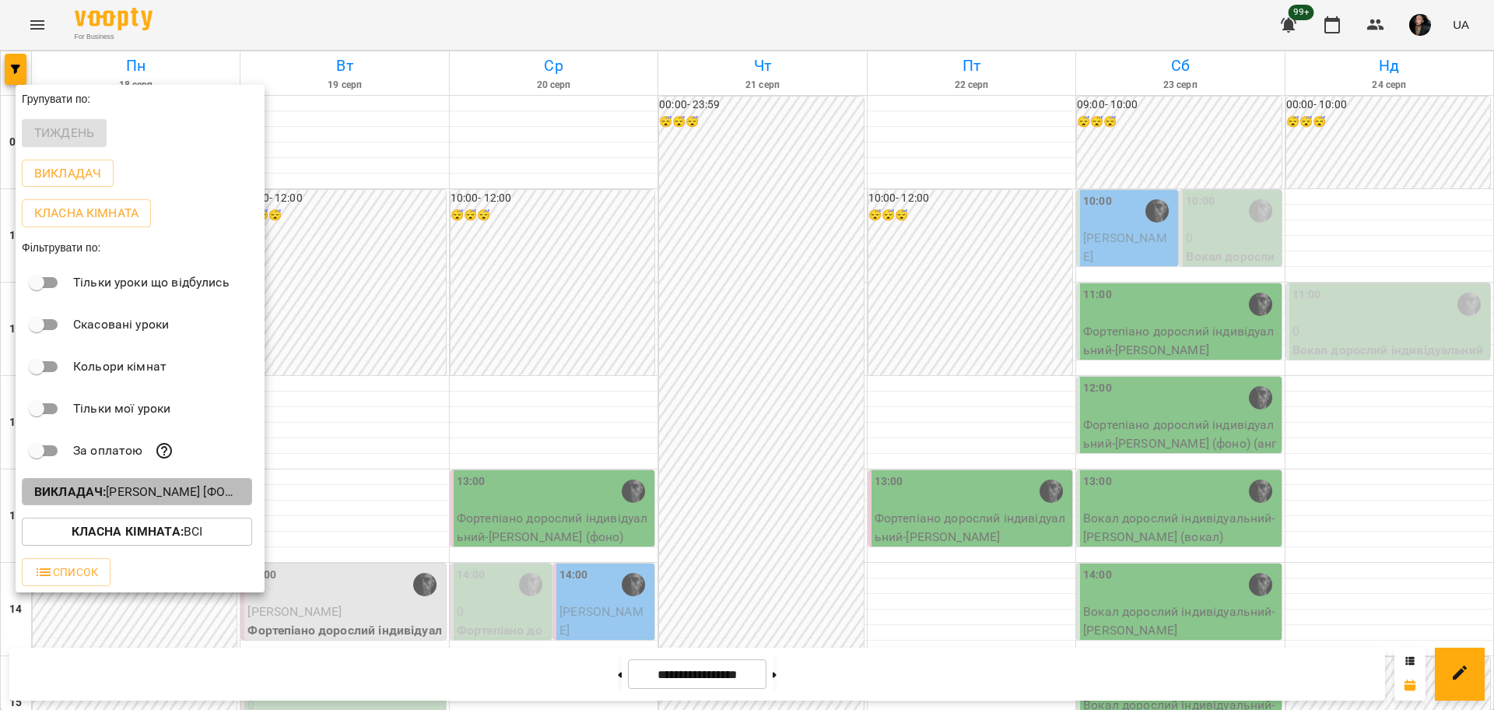
click at [159, 490] on p "Викладач : [PERSON_NAME] [фоно/вокал]" at bounding box center [136, 491] width 205 height 19
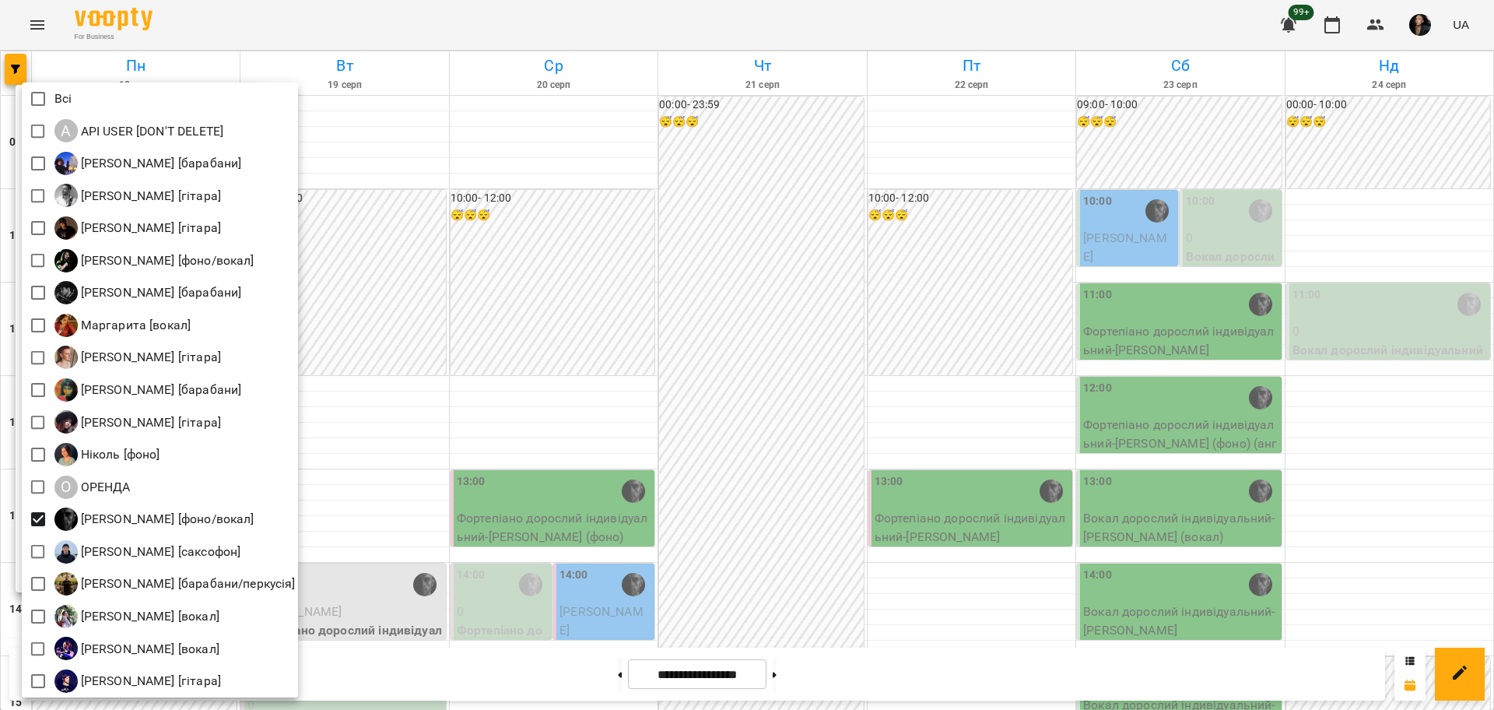
click at [453, 195] on div at bounding box center [747, 355] width 1494 height 710
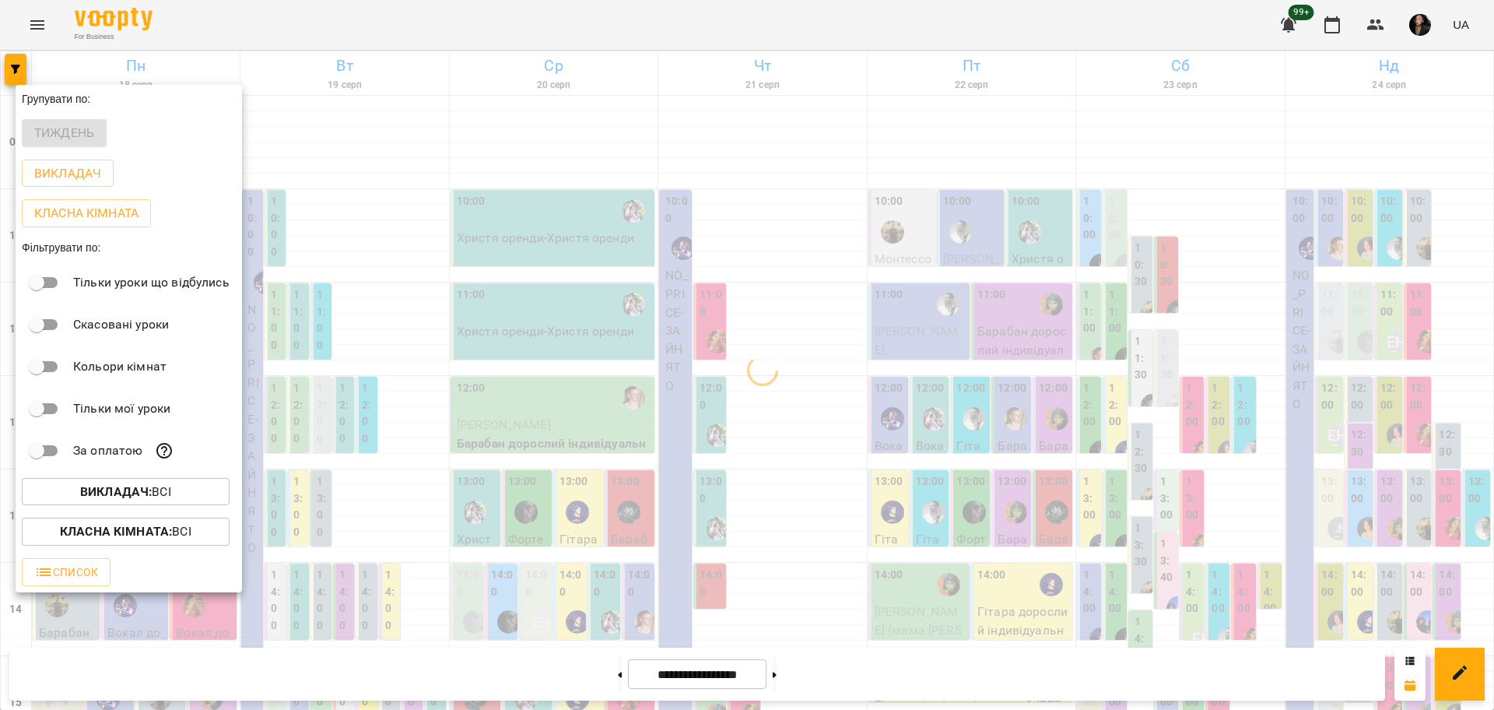
click at [170, 537] on b "Класна кімната :" at bounding box center [116, 531] width 112 height 15
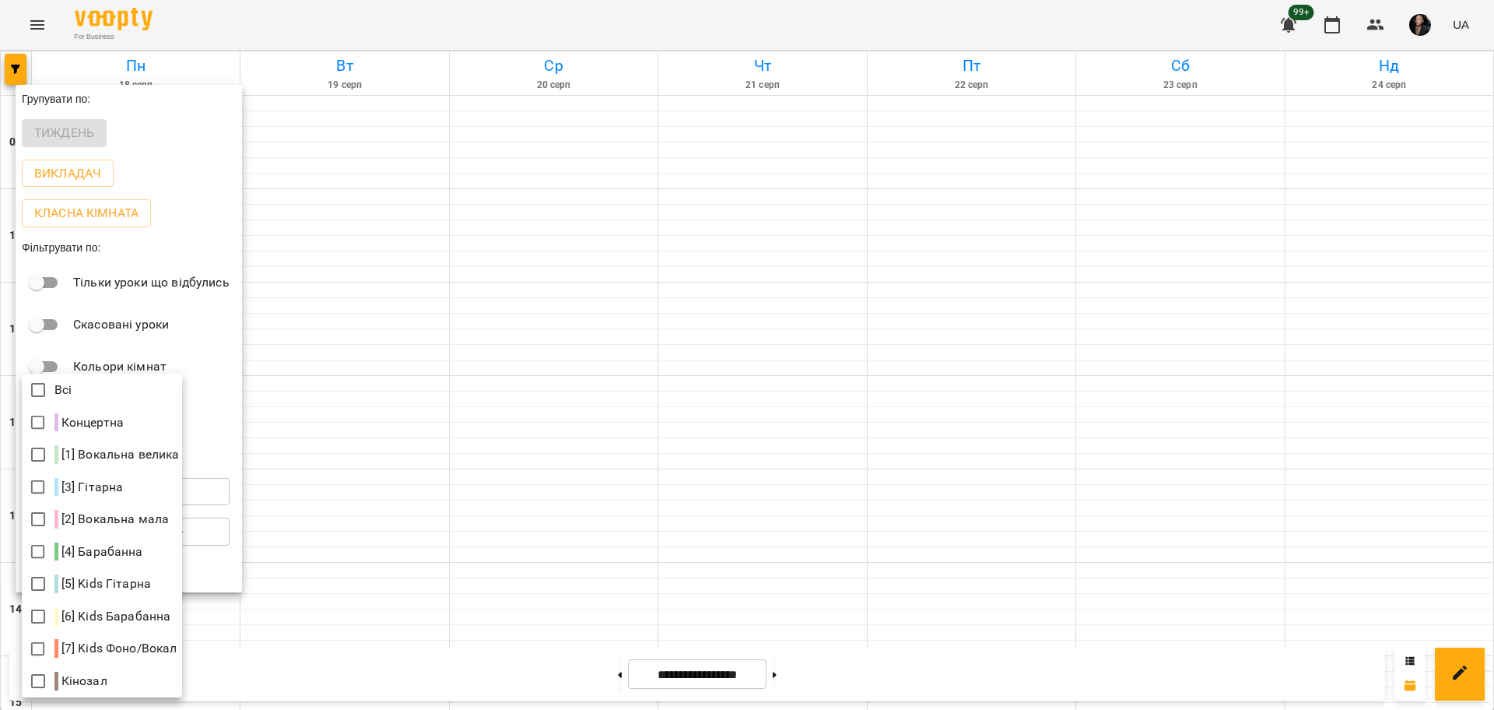
click at [380, 374] on div at bounding box center [747, 355] width 1494 height 710
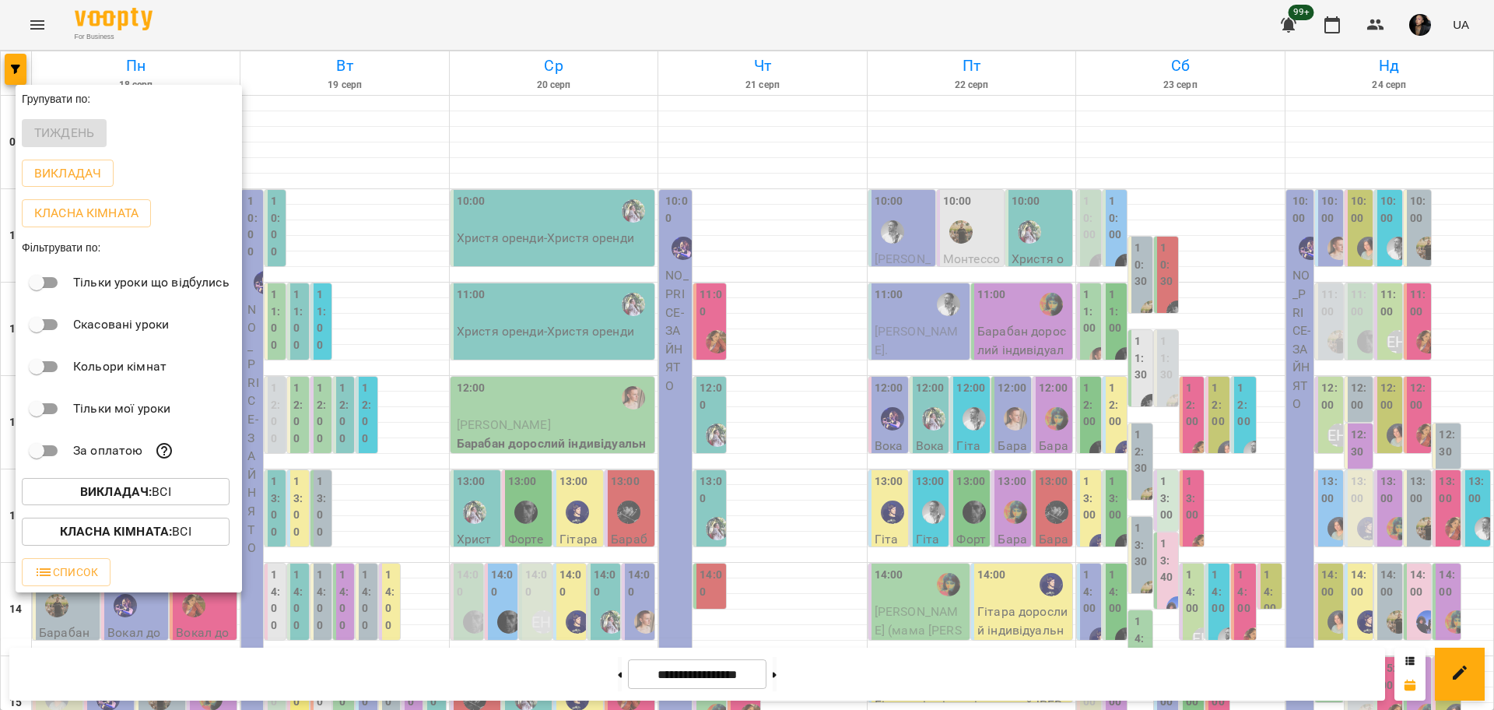
click at [375, 87] on div at bounding box center [747, 355] width 1494 height 710
